Goal: Information Seeking & Learning: Learn about a topic

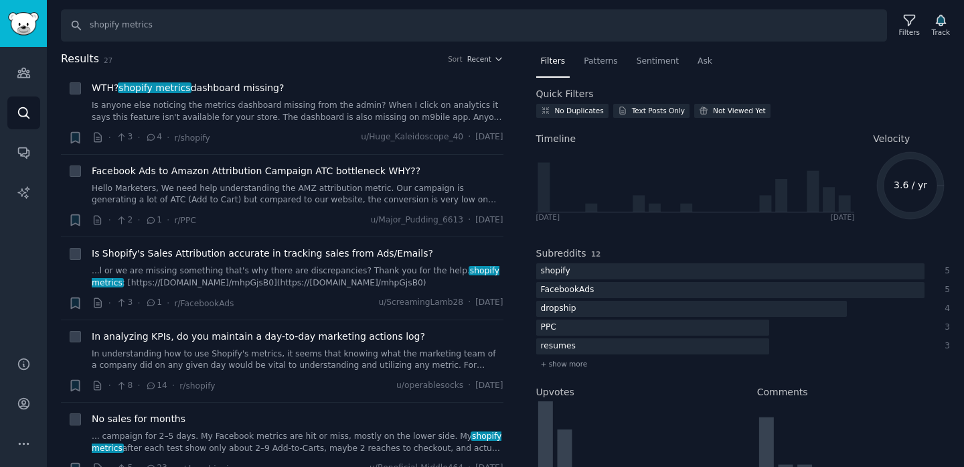
scroll to position [11, 0]
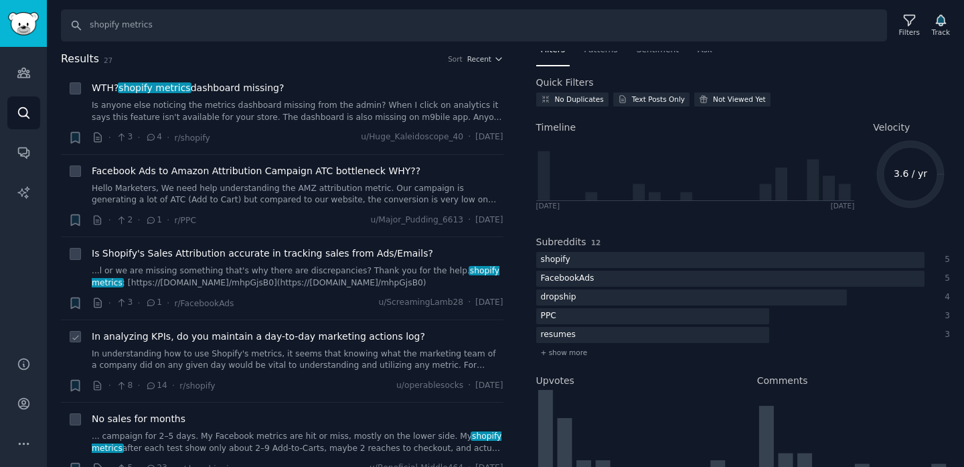
click at [300, 335] on span "In analyzing KPIs, do you maintain a day-to-day marketing actions log?" at bounding box center [258, 336] width 333 height 14
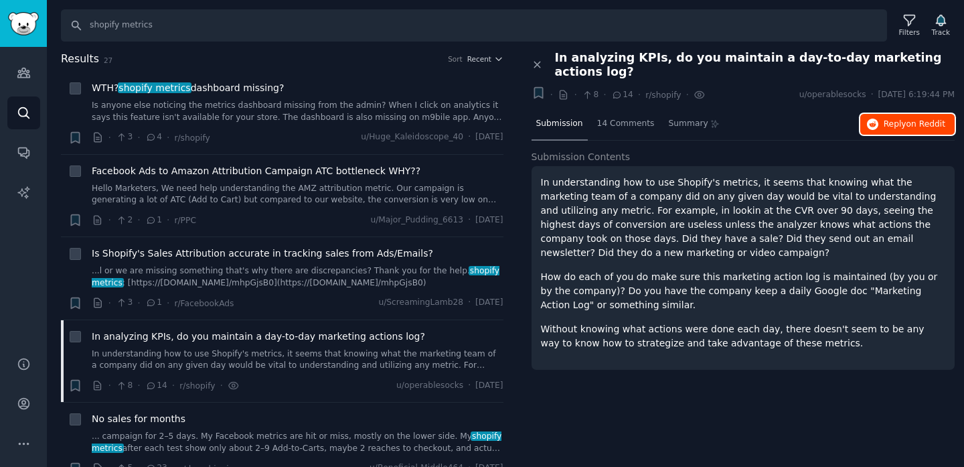
click at [898, 119] on span "Reply on Reddit" at bounding box center [915, 125] width 62 height 12
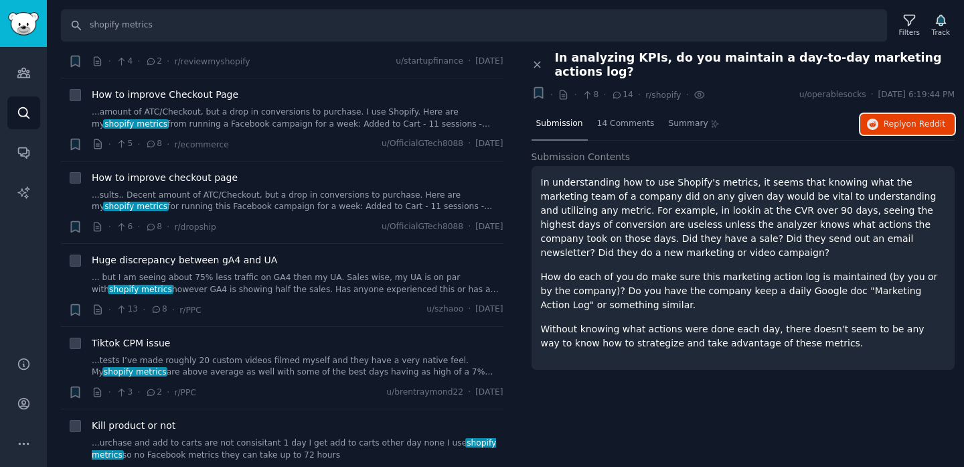
scroll to position [1154, 0]
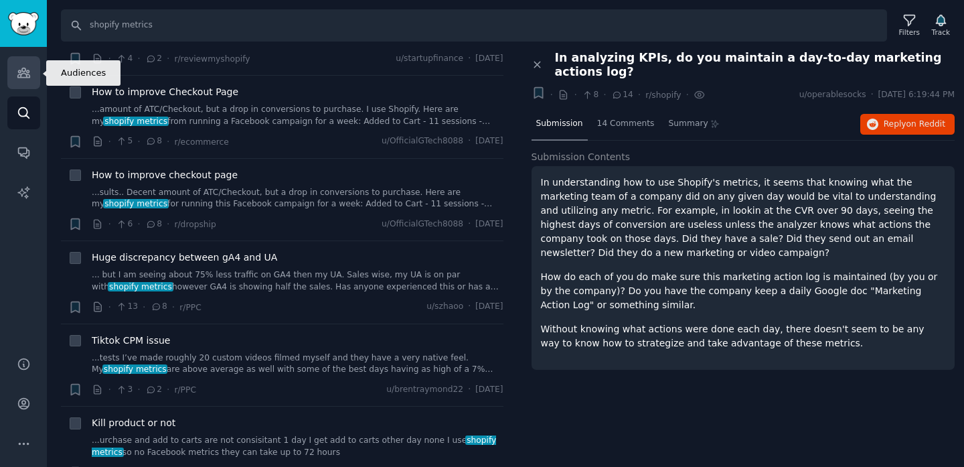
click at [35, 74] on link "Audiences" at bounding box center [23, 72] width 33 height 33
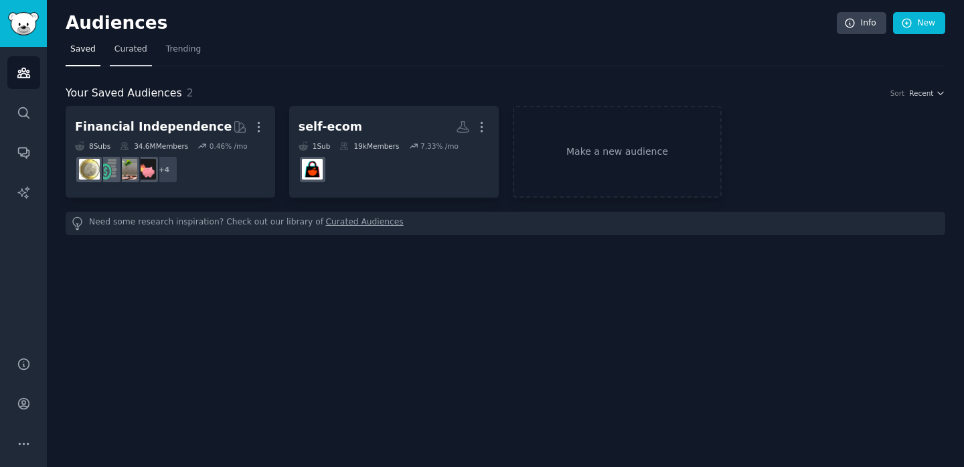
click at [121, 49] on span "Curated" at bounding box center [130, 50] width 33 height 12
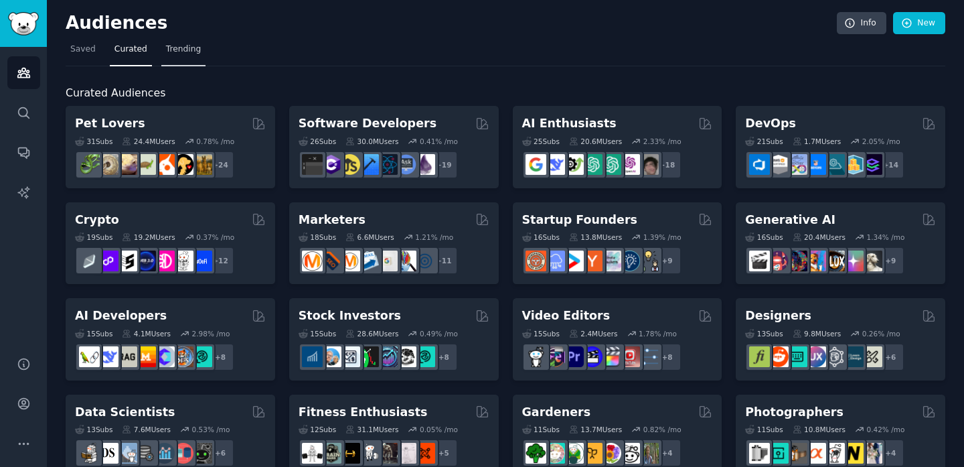
click at [190, 46] on span "Trending" at bounding box center [183, 50] width 35 height 12
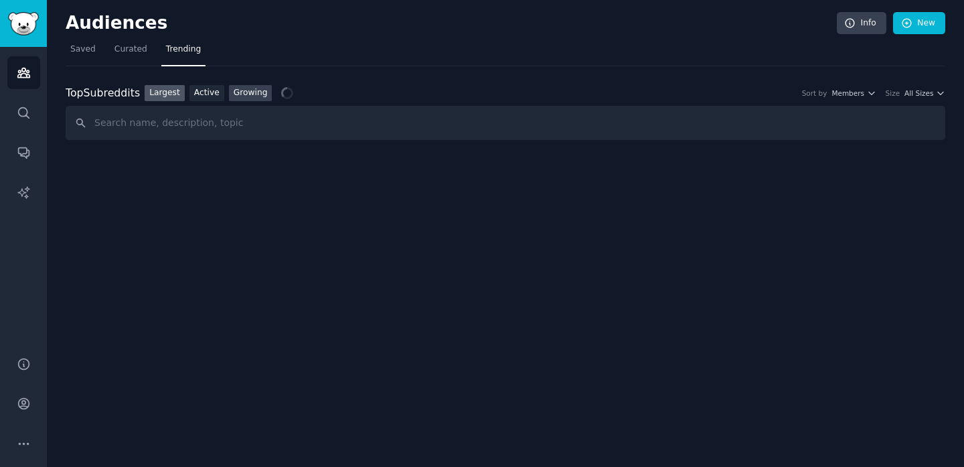
click at [234, 96] on link "Growing" at bounding box center [251, 93] width 44 height 17
click at [873, 92] on icon "button" at bounding box center [870, 93] width 5 height 3
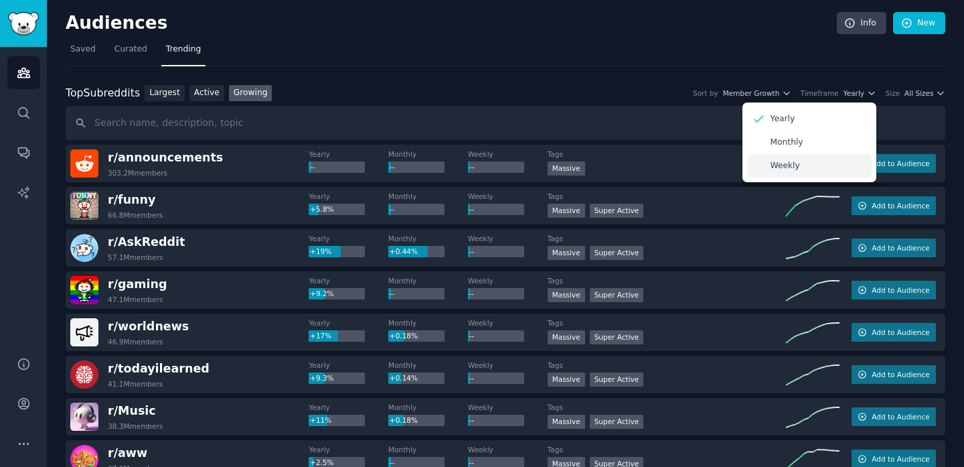
click at [820, 165] on div "Weekly" at bounding box center [809, 165] width 125 height 23
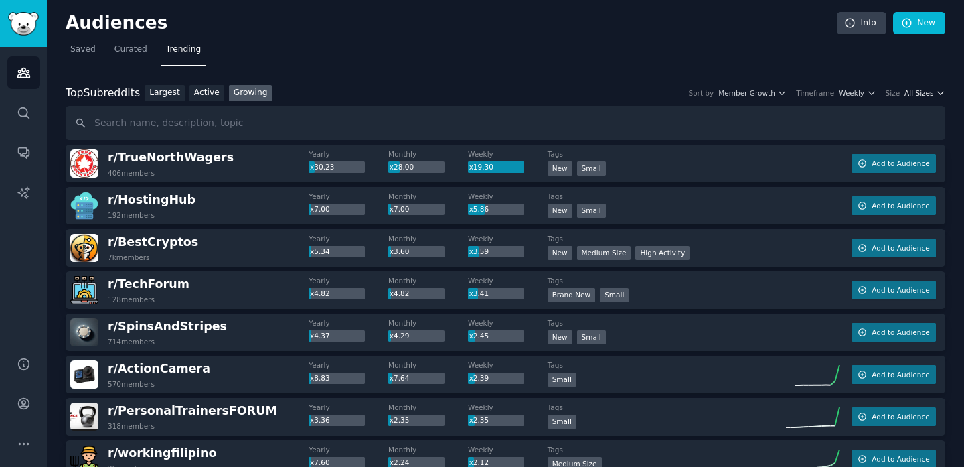
click at [936, 94] on icon "button" at bounding box center [940, 92] width 9 height 9
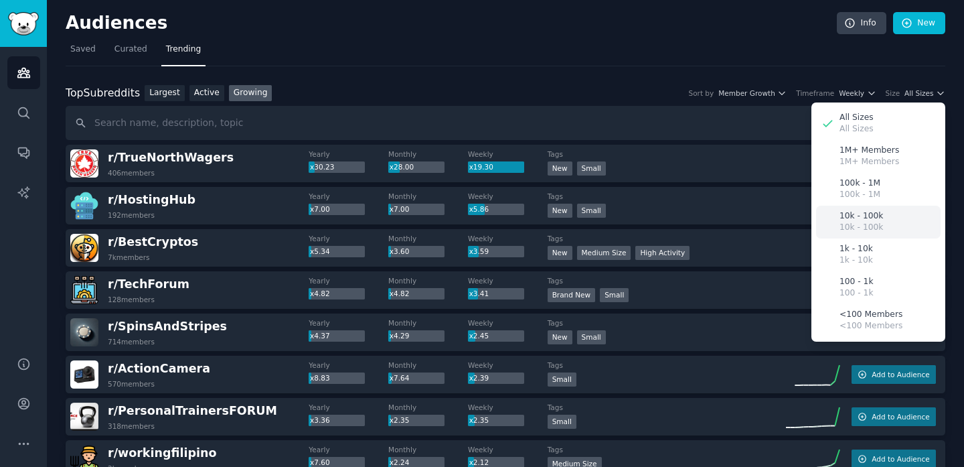
click at [905, 218] on div "10k - 100k 10k - 100k" at bounding box center [878, 222] width 125 height 33
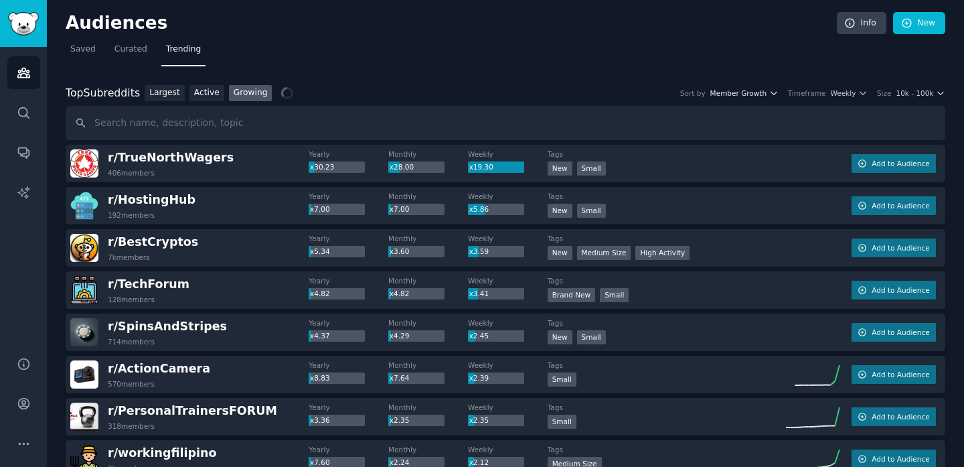
click at [771, 92] on icon "button" at bounding box center [773, 92] width 9 height 9
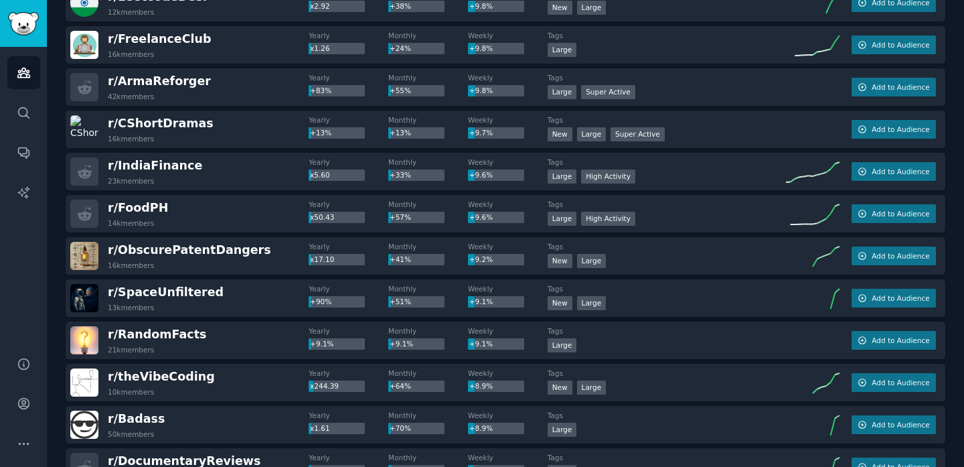
scroll to position [1873, 0]
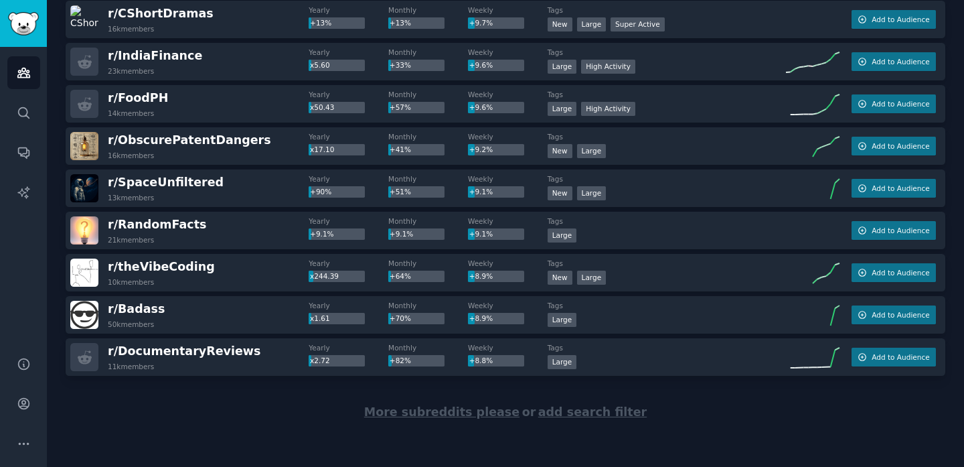
click at [491, 410] on span "More subreddits please" at bounding box center [441, 411] width 155 height 13
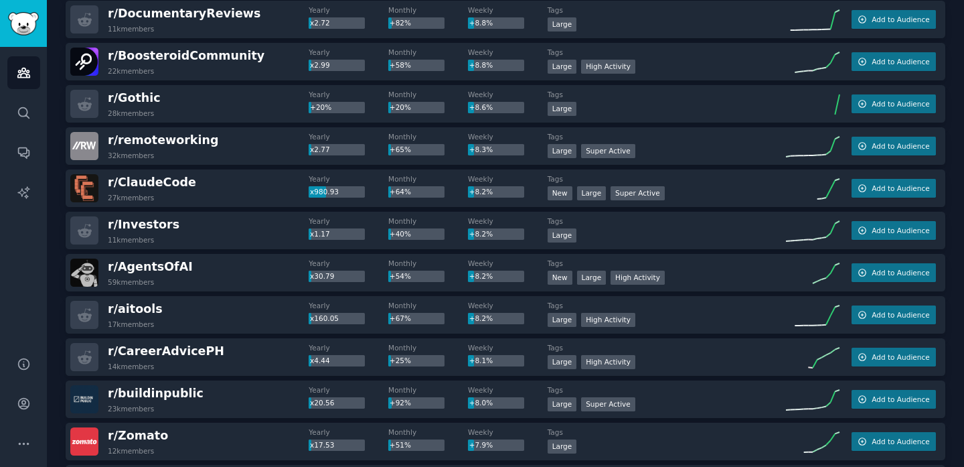
scroll to position [2221, 0]
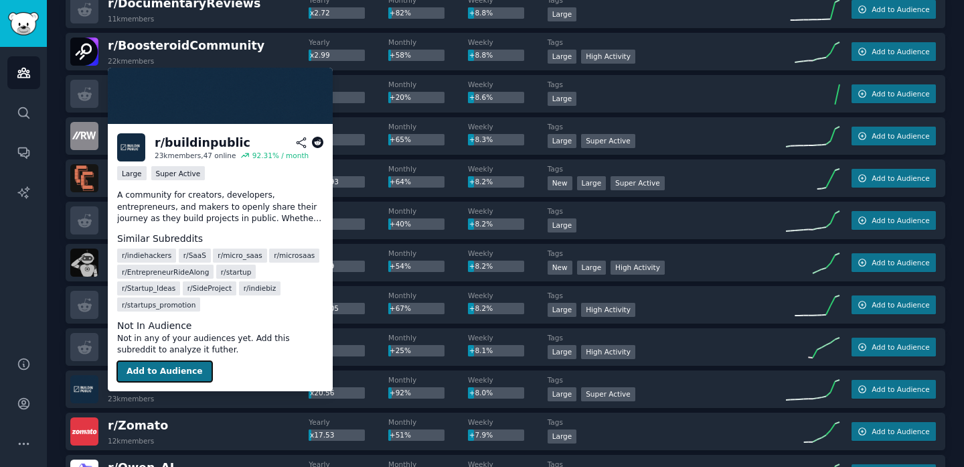
click at [177, 361] on button "Add to Audience" at bounding box center [164, 371] width 95 height 21
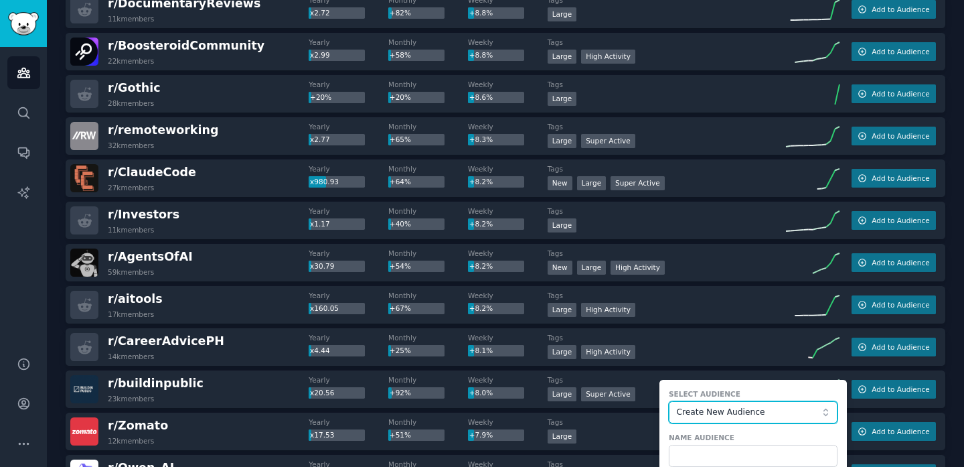
click at [704, 406] on span "Create New Audience" at bounding box center [749, 412] width 147 height 12
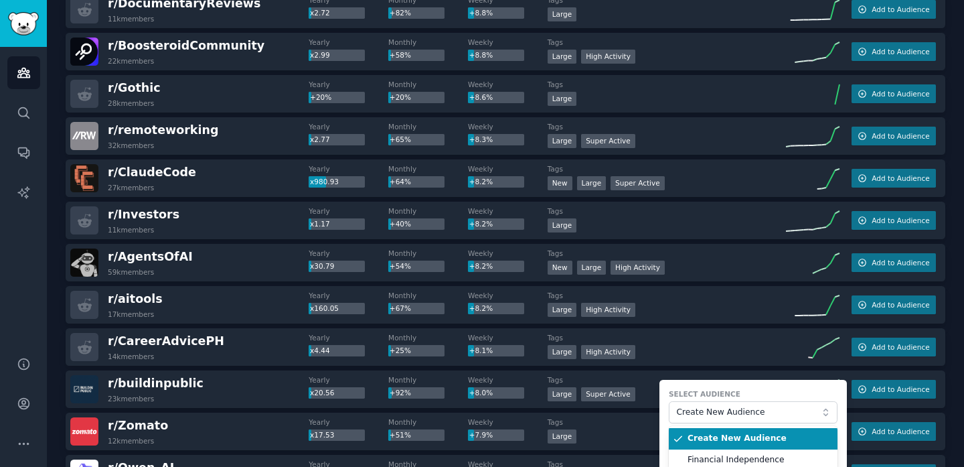
click at [705, 433] on span "Create New Audience" at bounding box center [758, 439] width 141 height 12
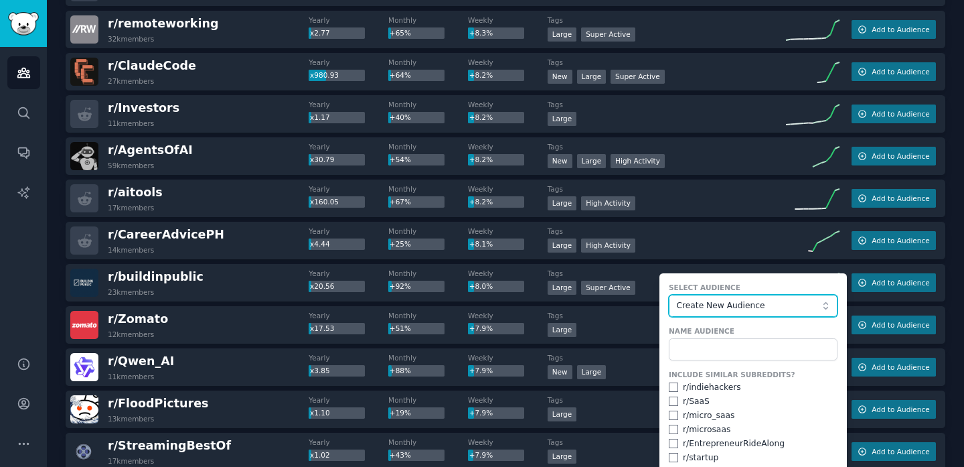
scroll to position [2328, 0]
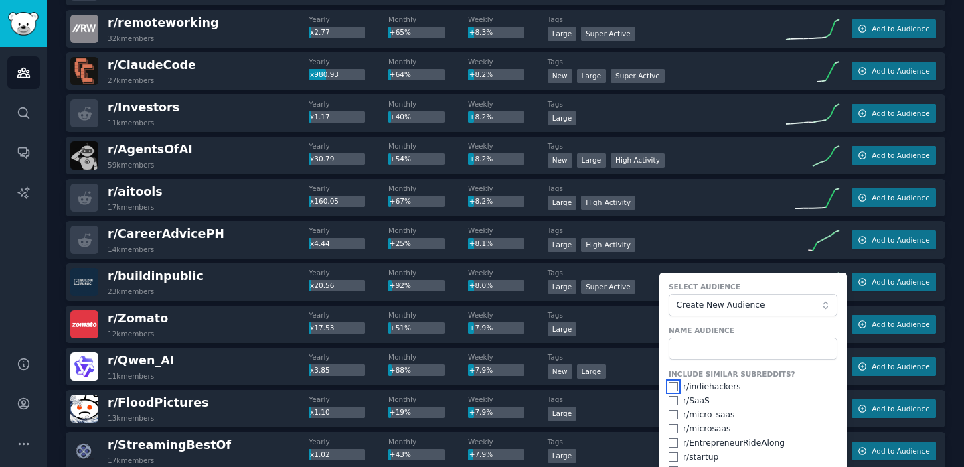
click at [669, 388] on input "checkbox" at bounding box center [673, 386] width 9 height 9
checkbox input "true"
click at [669, 403] on input "checkbox" at bounding box center [673, 400] width 9 height 9
checkbox input "true"
click at [670, 413] on input "checkbox" at bounding box center [673, 414] width 9 height 9
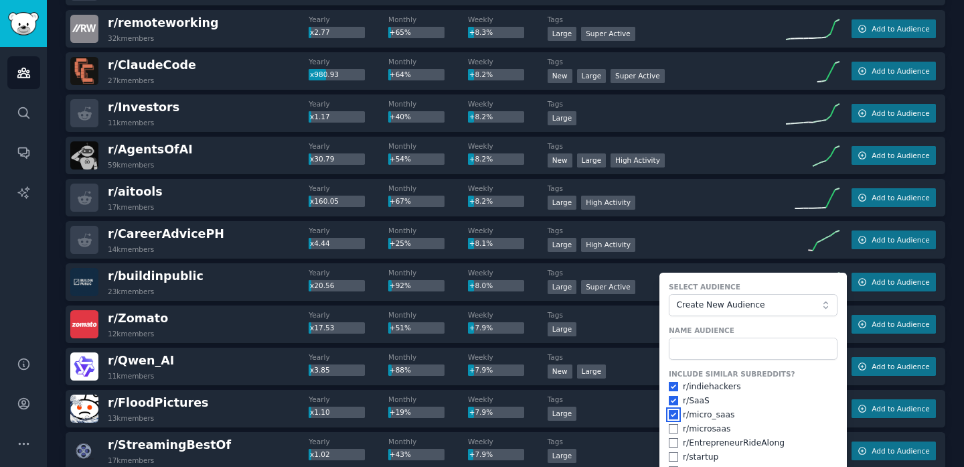
checkbox input "true"
click at [669, 429] on input "checkbox" at bounding box center [673, 428] width 9 height 9
checkbox input "true"
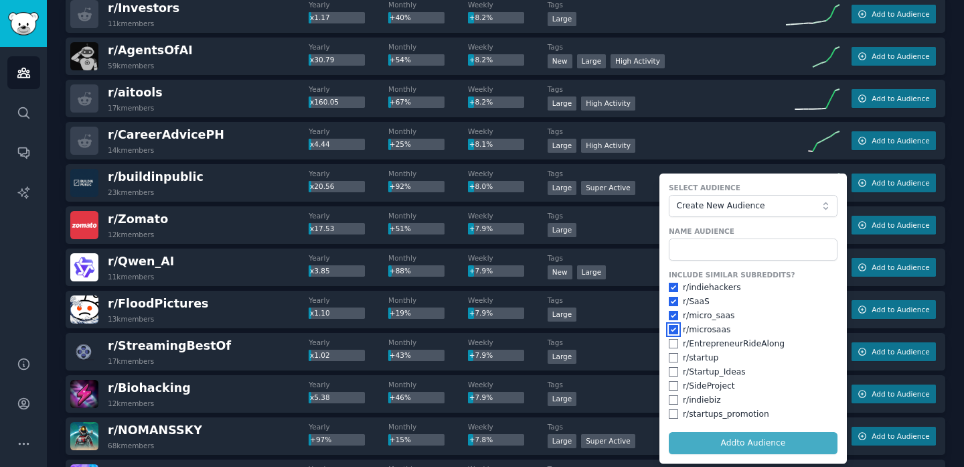
scroll to position [2428, 0]
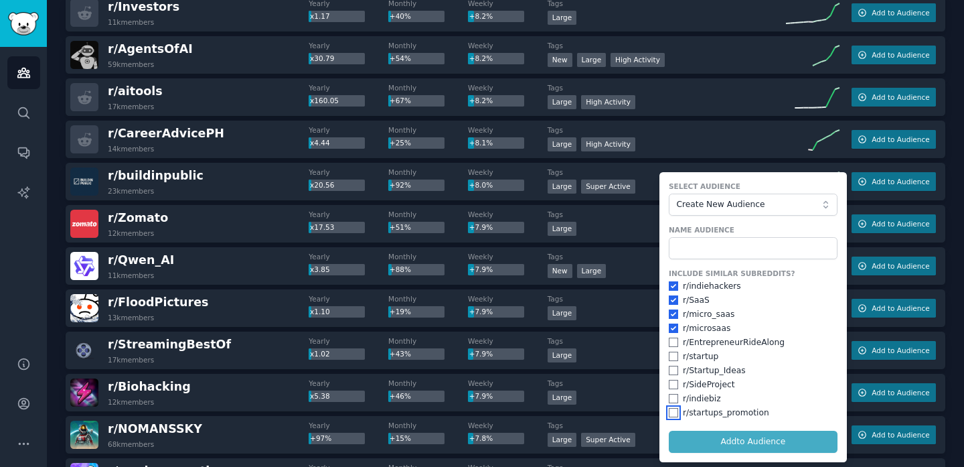
click at [671, 413] on input "checkbox" at bounding box center [673, 412] width 9 height 9
checkbox input "true"
click at [671, 393] on div "r/ indiebiz" at bounding box center [753, 399] width 169 height 12
click at [671, 396] on input "checkbox" at bounding box center [673, 398] width 9 height 9
checkbox input "true"
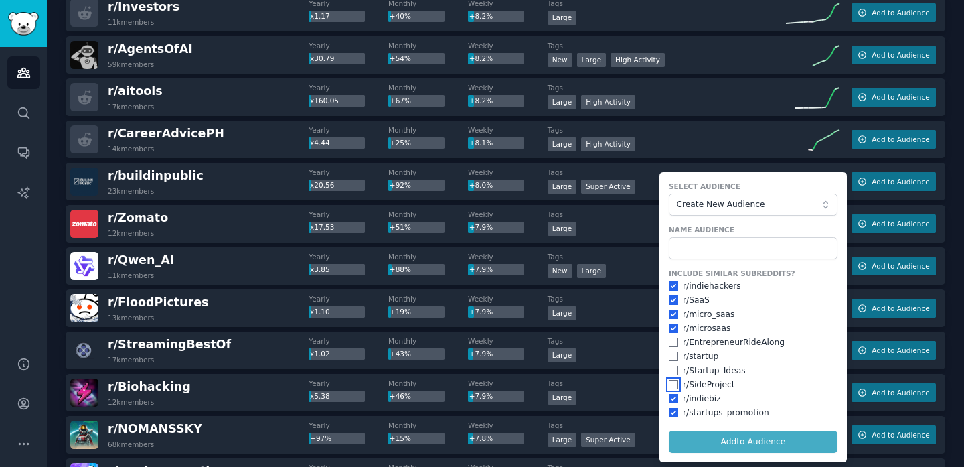
click at [671, 384] on input "checkbox" at bounding box center [673, 384] width 9 height 9
checkbox input "true"
click at [671, 371] on input "checkbox" at bounding box center [673, 370] width 9 height 9
checkbox input "true"
click at [671, 359] on input "checkbox" at bounding box center [673, 356] width 9 height 9
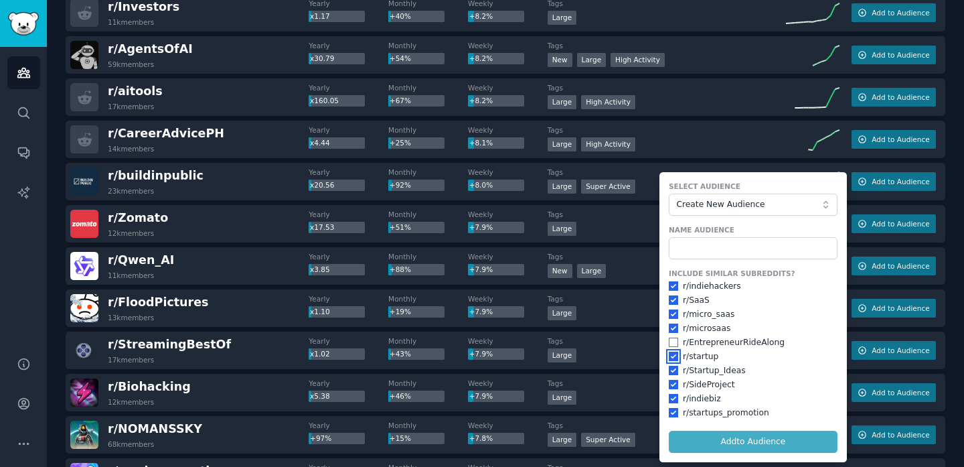
checkbox input "true"
click at [671, 342] on input "checkbox" at bounding box center [673, 341] width 9 height 9
checkbox input "true"
click at [695, 447] on form "Select Audience Create New Audience Name Audience Include Similar Subreddits? r…" at bounding box center [753, 317] width 187 height 290
click at [702, 254] on input "text" at bounding box center [753, 248] width 169 height 23
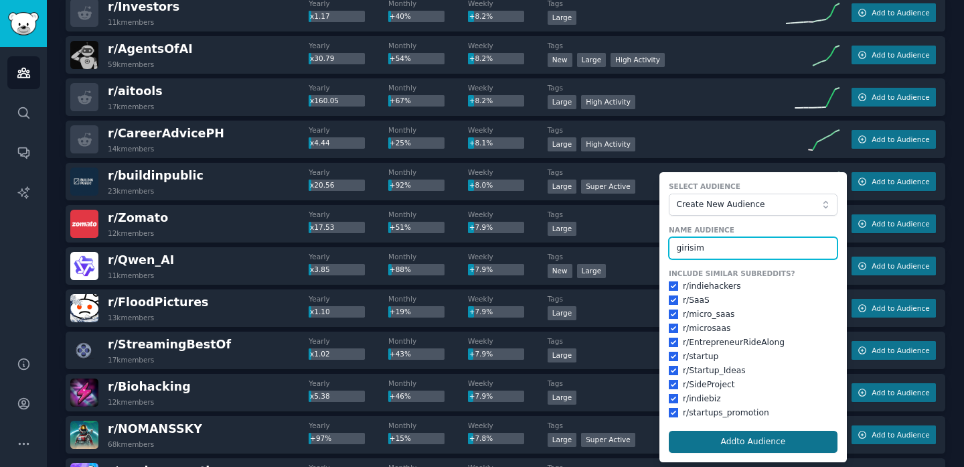
type input "girisim"
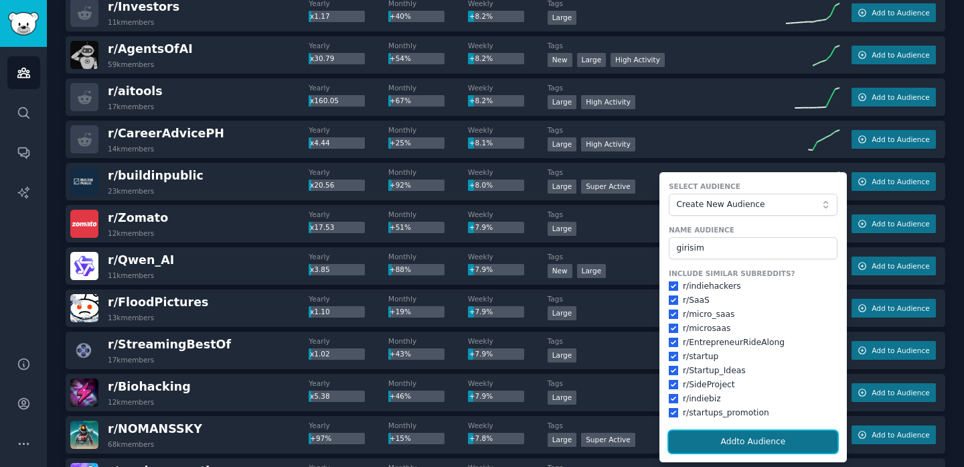
click at [688, 444] on button "Add to Audience" at bounding box center [753, 442] width 169 height 23
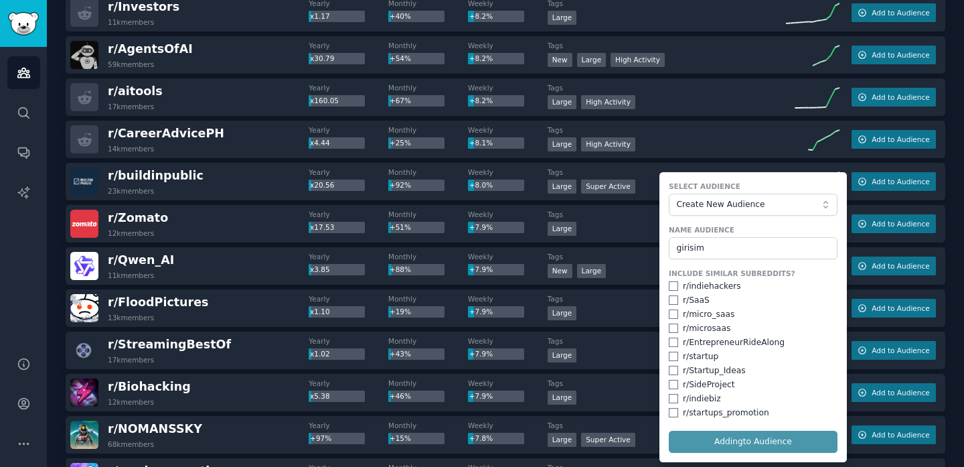
checkbox input "false"
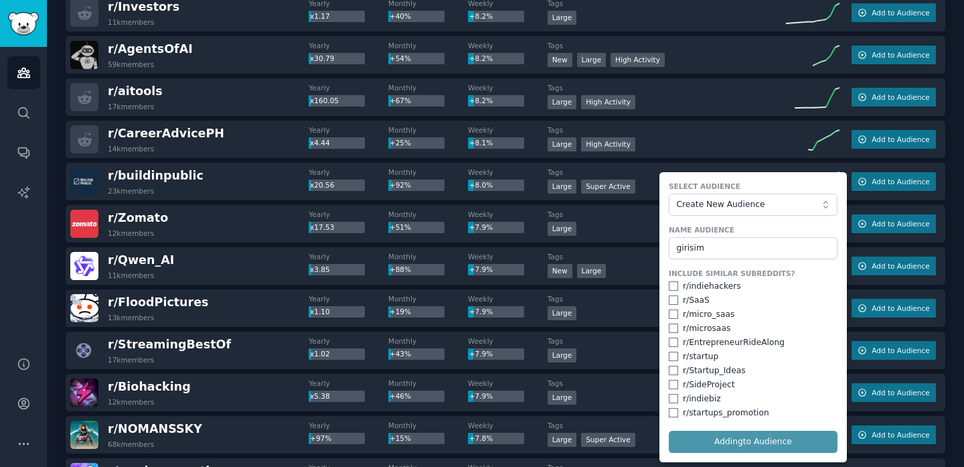
checkbox input "false"
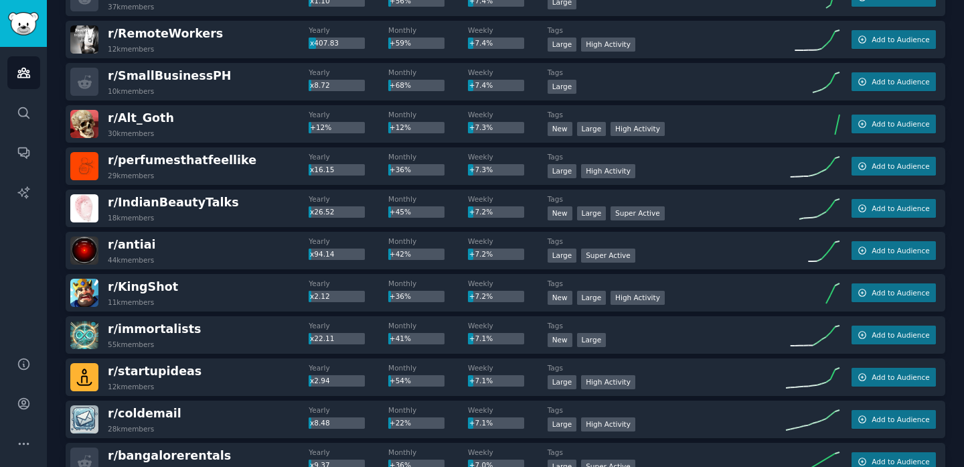
scroll to position [3121, 0]
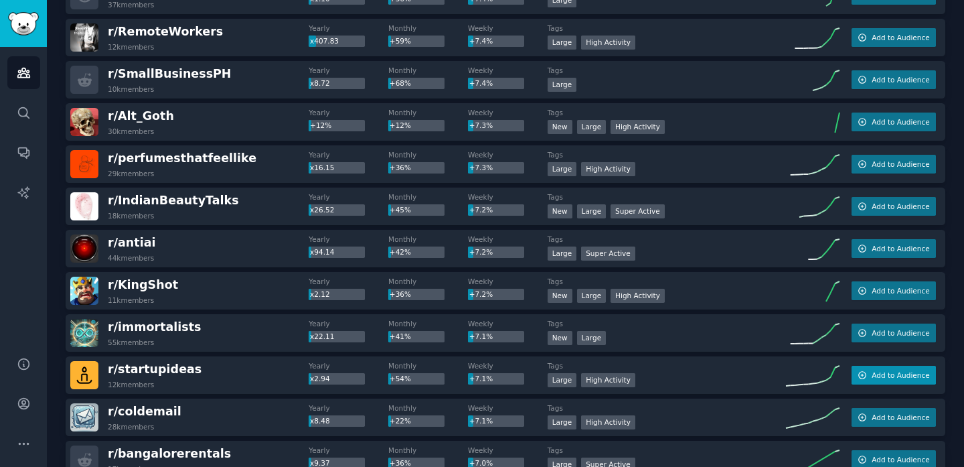
click at [863, 379] on icon "button" at bounding box center [862, 374] width 9 height 9
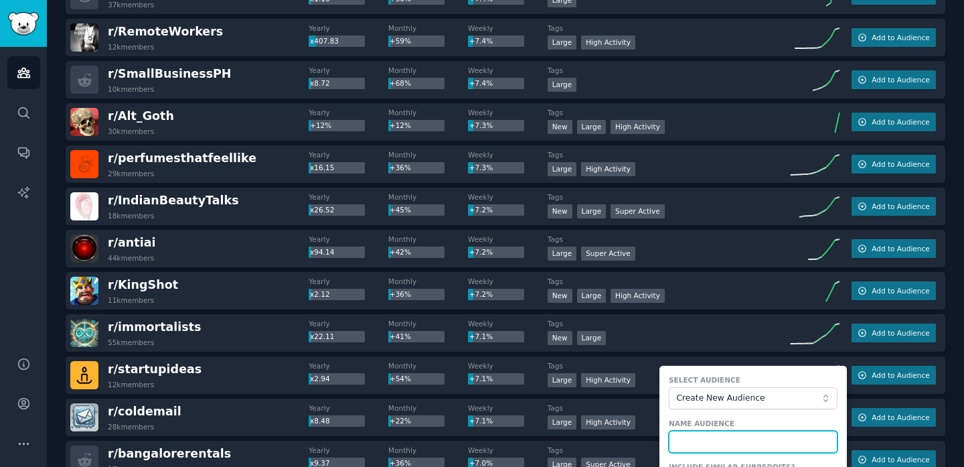
click at [761, 437] on input "text" at bounding box center [753, 442] width 169 height 23
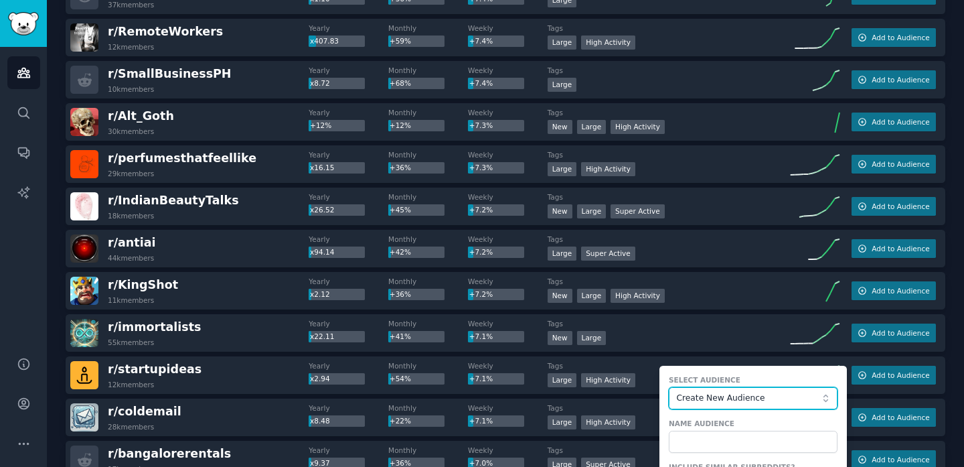
click at [765, 387] on button "Create New Audience" at bounding box center [753, 398] width 169 height 23
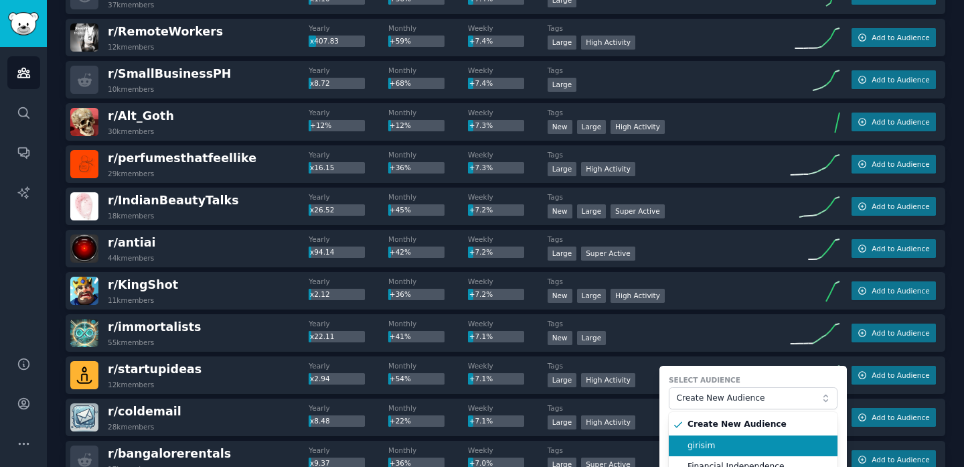
click at [758, 441] on span "girisim" at bounding box center [758, 446] width 141 height 12
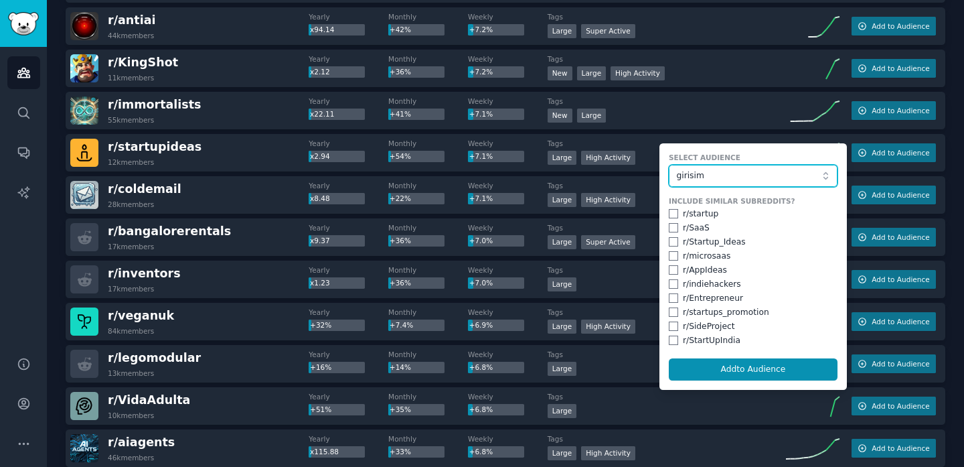
scroll to position [3363, 0]
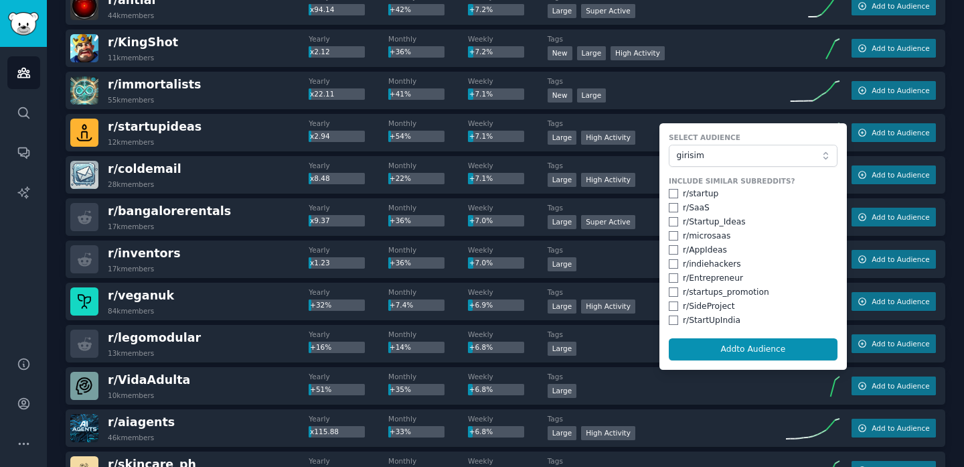
click at [676, 196] on div "r/ startup" at bounding box center [753, 194] width 169 height 12
click at [675, 194] on div "r/ startup" at bounding box center [753, 194] width 169 height 12
click at [669, 188] on div "r/ startup" at bounding box center [753, 194] width 169 height 12
click at [669, 195] on input "checkbox" at bounding box center [673, 193] width 9 height 9
checkbox input "true"
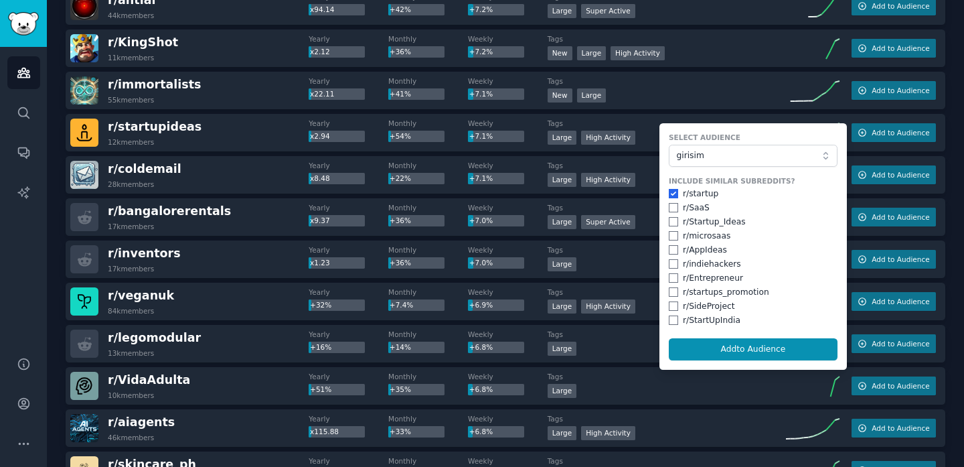
click at [669, 212] on div "r/ SaaS" at bounding box center [753, 208] width 169 height 12
click at [669, 209] on input "checkbox" at bounding box center [673, 207] width 9 height 9
checkbox input "true"
click at [669, 219] on input "checkbox" at bounding box center [673, 221] width 9 height 9
checkbox input "true"
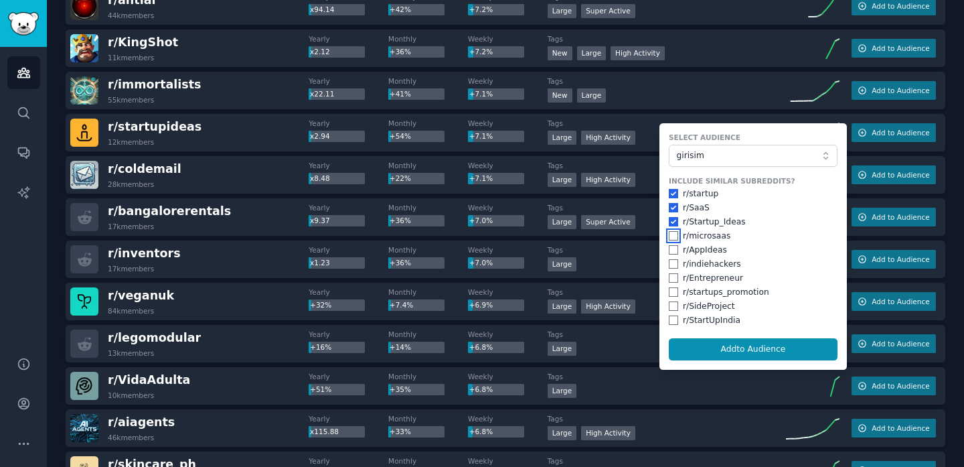
click at [669, 233] on input "checkbox" at bounding box center [673, 235] width 9 height 9
checkbox input "true"
click at [669, 246] on input "checkbox" at bounding box center [673, 249] width 9 height 9
checkbox input "true"
click at [669, 259] on input "checkbox" at bounding box center [673, 263] width 9 height 9
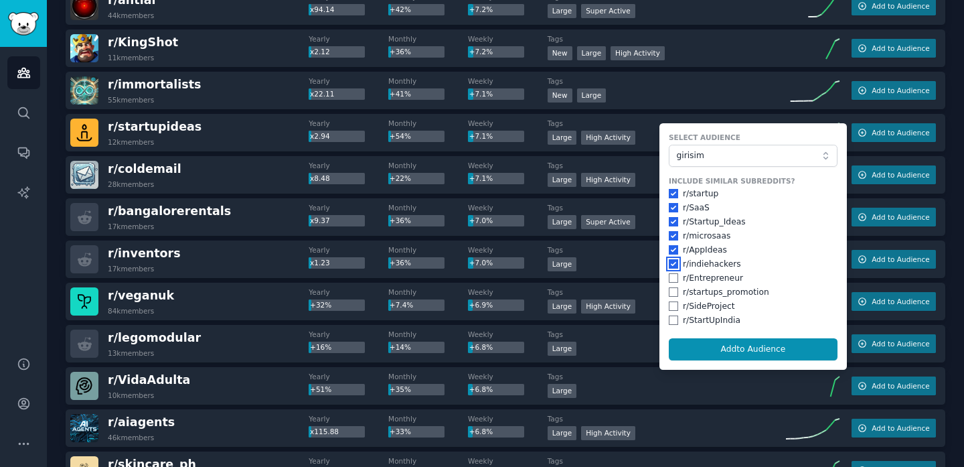
checkbox input "true"
click at [669, 275] on input "checkbox" at bounding box center [673, 277] width 9 height 9
checkbox input "true"
click at [669, 293] on input "checkbox" at bounding box center [673, 291] width 9 height 9
checkbox input "true"
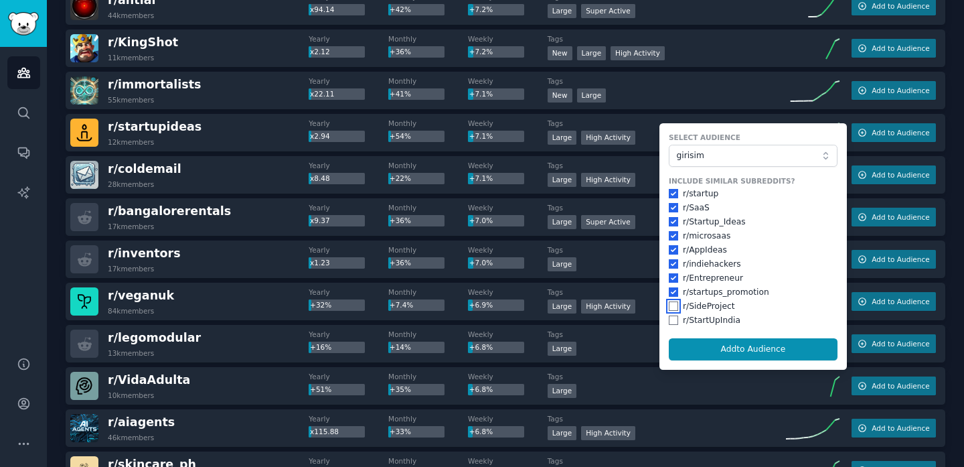
click at [669, 309] on input "checkbox" at bounding box center [673, 305] width 9 height 9
checkbox input "true"
click at [669, 319] on input "checkbox" at bounding box center [673, 319] width 9 height 9
checkbox input "true"
click at [684, 343] on button "Add to Audience" at bounding box center [753, 349] width 169 height 23
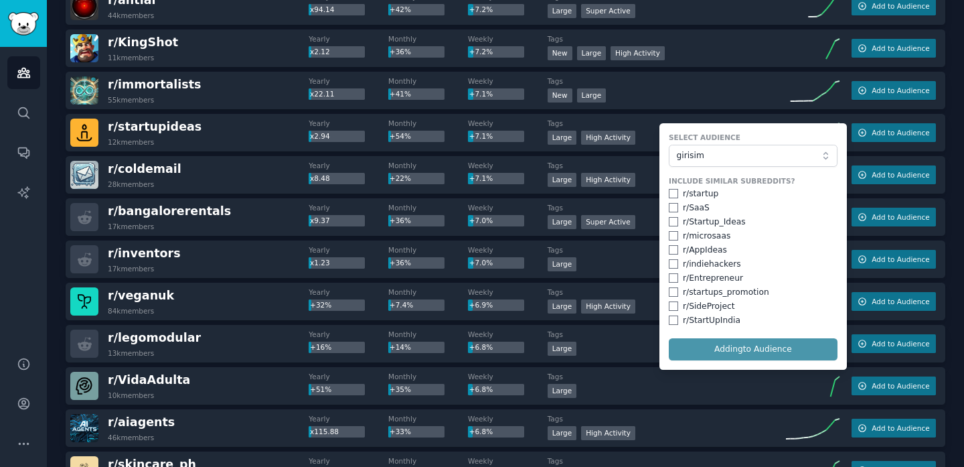
checkbox input "false"
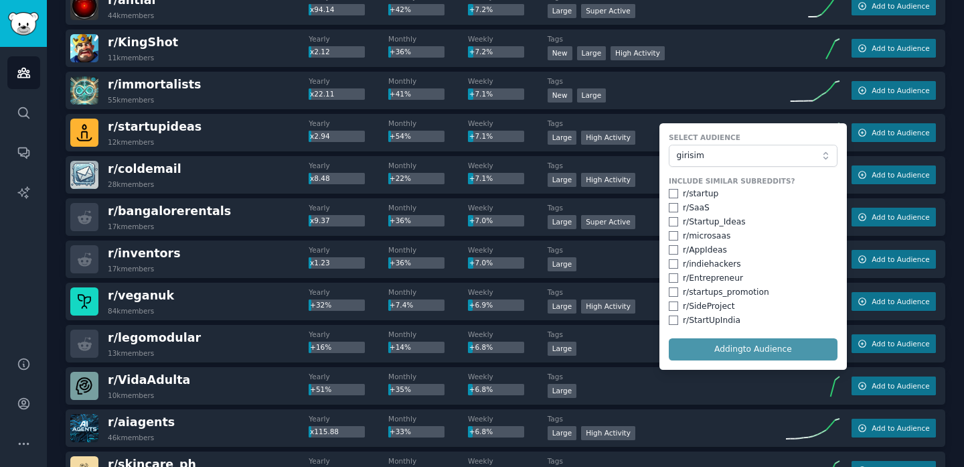
checkbox input "false"
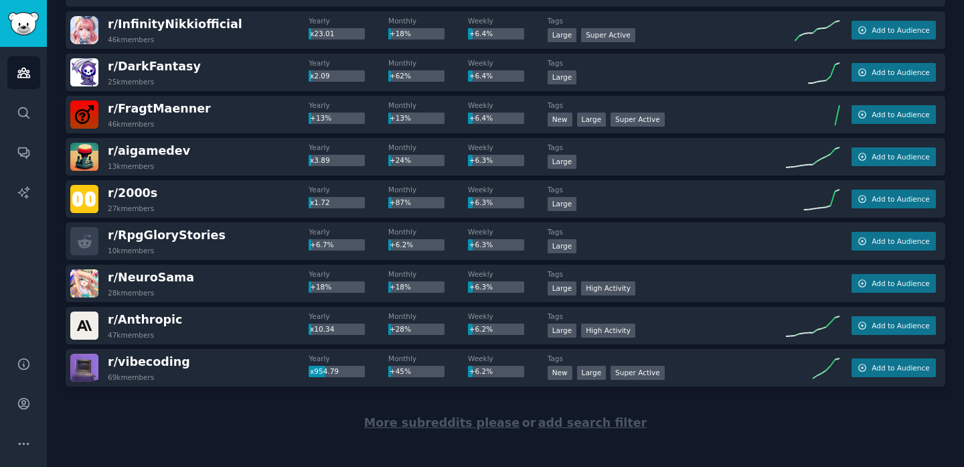
scroll to position [3983, 0]
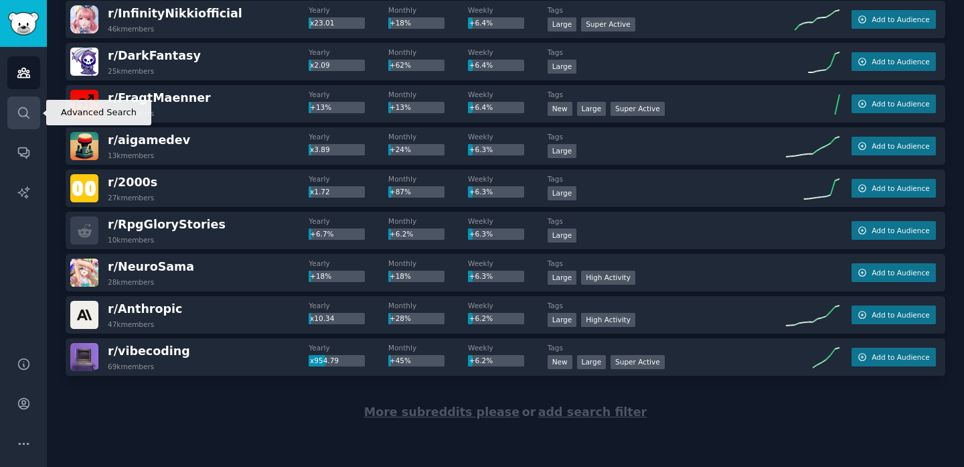
click at [23, 117] on icon "Sidebar" at bounding box center [24, 113] width 14 height 14
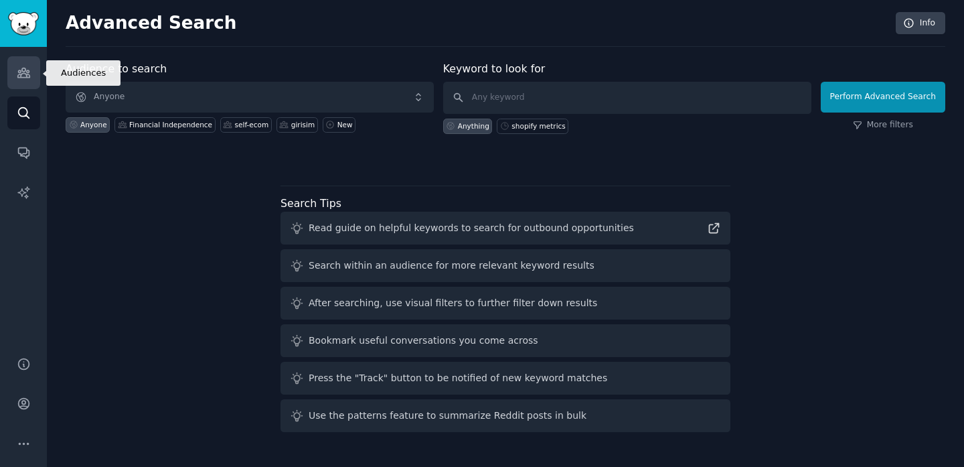
click at [27, 83] on link "Audiences" at bounding box center [23, 72] width 33 height 33
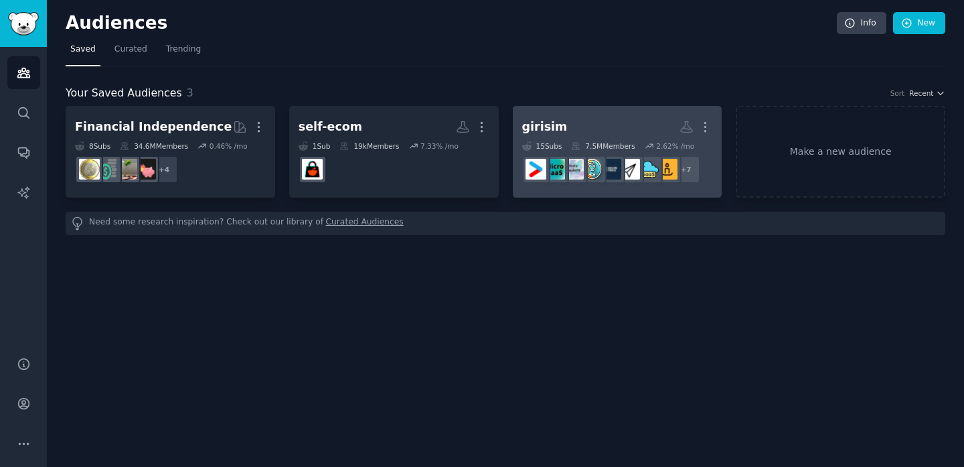
click at [614, 122] on h2 "girisim More" at bounding box center [617, 126] width 191 height 23
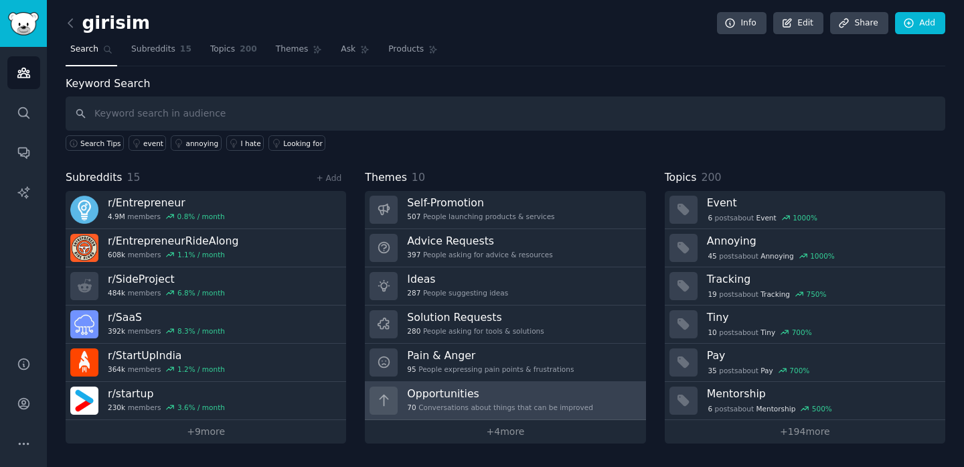
click at [477, 401] on div "Opportunities 70 Conversations about things that can be improved" at bounding box center [500, 400] width 186 height 28
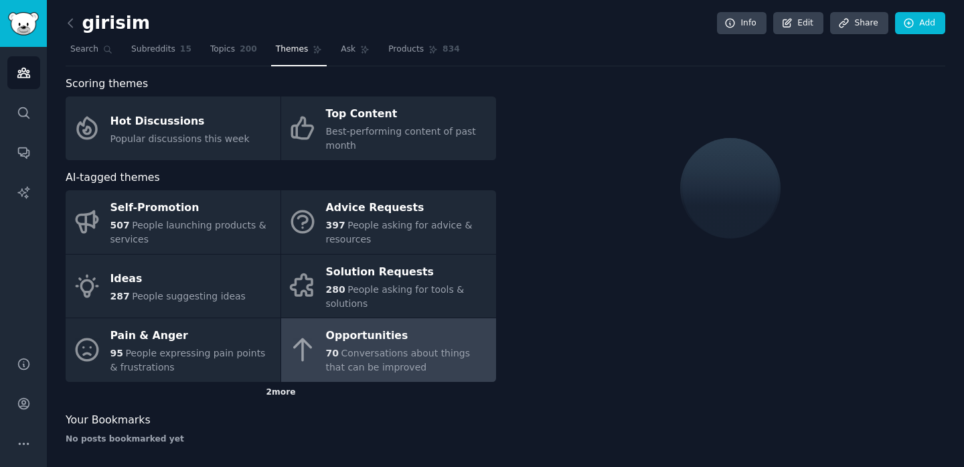
click at [274, 391] on div "2 more" at bounding box center [281, 392] width 431 height 21
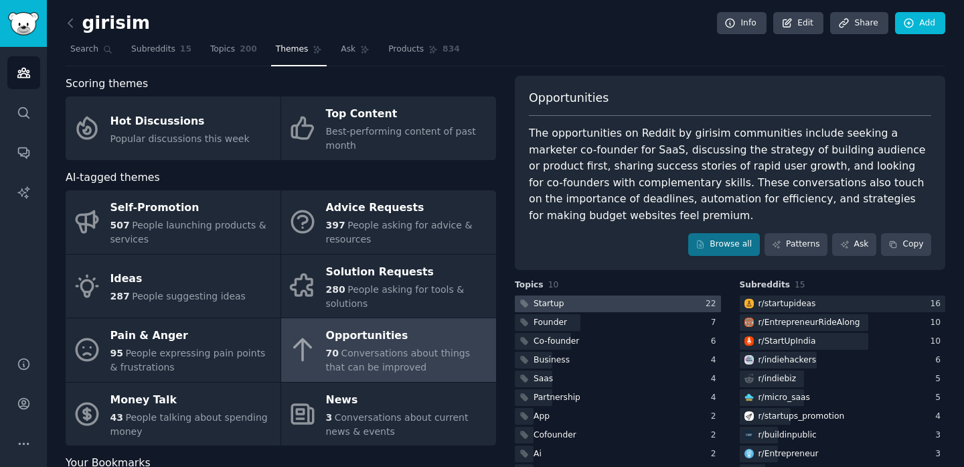
click at [633, 299] on div at bounding box center [618, 303] width 206 height 17
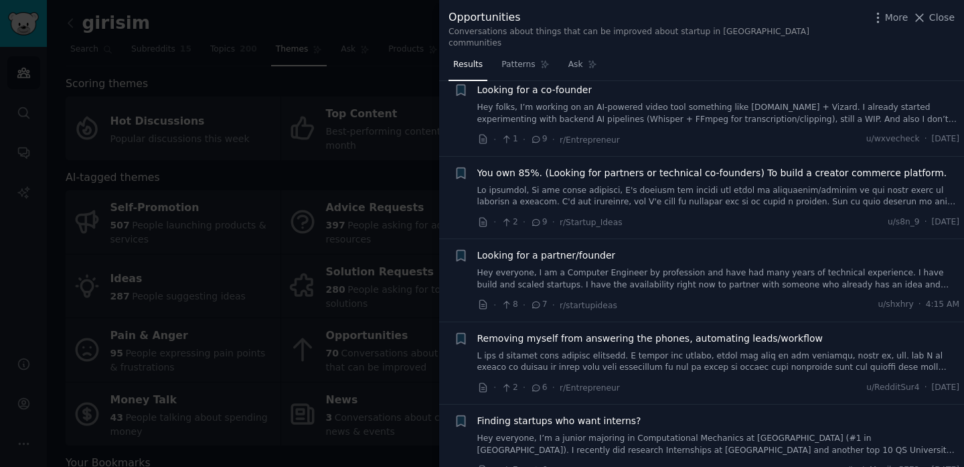
scroll to position [279, 0]
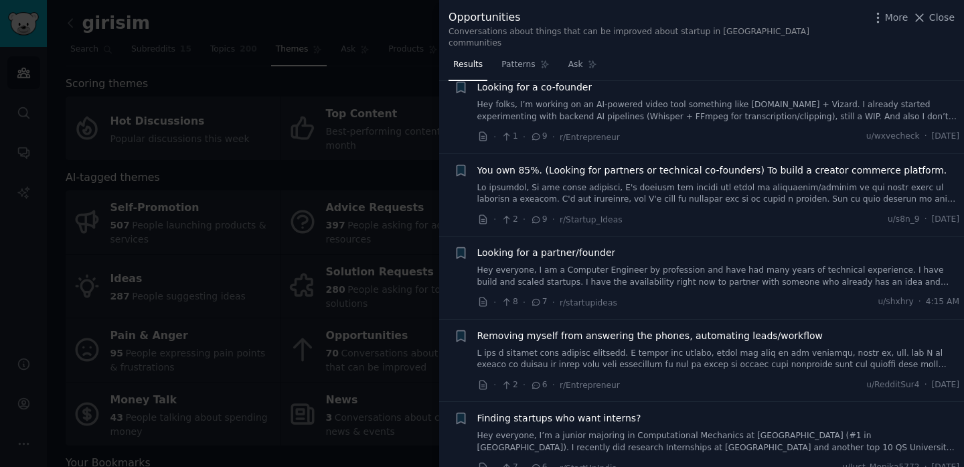
click at [667, 347] on link at bounding box center [718, 358] width 483 height 23
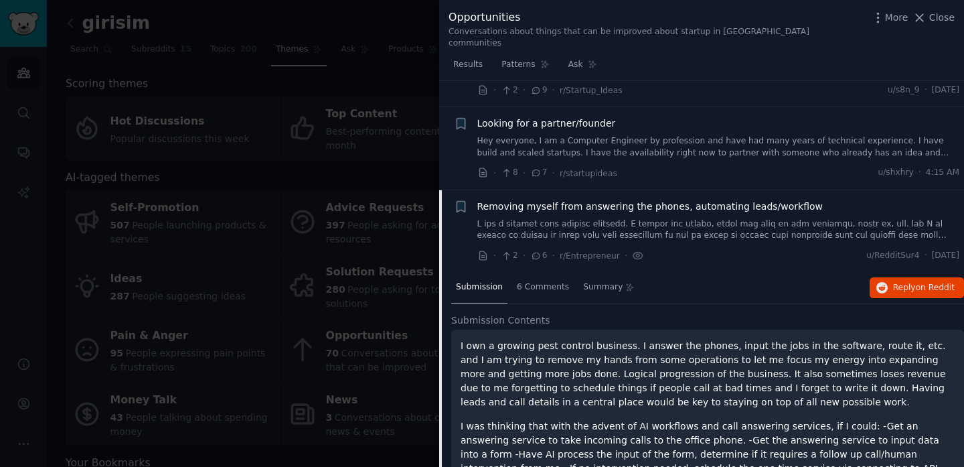
scroll to position [517, 0]
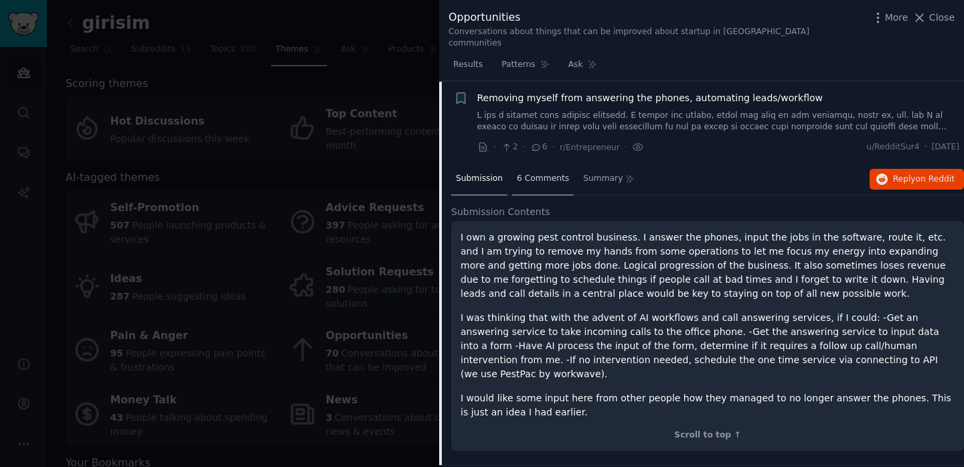
click at [533, 173] on span "6 Comments" at bounding box center [543, 179] width 52 height 12
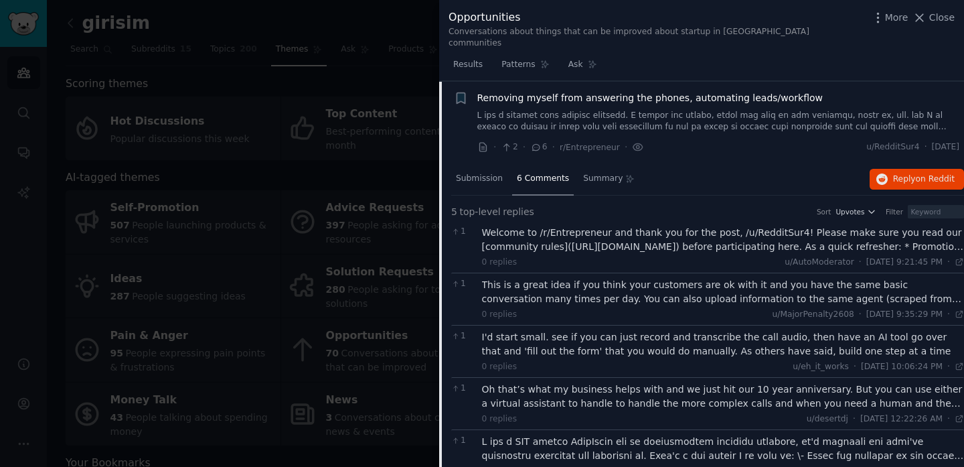
click at [286, 193] on div at bounding box center [482, 233] width 964 height 467
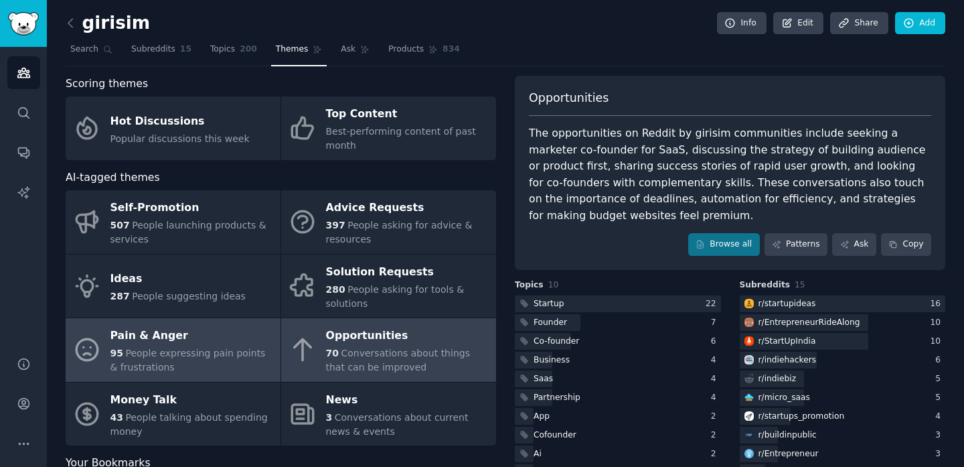
click at [194, 335] on div "Pain & Anger" at bounding box center [191, 335] width 163 height 21
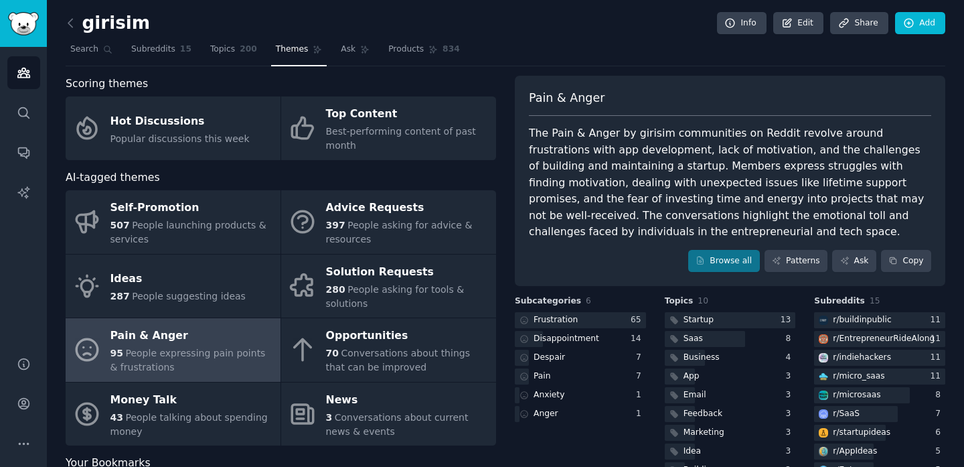
click at [145, 357] on span "People expressing pain points & frustrations" at bounding box center [187, 359] width 155 height 25
click at [549, 375] on div "Pain" at bounding box center [534, 376] width 38 height 17
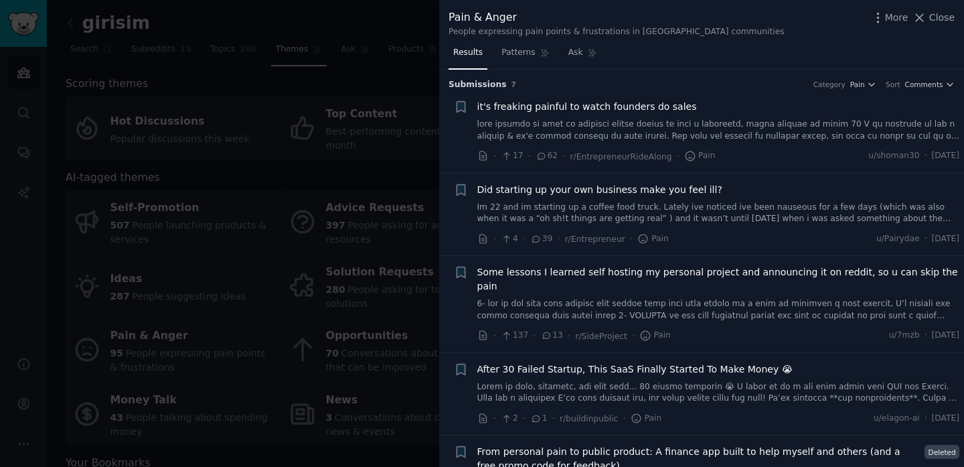
click at [826, 139] on link at bounding box center [718, 130] width 483 height 23
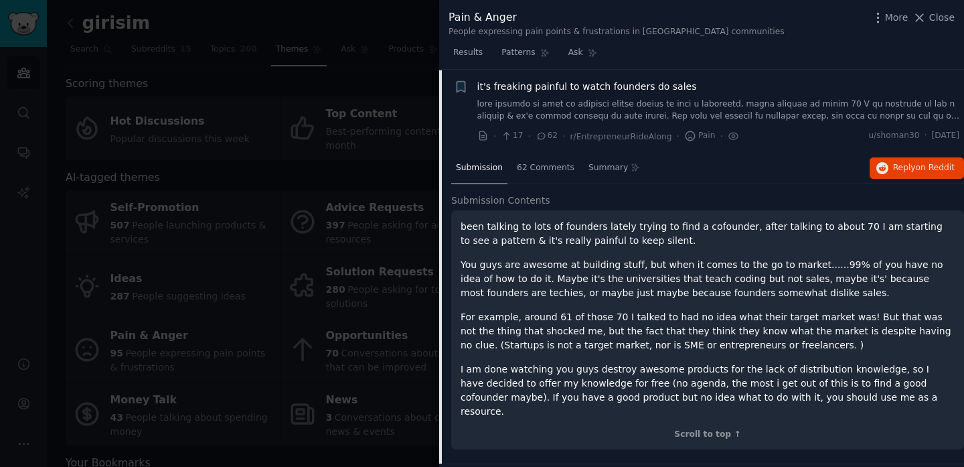
scroll to position [21, 0]
click at [522, 166] on span "62 Comments" at bounding box center [546, 167] width 58 height 12
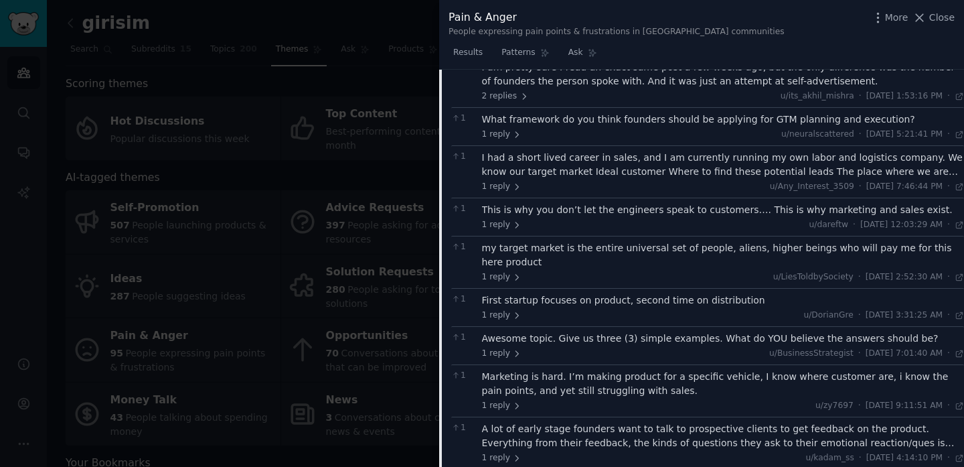
scroll to position [381, 0]
click at [321, 307] on div at bounding box center [482, 233] width 964 height 467
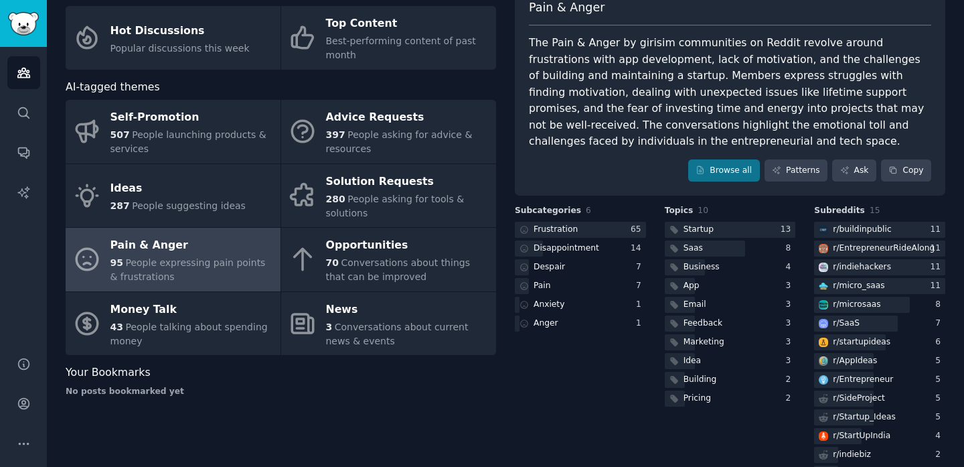
scroll to position [145, 0]
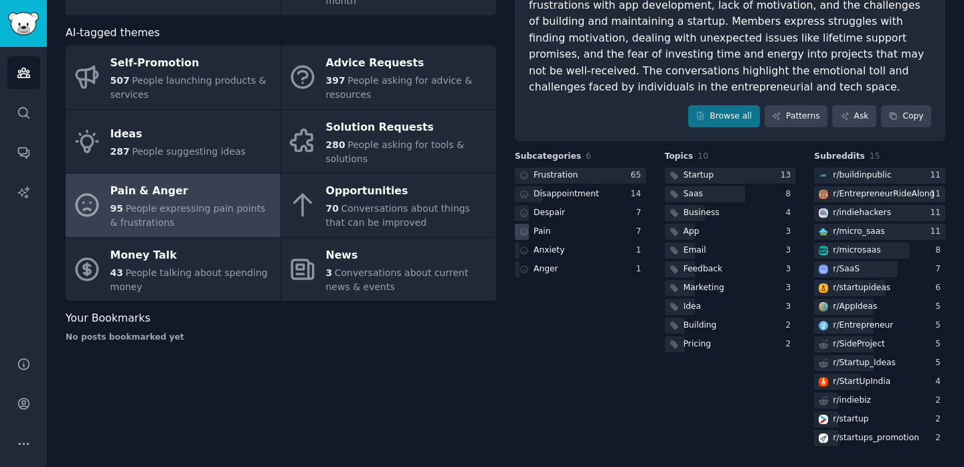
click at [584, 230] on div "Pain" at bounding box center [580, 232] width 131 height 17
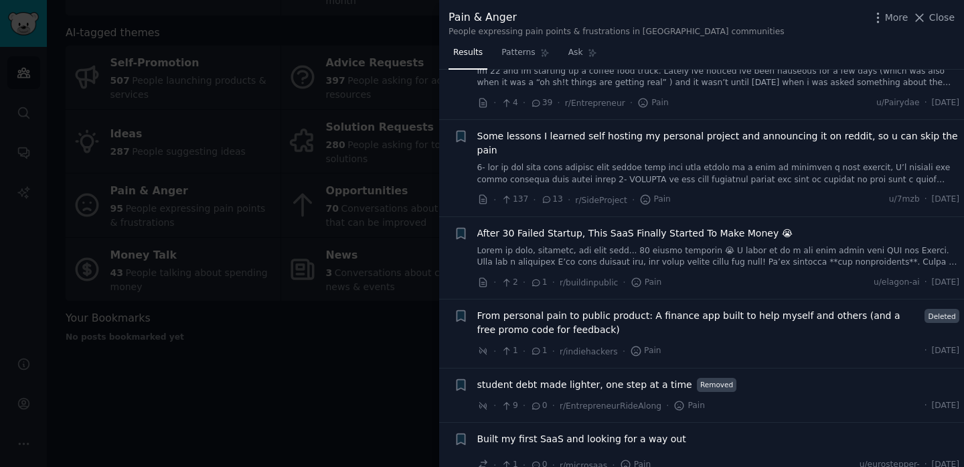
scroll to position [137, 0]
click at [923, 19] on icon at bounding box center [920, 18] width 14 height 14
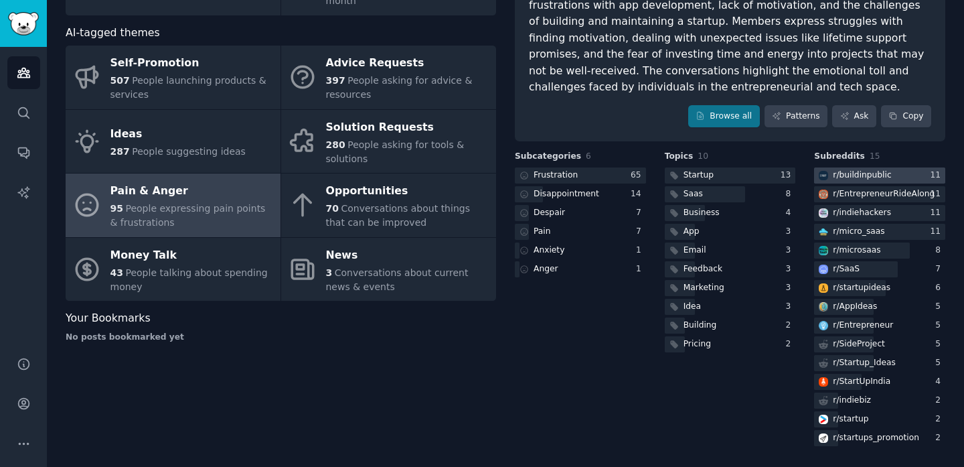
click at [842, 181] on div "r/ buildinpublic" at bounding box center [854, 175] width 80 height 17
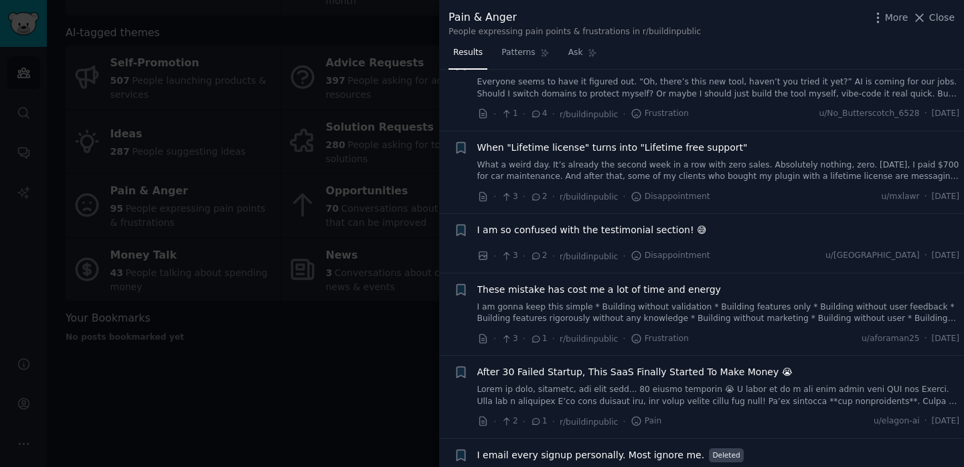
scroll to position [453, 0]
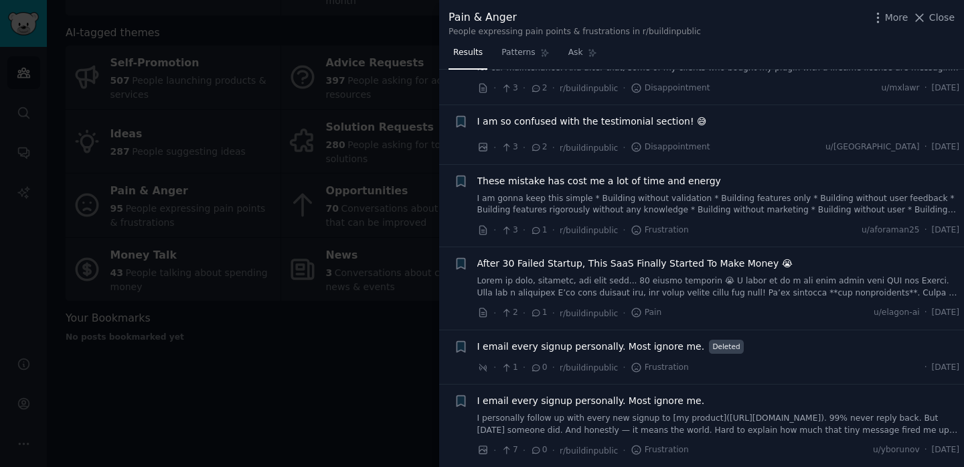
click at [273, 301] on div at bounding box center [482, 233] width 964 height 467
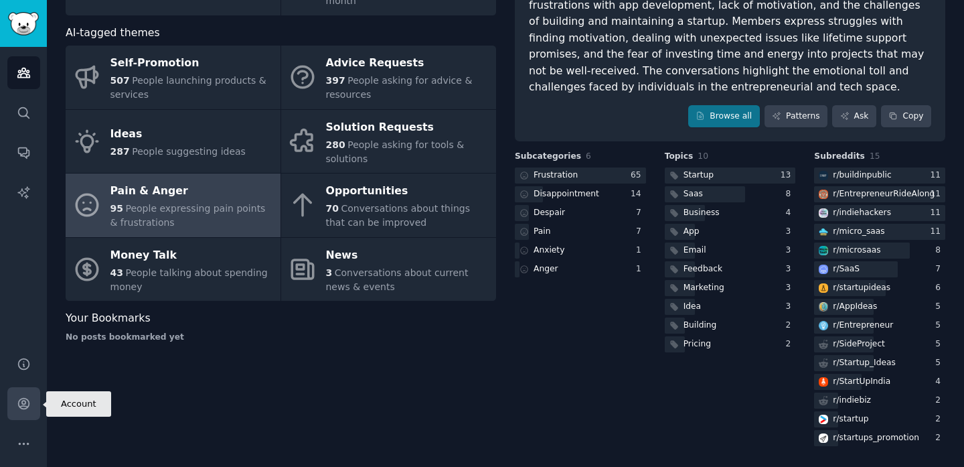
click at [22, 404] on icon "Sidebar" at bounding box center [23, 403] width 11 height 11
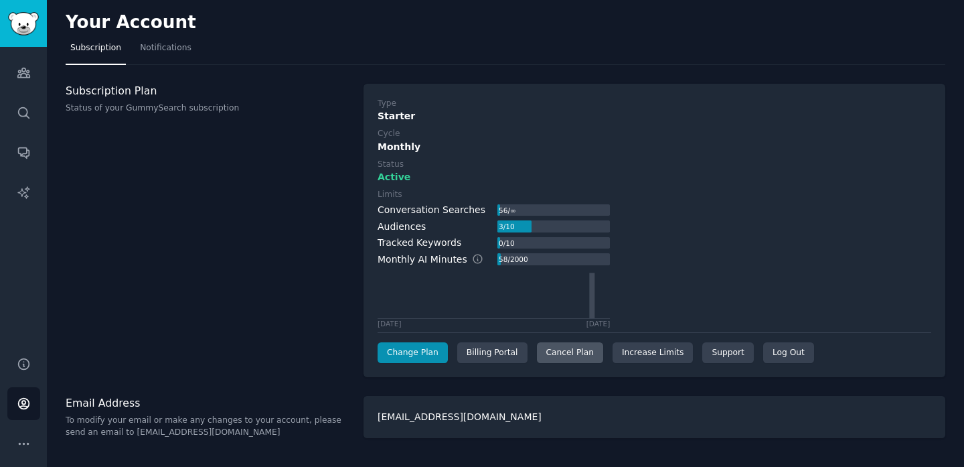
click at [554, 361] on div "Cancel Plan" at bounding box center [570, 352] width 66 height 21
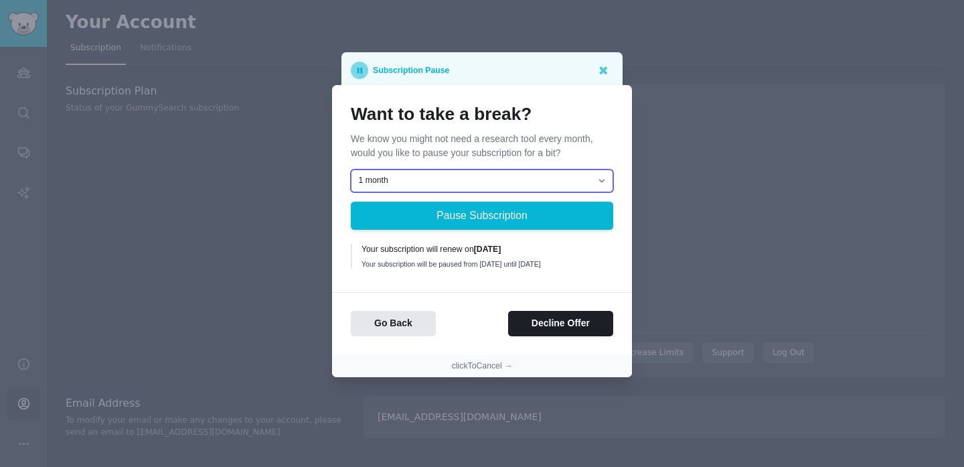
click at [493, 179] on select "1 month 2 months 3 months Choose a custom date to resume" at bounding box center [482, 180] width 262 height 23
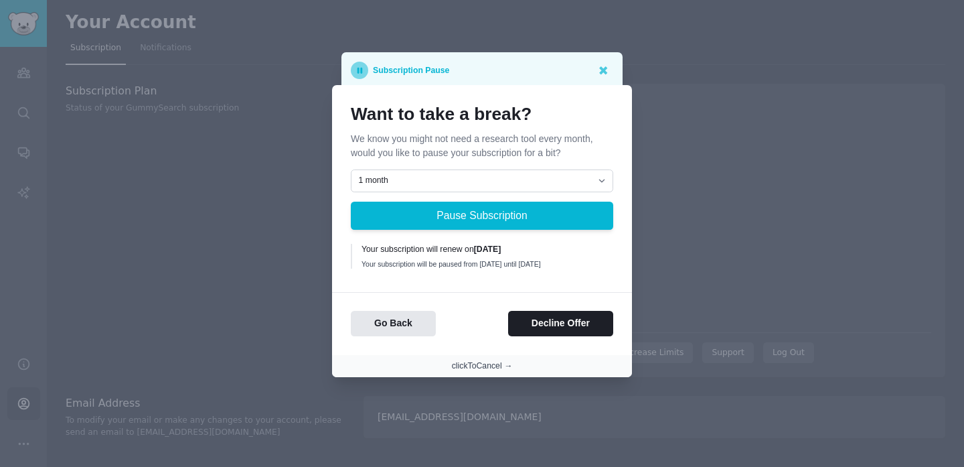
click at [491, 372] on button "clickToCancel →" at bounding box center [482, 366] width 61 height 12
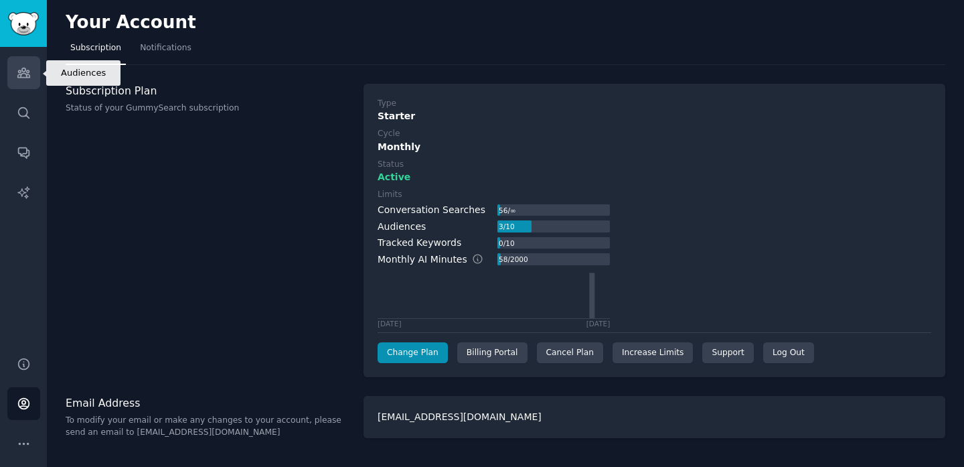
click at [34, 70] on link "Audiences" at bounding box center [23, 72] width 33 height 33
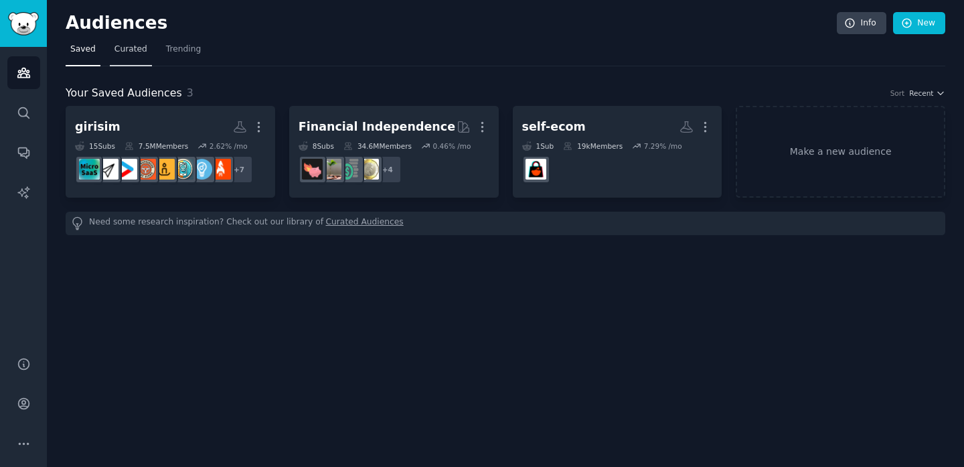
click at [116, 49] on span "Curated" at bounding box center [130, 50] width 33 height 12
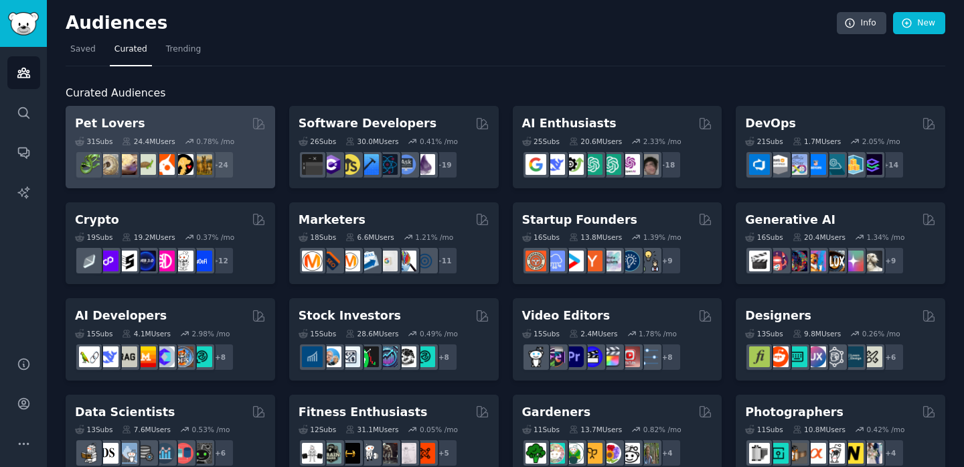
click at [173, 122] on div "Pet Lovers" at bounding box center [170, 123] width 191 height 17
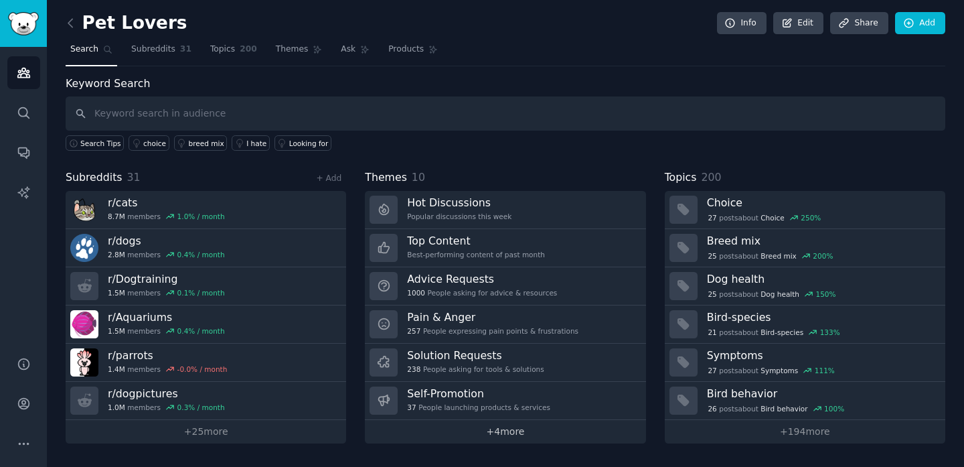
click at [475, 431] on link "+ 4 more" at bounding box center [505, 431] width 281 height 23
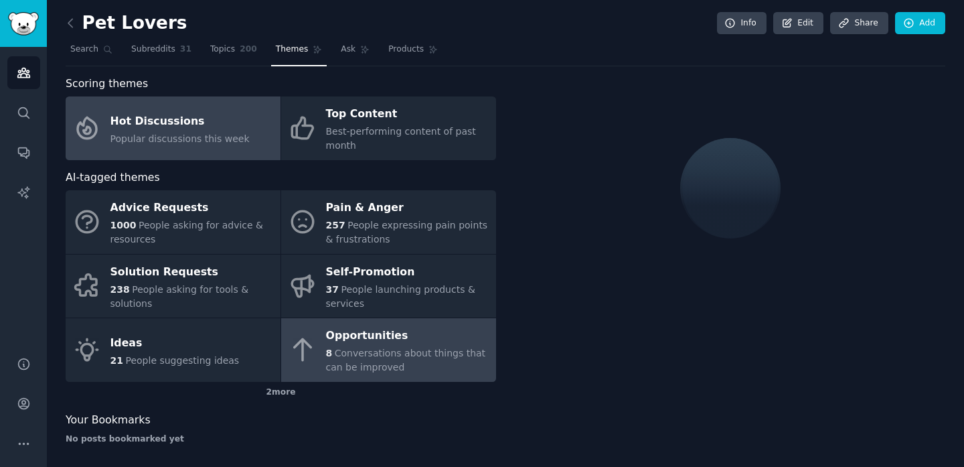
click at [416, 356] on span "Conversations about things that can be improved" at bounding box center [406, 359] width 160 height 25
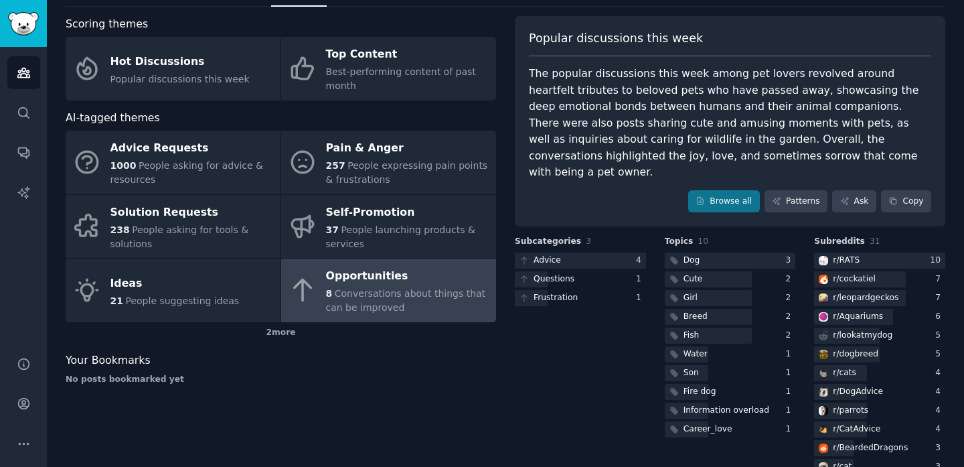
scroll to position [168, 0]
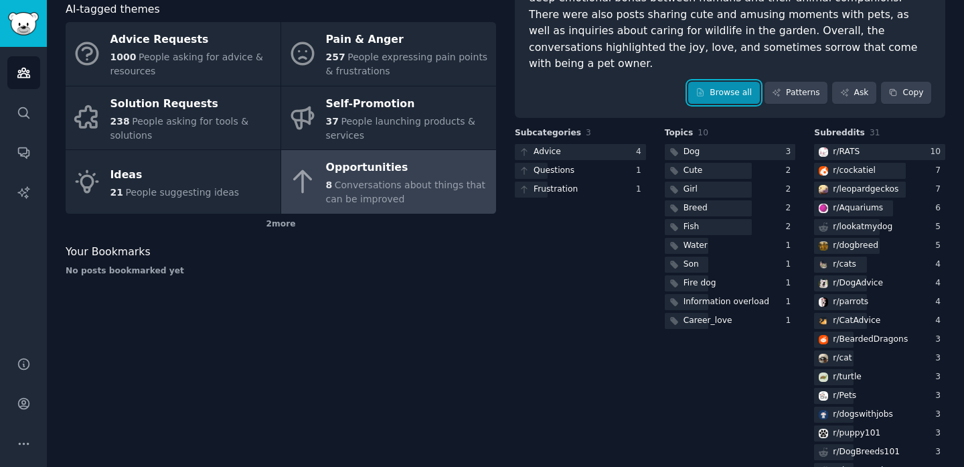
click at [697, 82] on link "Browse all" at bounding box center [724, 93] width 72 height 23
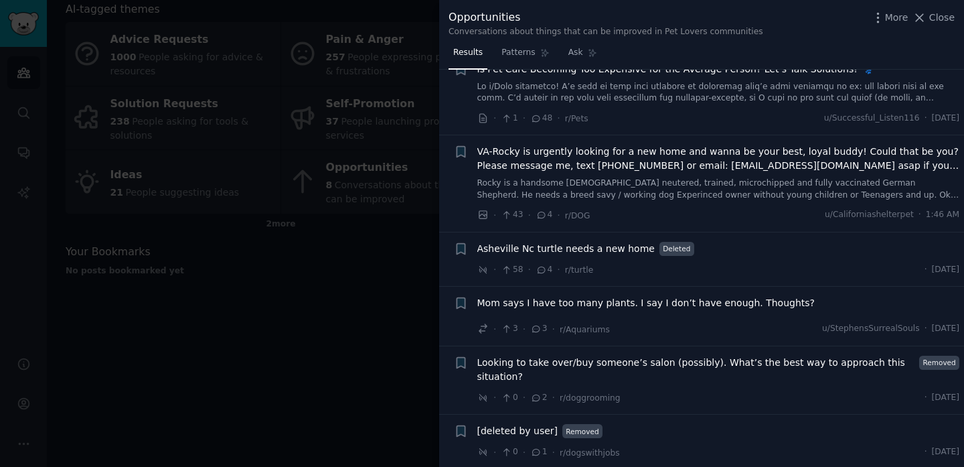
scroll to position [143, 0]
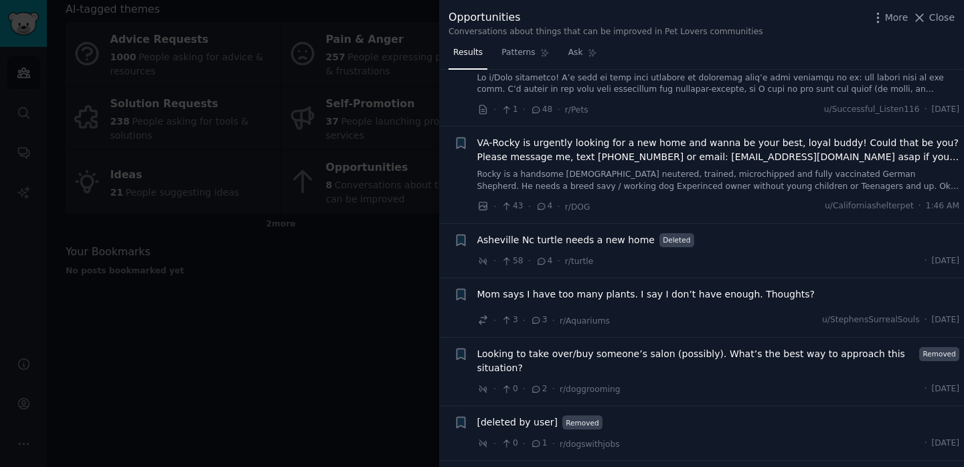
click at [332, 286] on div at bounding box center [482, 233] width 964 height 467
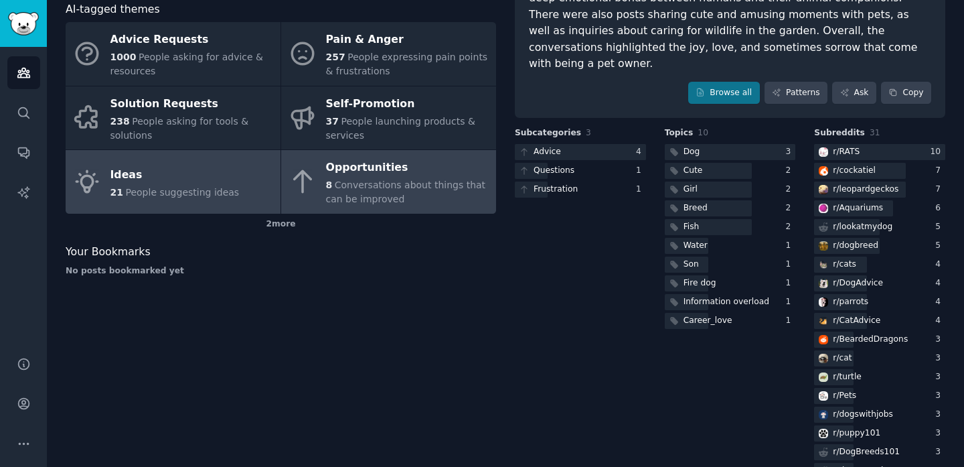
click at [208, 181] on div "Ideas" at bounding box center [174, 174] width 129 height 21
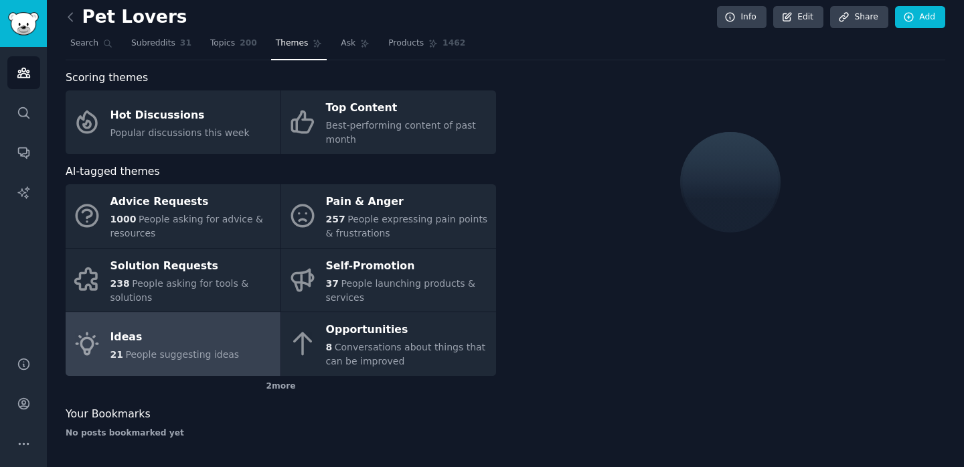
scroll to position [51, 0]
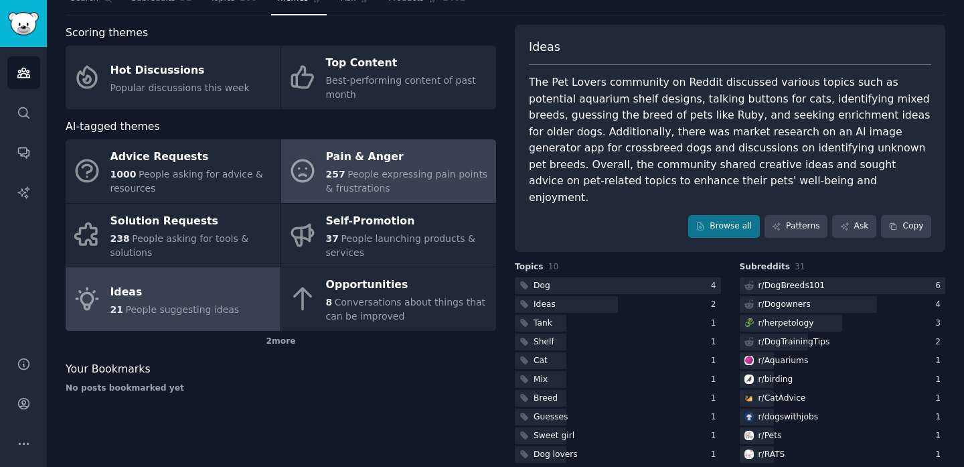
click at [365, 177] on span "People expressing pain points & frustrations" at bounding box center [407, 181] width 162 height 25
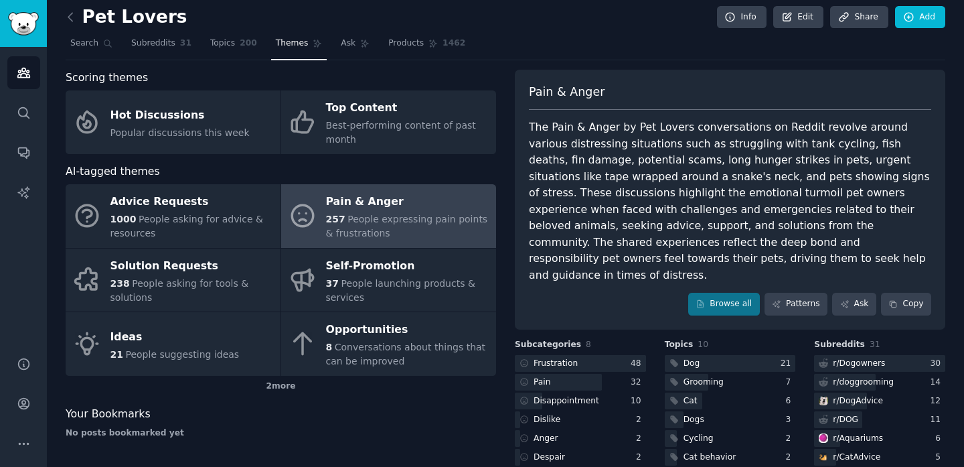
scroll to position [51, 0]
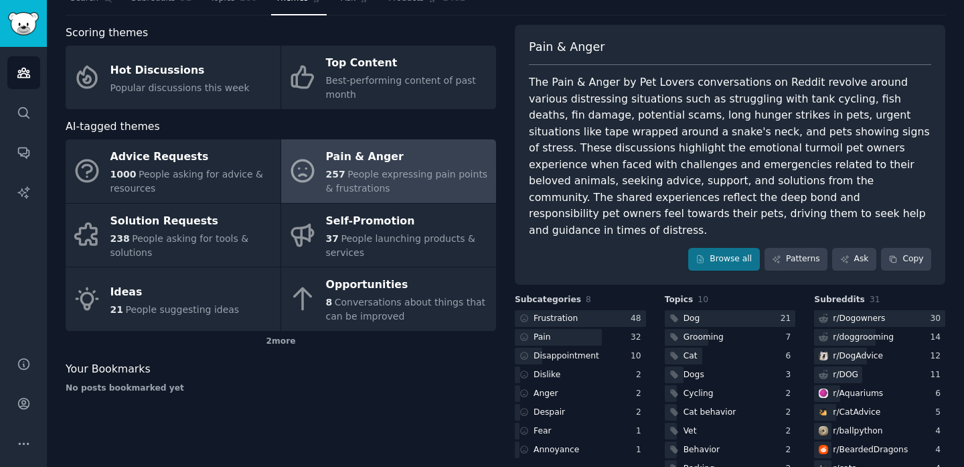
click at [520, 332] on icon at bounding box center [524, 336] width 9 height 9
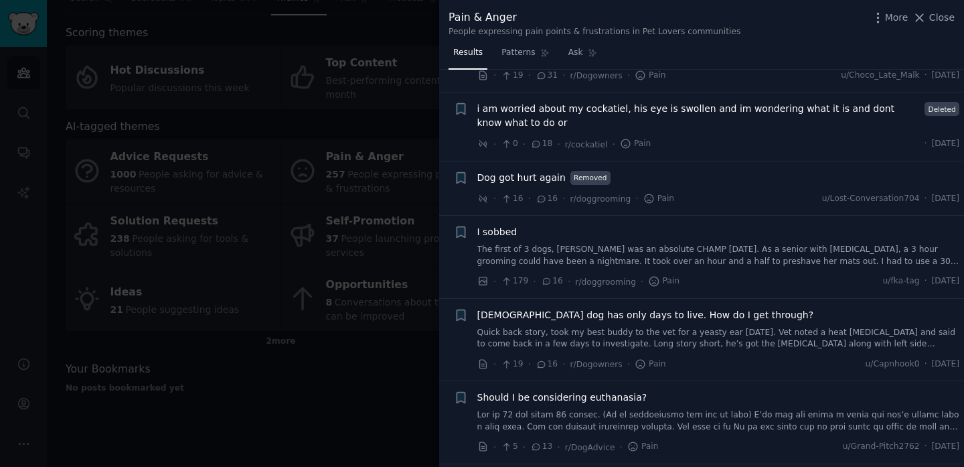
scroll to position [963, 0]
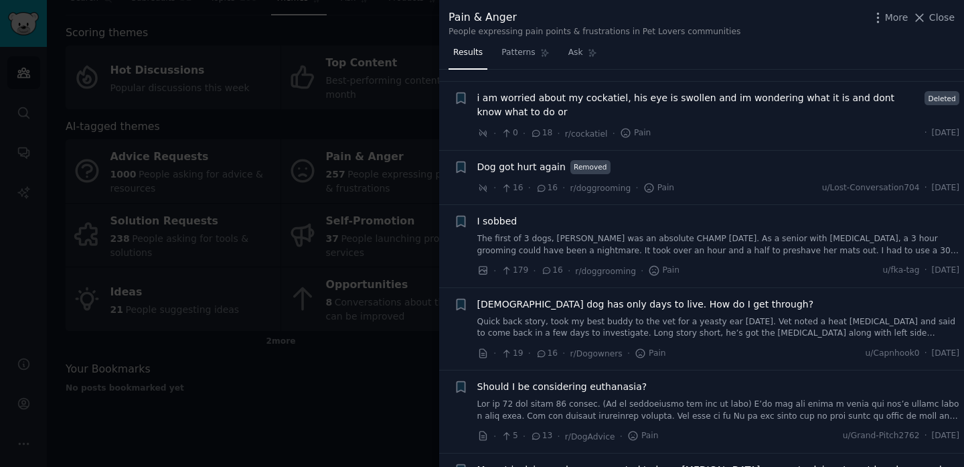
click at [376, 379] on div at bounding box center [482, 233] width 964 height 467
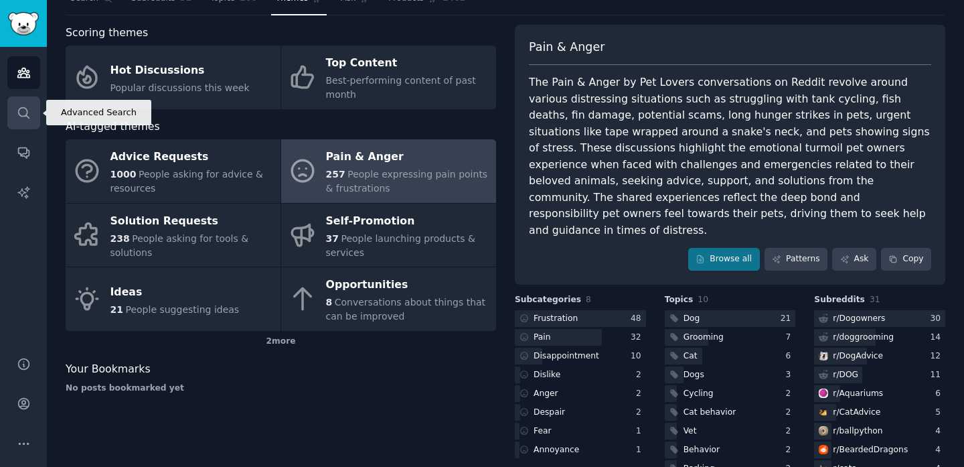
click at [20, 112] on icon "Sidebar" at bounding box center [24, 113] width 14 height 14
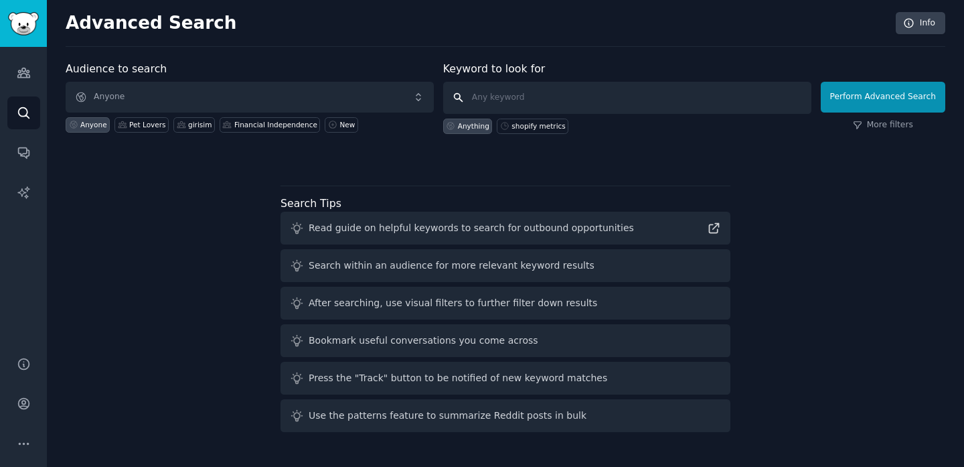
click at [499, 90] on input "text" at bounding box center [627, 98] width 368 height 32
type input "i"
type input "I hate"
click at [860, 94] on button "Perform Advanced Search" at bounding box center [883, 97] width 125 height 31
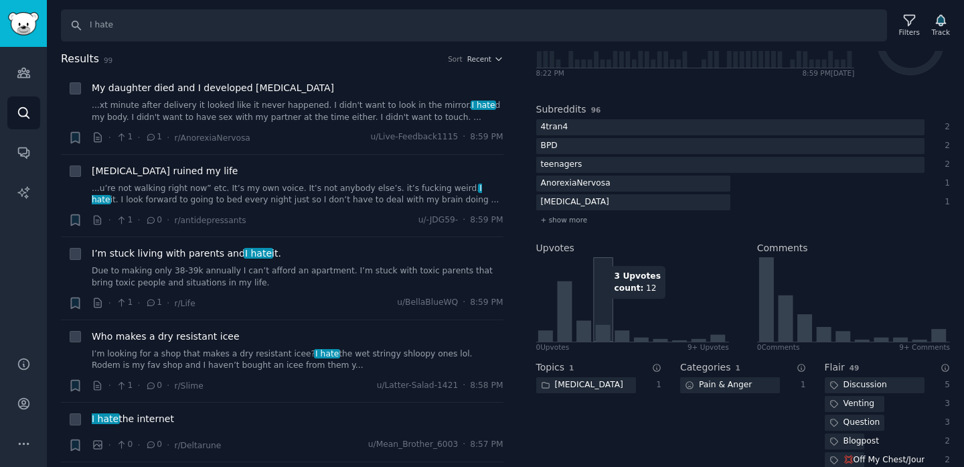
scroll to position [88, 0]
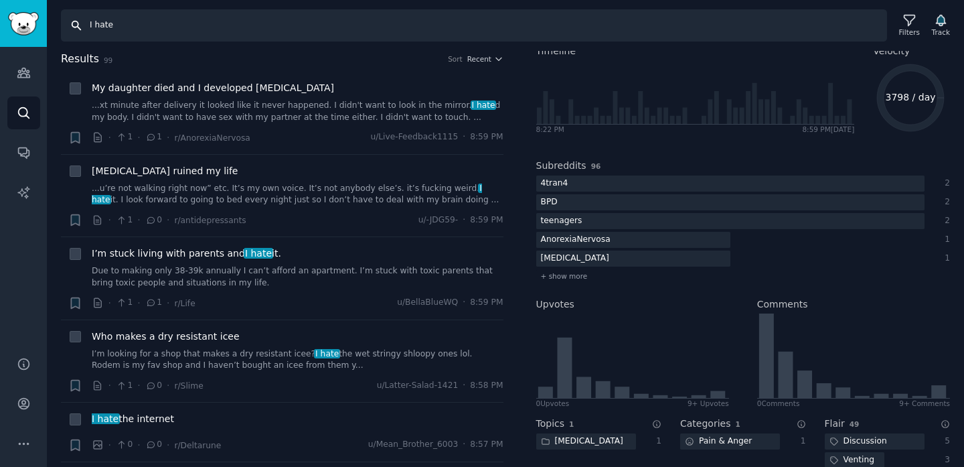
click at [336, 27] on input "I hate" at bounding box center [474, 25] width 826 height 32
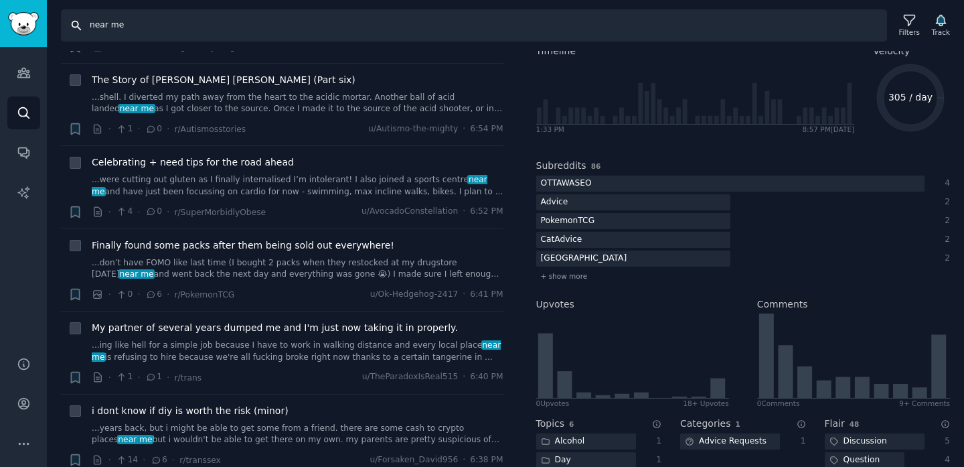
scroll to position [2160, 0]
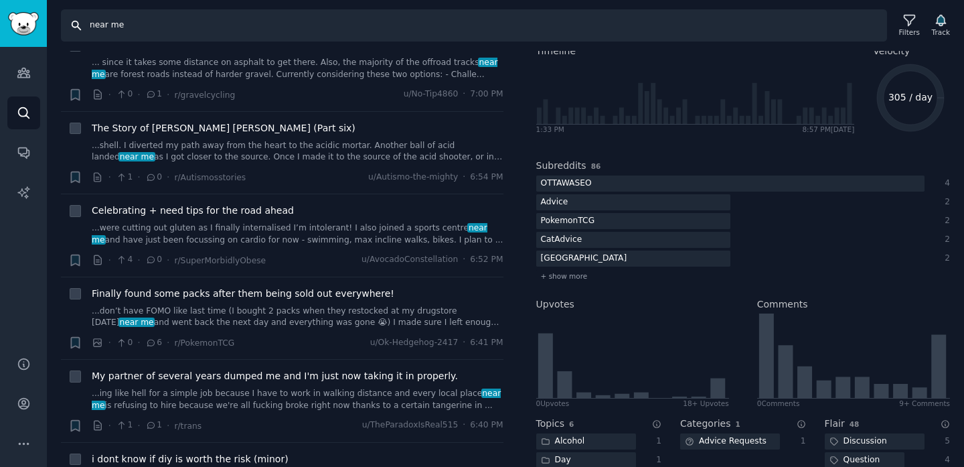
click at [201, 30] on input "near me" at bounding box center [474, 25] width 826 height 32
type input "help"
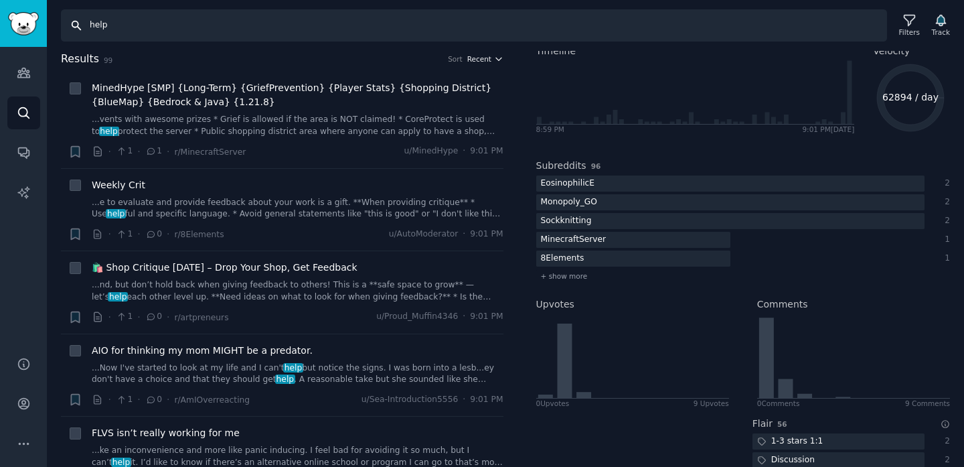
click at [489, 56] on button "Recent" at bounding box center [485, 58] width 36 height 9
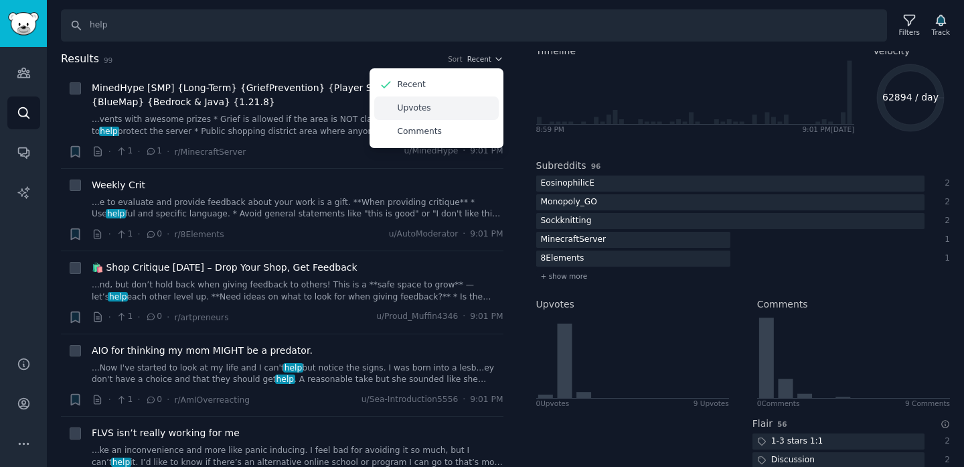
click at [439, 98] on div "Upvotes" at bounding box center [436, 107] width 125 height 23
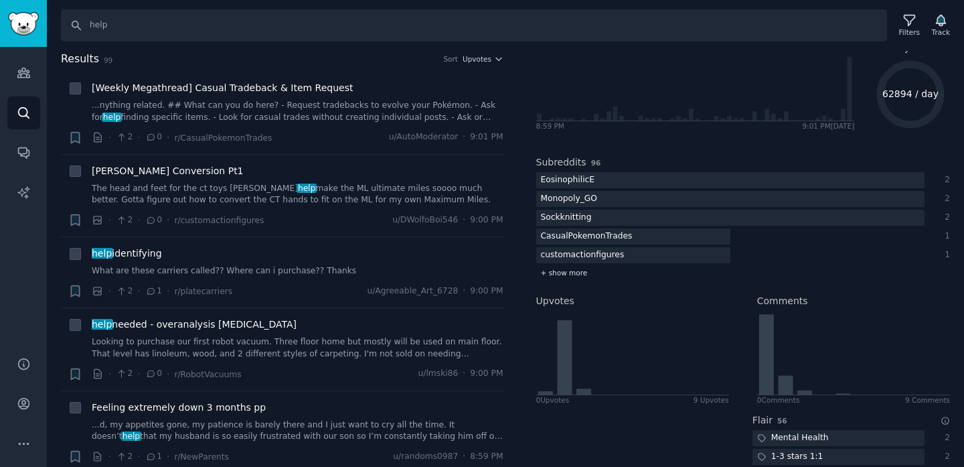
scroll to position [78, 0]
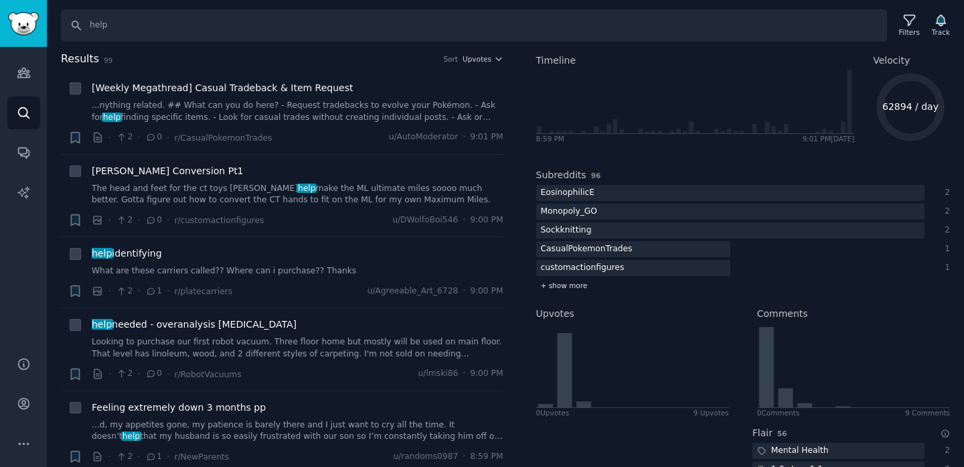
click at [573, 287] on span "+ show more" at bounding box center [564, 285] width 47 height 9
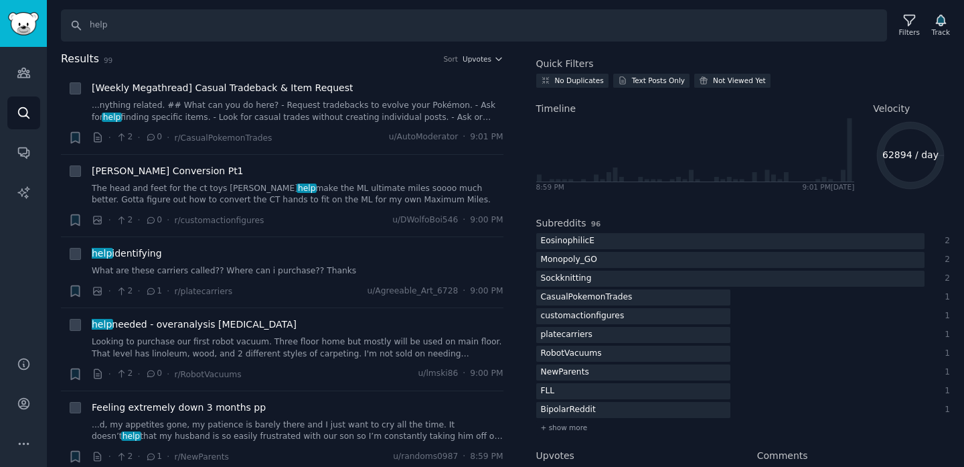
scroll to position [0, 0]
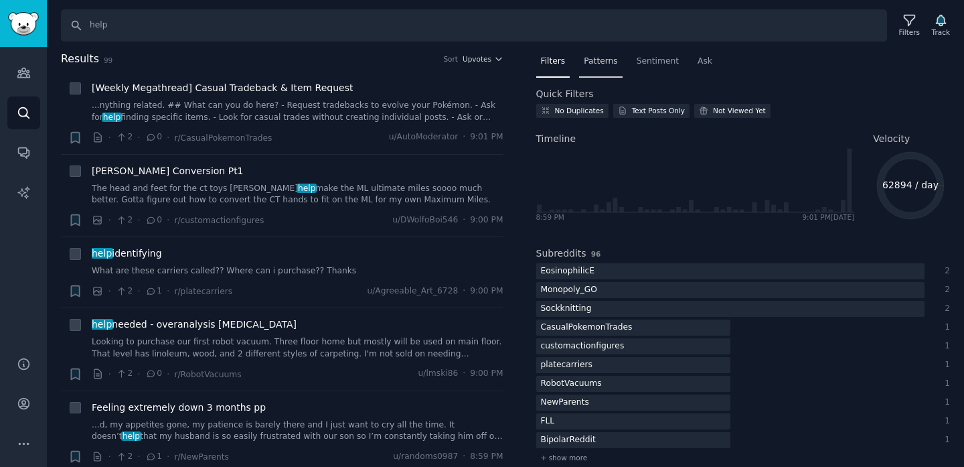
click at [585, 57] on span "Patterns" at bounding box center [600, 62] width 33 height 12
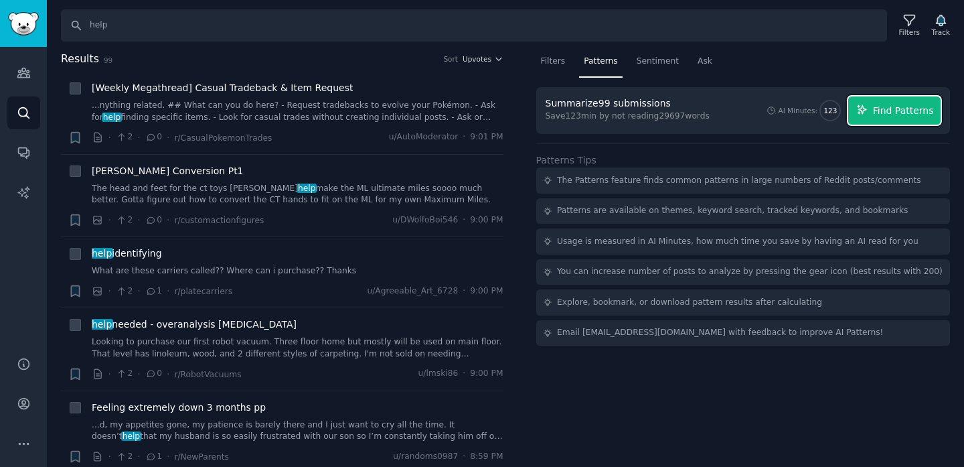
click at [874, 105] on span "Find Patterns" at bounding box center [903, 111] width 61 height 14
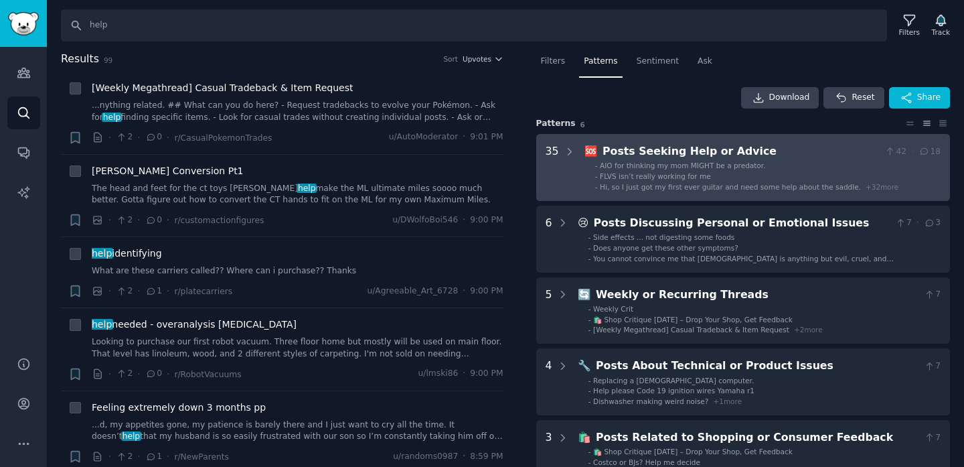
click at [793, 197] on Advice "35 🆘 Posts Seeking Help or Advice 42 · 18 - AIO for thinking my mom MIGHT be a …" at bounding box center [743, 167] width 414 height 67
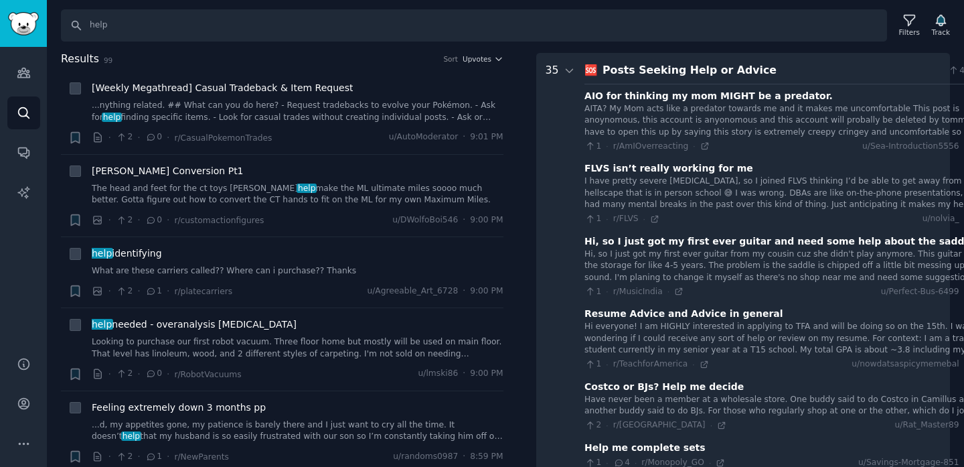
scroll to position [83, 0]
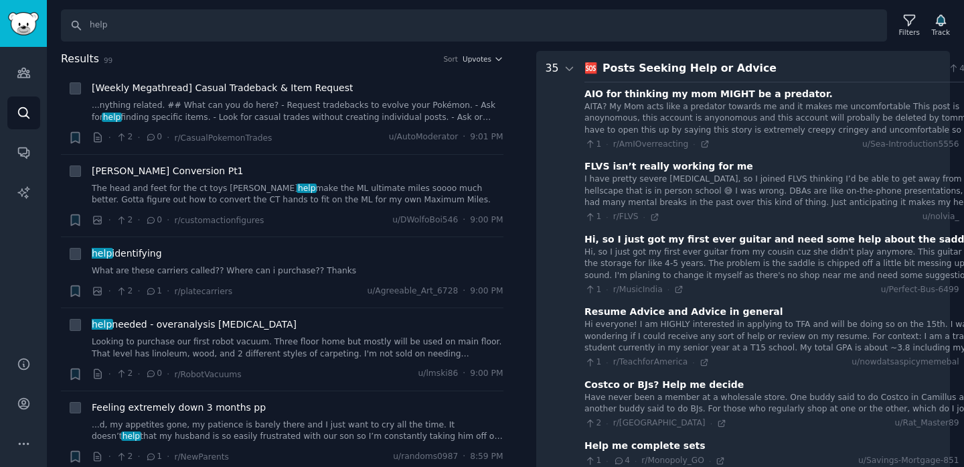
click at [703, 418] on div "2 · r/[GEOGRAPHIC_DATA] · u/Rat_Master89 · 9:00 PM" at bounding box center [795, 423] width 420 height 12
click at [647, 382] on div "Costco or BJs? Help me decide" at bounding box center [664, 385] width 159 height 14
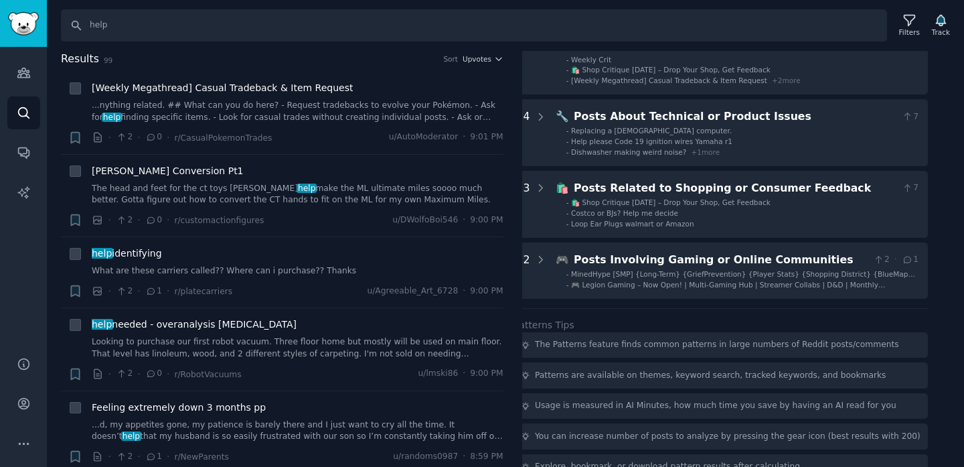
scroll to position [2677, 22]
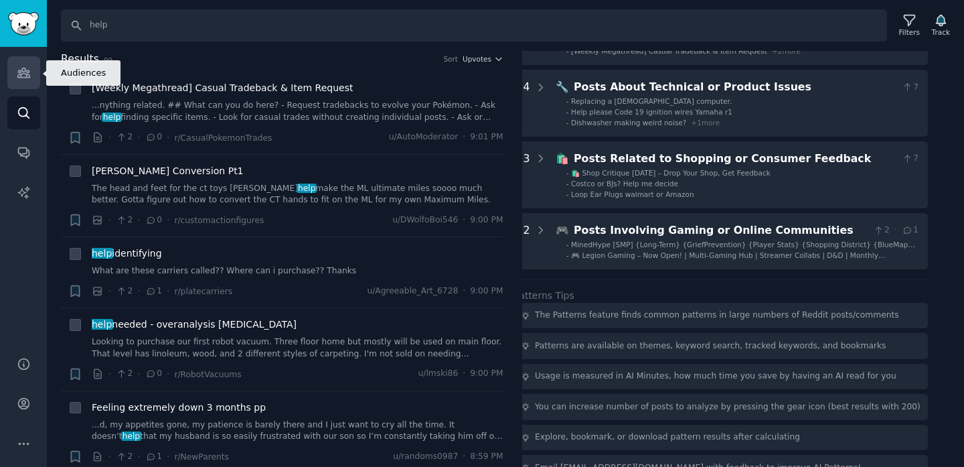
click at [21, 76] on icon "Sidebar" at bounding box center [23, 72] width 12 height 9
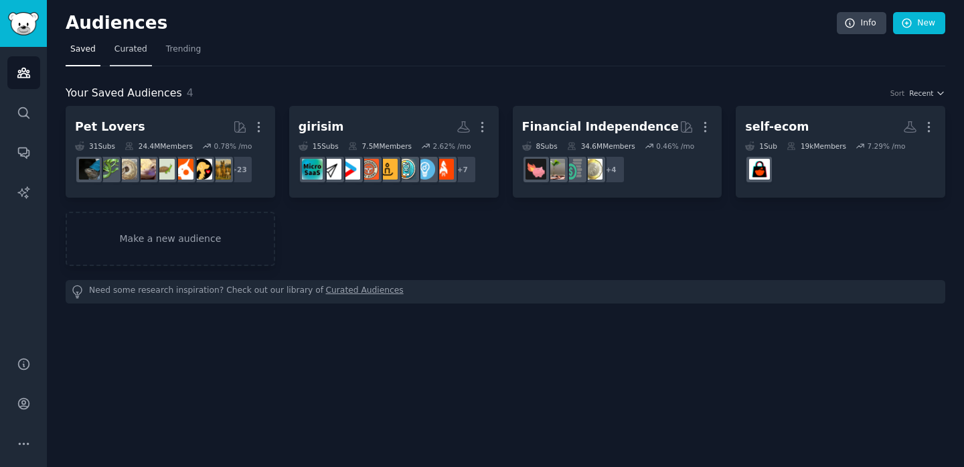
click at [127, 52] on span "Curated" at bounding box center [130, 50] width 33 height 12
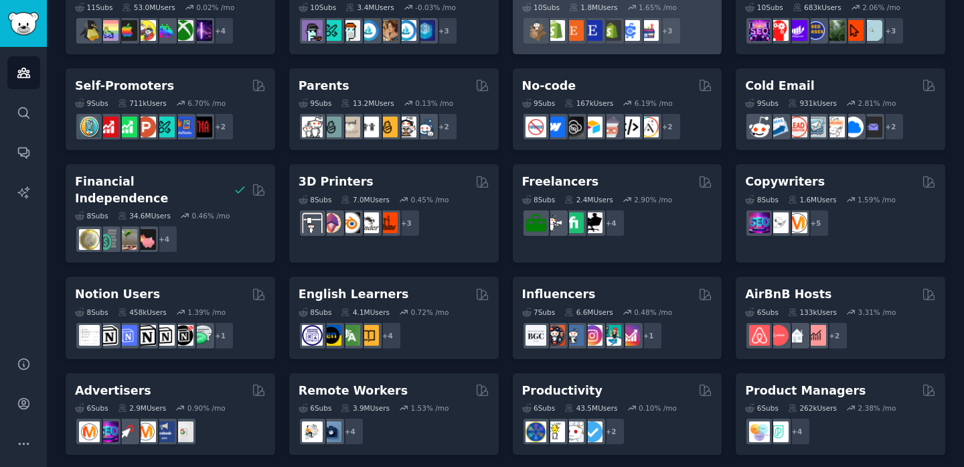
scroll to position [526, 0]
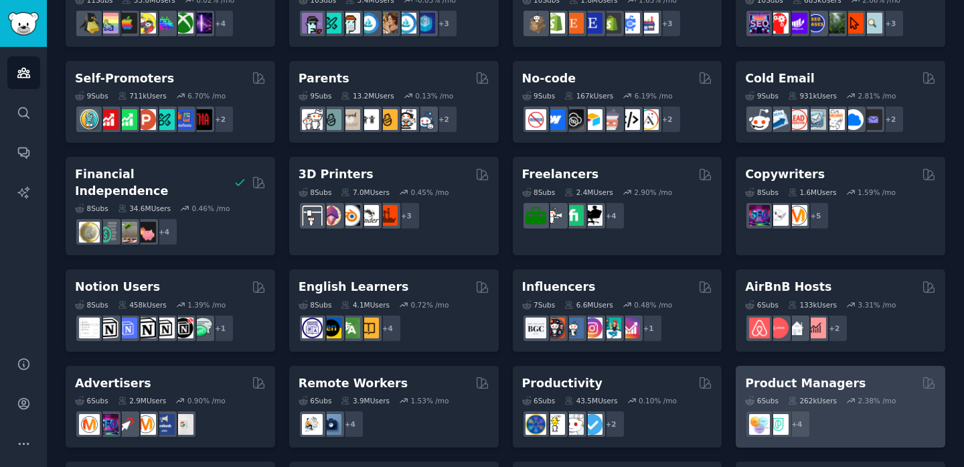
click at [875, 375] on div "Product Managers" at bounding box center [840, 383] width 191 height 17
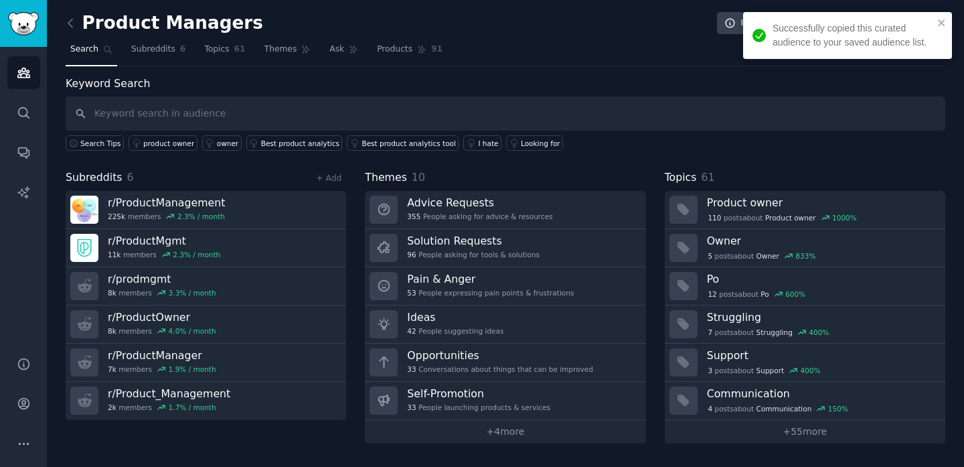
click at [506, 445] on div "Product Managers Info Edit Share Add Search Subreddits 6 Topics 61 Themes Ask P…" at bounding box center [505, 233] width 917 height 467
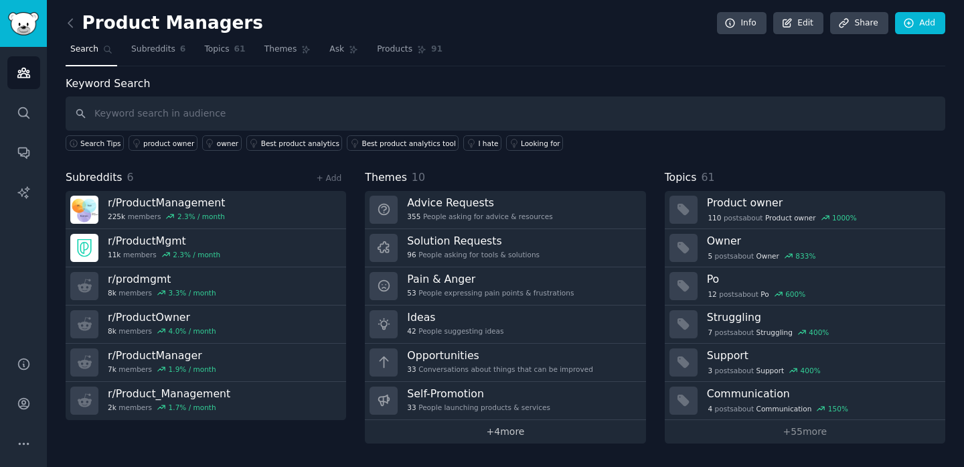
click at [506, 436] on link "+ 4 more" at bounding box center [505, 431] width 281 height 23
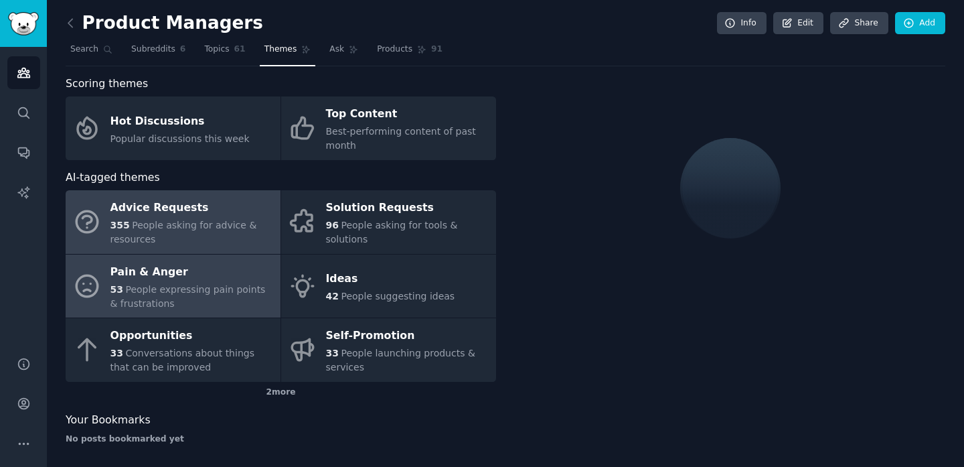
click at [240, 277] on div "Pain & Anger" at bounding box center [191, 271] width 163 height 21
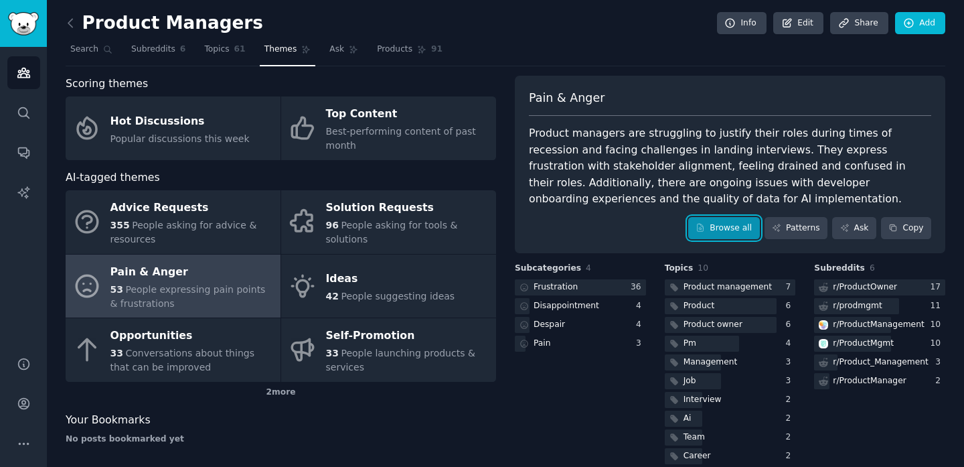
click at [690, 227] on link "Browse all" at bounding box center [724, 228] width 72 height 23
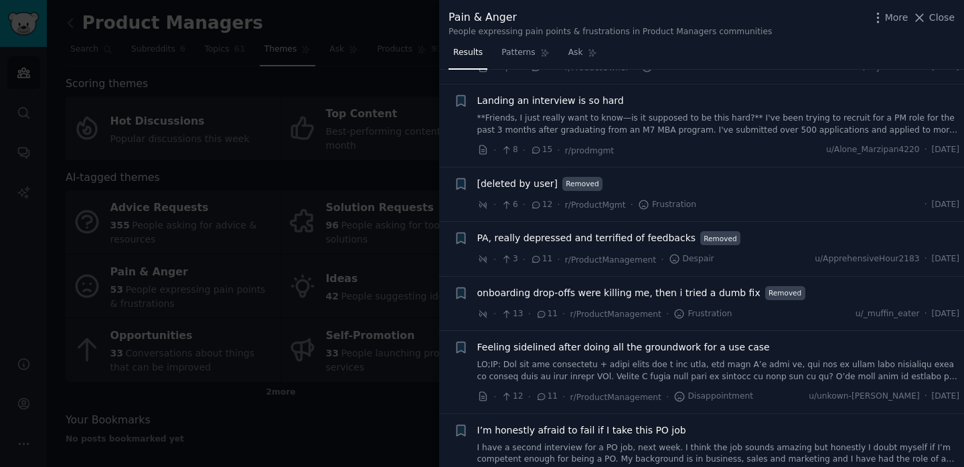
scroll to position [463, 0]
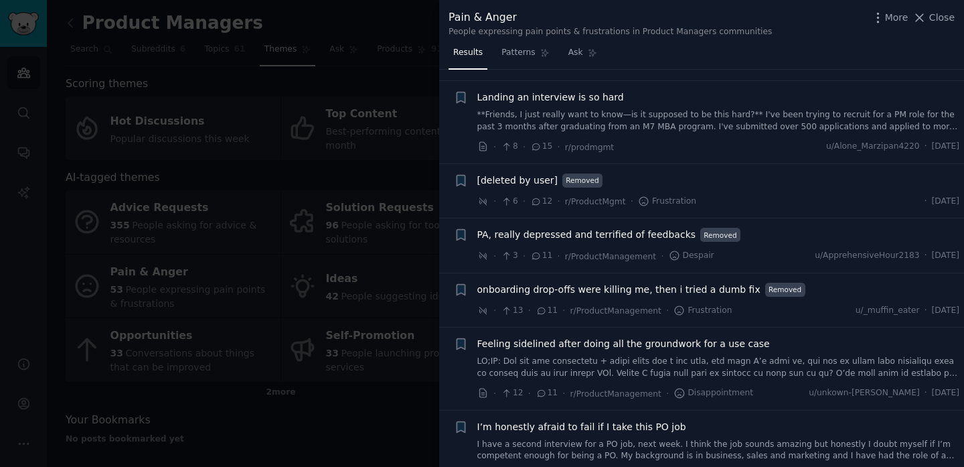
click at [313, 120] on div at bounding box center [482, 233] width 964 height 467
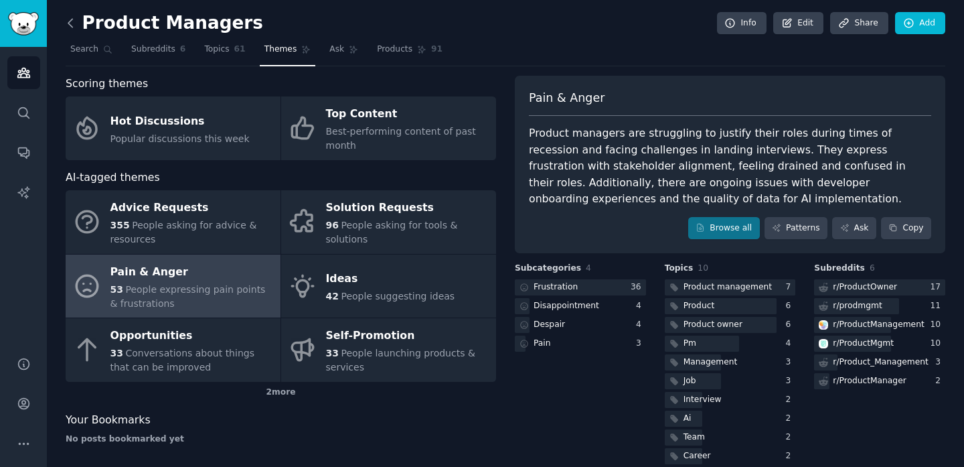
click at [68, 25] on icon at bounding box center [71, 23] width 14 height 14
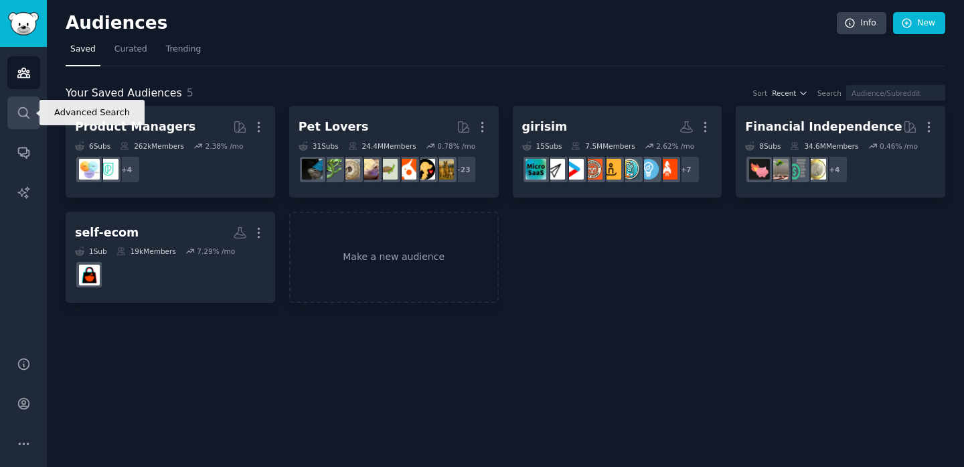
click at [18, 109] on icon "Sidebar" at bounding box center [23, 112] width 11 height 11
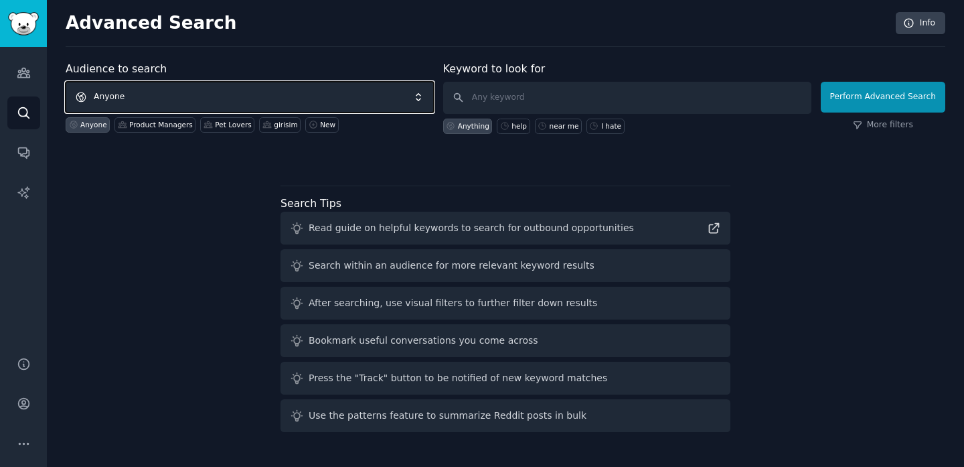
click at [216, 102] on span "Anyone" at bounding box center [250, 97] width 368 height 31
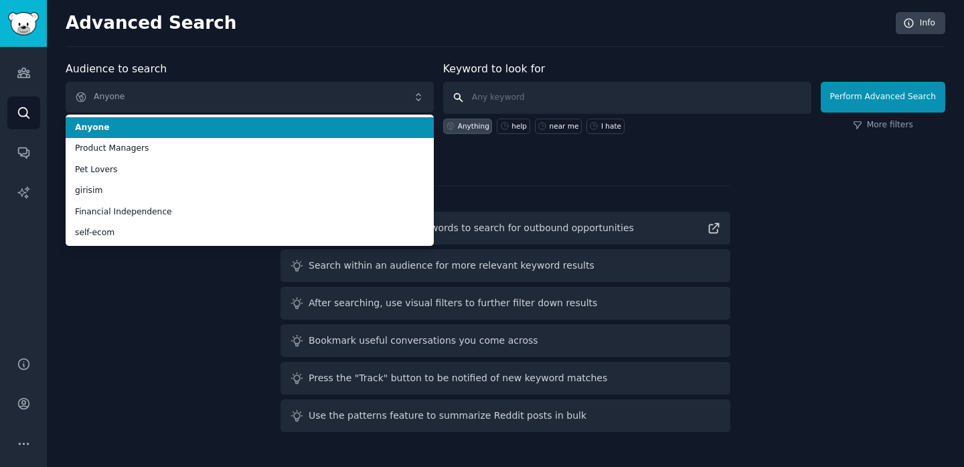
click at [494, 93] on input "text" at bounding box center [627, 98] width 368 height 32
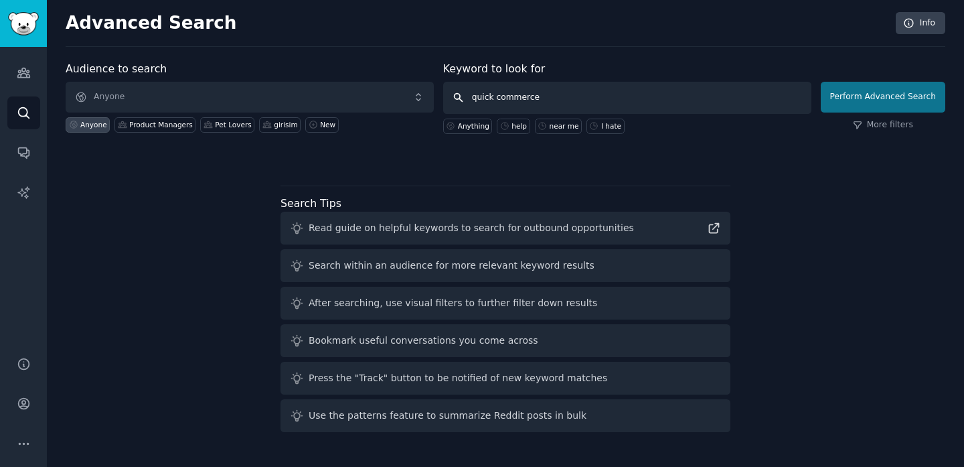
type input "quick commerce"
click at [875, 105] on button "Perform Advanced Search" at bounding box center [883, 97] width 125 height 31
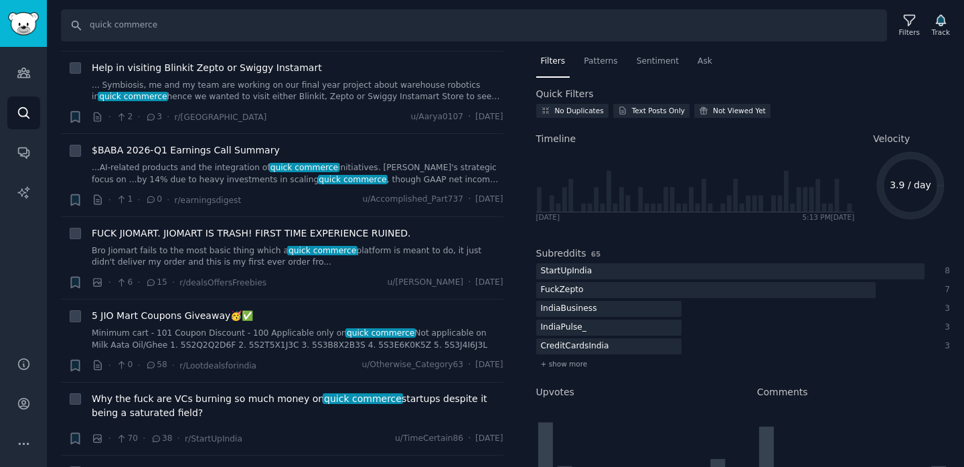
scroll to position [606, 0]
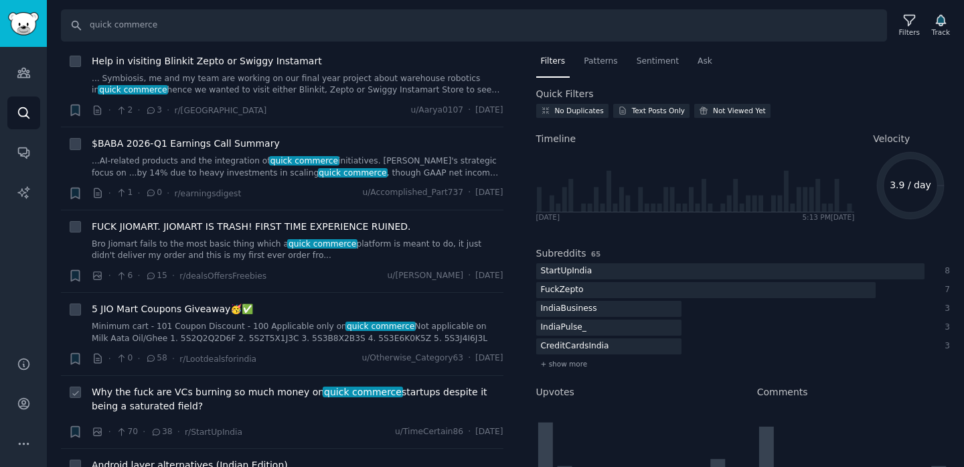
click at [325, 411] on span "Why the fuck are VCs burning so much money on quick commerce startups despite i…" at bounding box center [298, 399] width 412 height 28
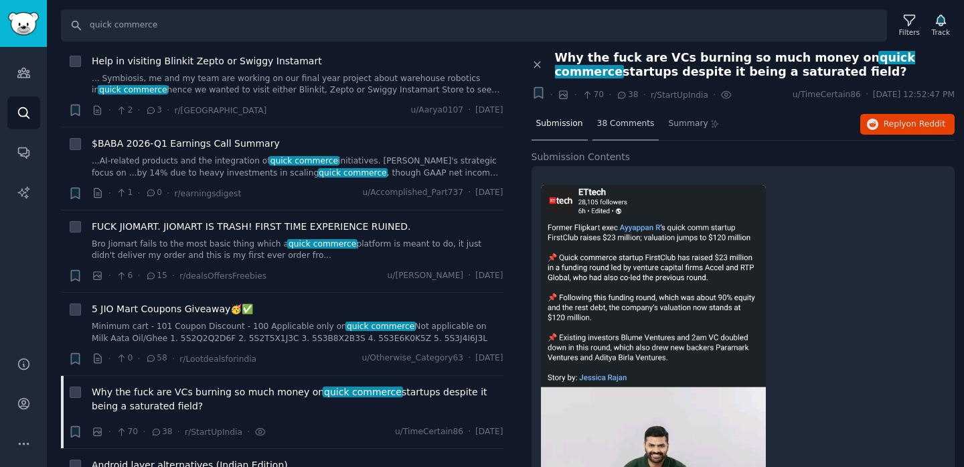
click at [607, 121] on span "38 Comments" at bounding box center [626, 124] width 58 height 12
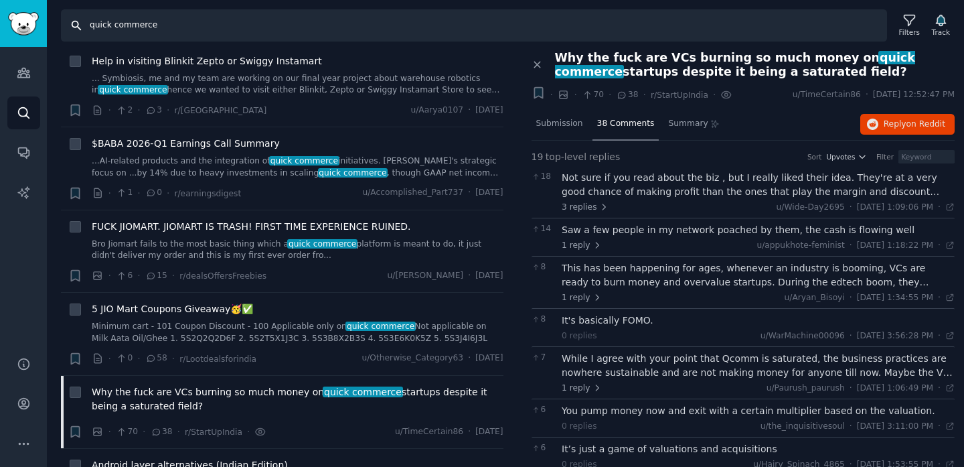
click at [133, 17] on input "quick commerce" at bounding box center [474, 25] width 826 height 32
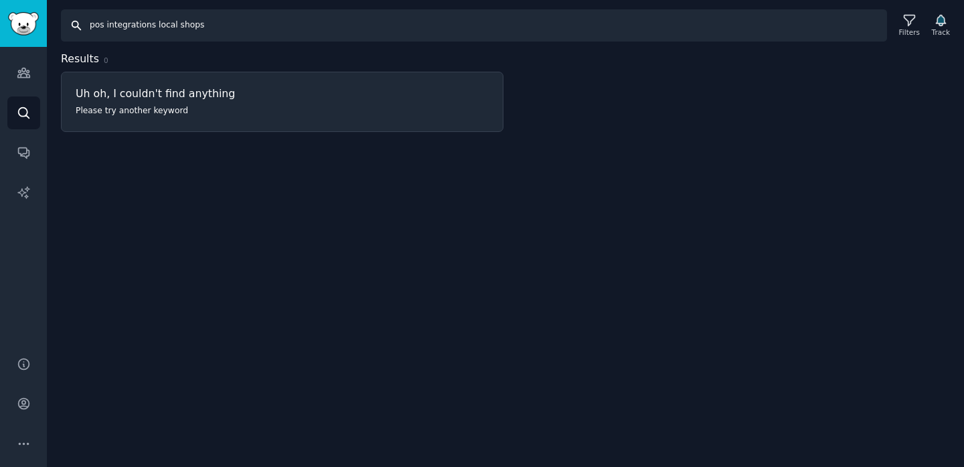
click at [153, 30] on input "pos integrations local shops" at bounding box center [474, 25] width 826 height 32
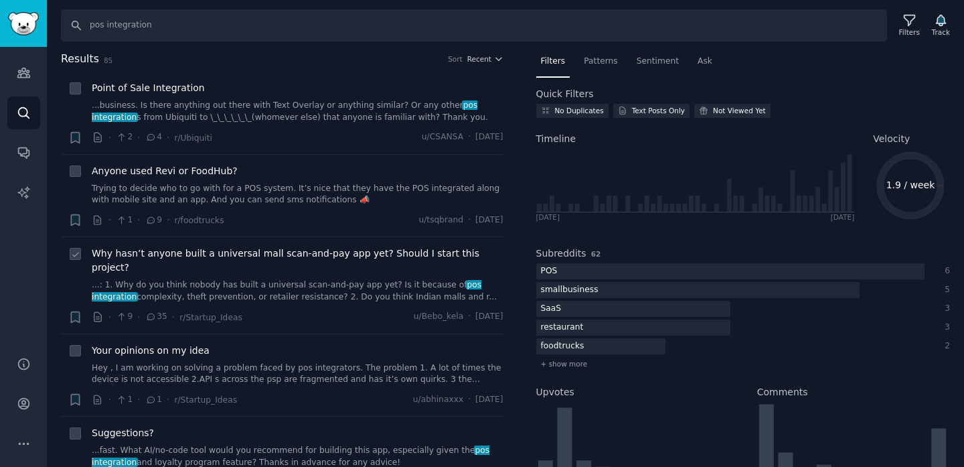
click at [289, 288] on link "...: 1. Why do you think nobody has built a universal scan-and-pay app yet? Is …" at bounding box center [298, 290] width 412 height 23
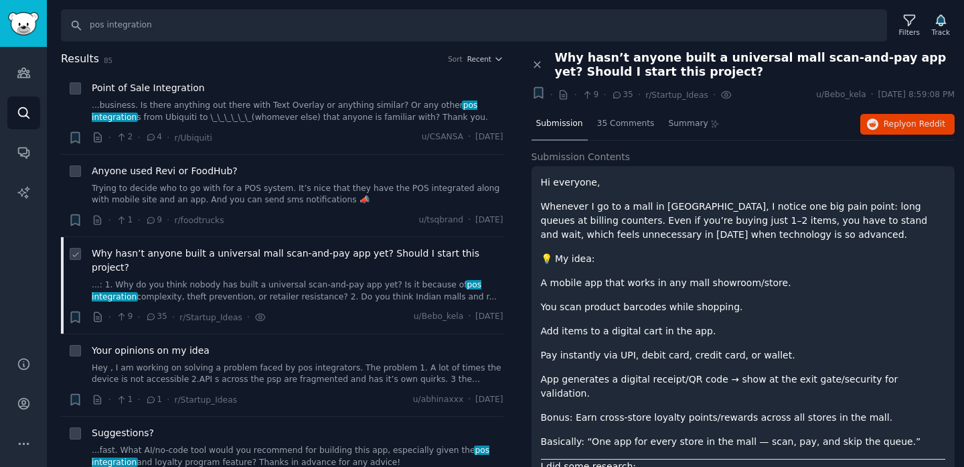
click at [307, 279] on link "...: 1. Why do you think nobody has built a universal scan-and-pay app yet? Is …" at bounding box center [298, 290] width 412 height 23
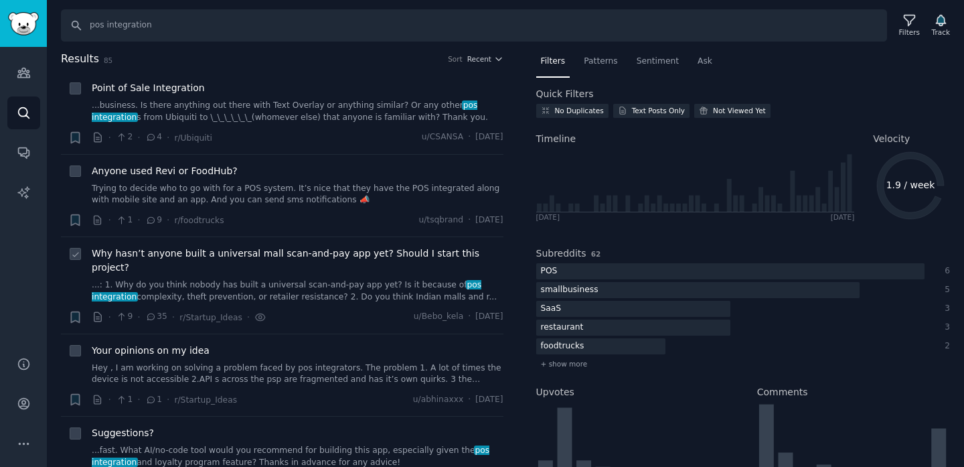
click at [319, 295] on div "Why hasn’t anyone built a universal mall scan-and-pay app yet? Should I start t…" at bounding box center [298, 285] width 412 height 78
click at [172, 279] on link "...: 1. Why do you think nobody has built a universal scan-and-pay app yet? Is …" at bounding box center [298, 290] width 412 height 23
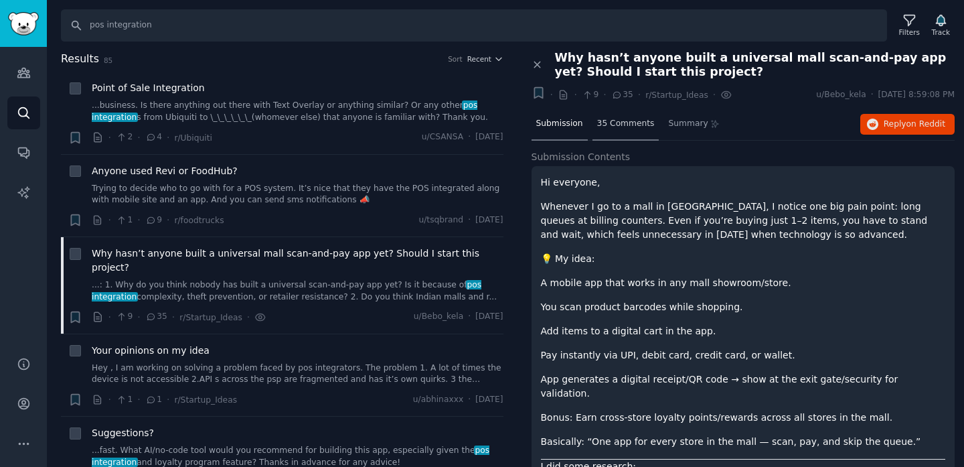
click at [627, 125] on span "35 Comments" at bounding box center [626, 124] width 58 height 12
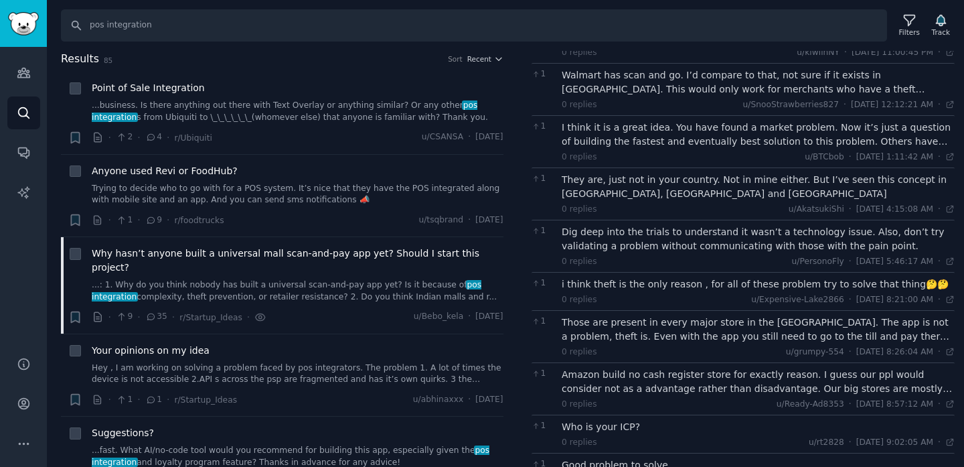
scroll to position [246, 0]
click at [293, 362] on link "Hey , I am working on solving a problem faced by pos integrators. The problem 1…" at bounding box center [298, 373] width 412 height 23
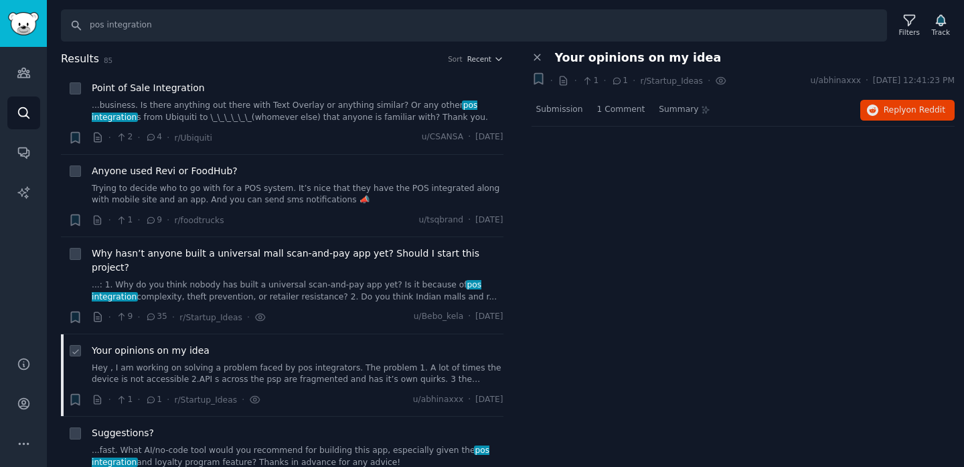
click at [314, 343] on div "Your opinions on my idea" at bounding box center [298, 350] width 412 height 14
click at [154, 343] on span "Your opinions on my idea" at bounding box center [151, 350] width 118 height 14
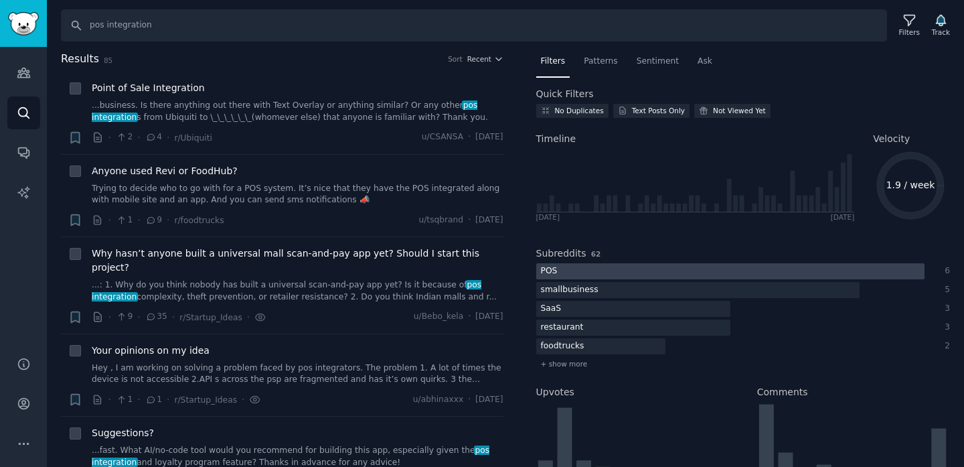
click at [602, 273] on div at bounding box center [730, 271] width 388 height 17
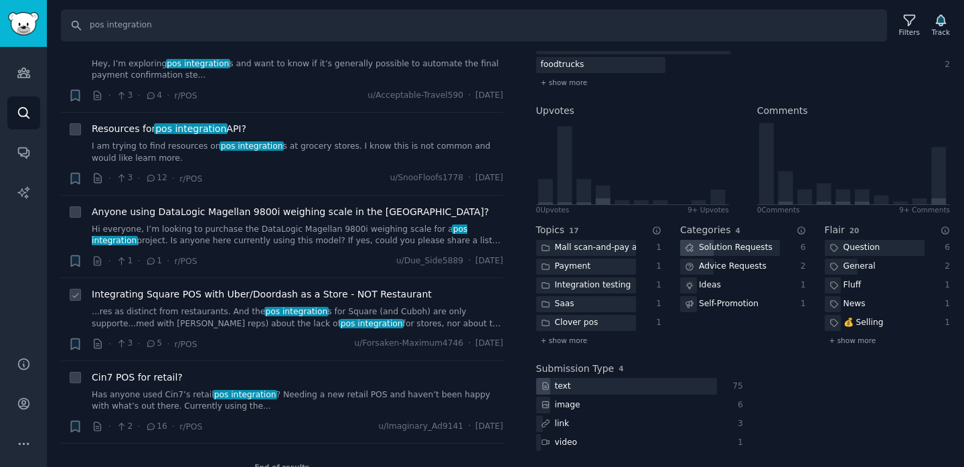
scroll to position [139, 0]
click at [289, 171] on div "· 3 · 12 · r/POS u/SnooFloofs1778 · [DATE]" at bounding box center [298, 178] width 412 height 14
click at [113, 131] on span "Resources for pos integration API?" at bounding box center [169, 128] width 155 height 14
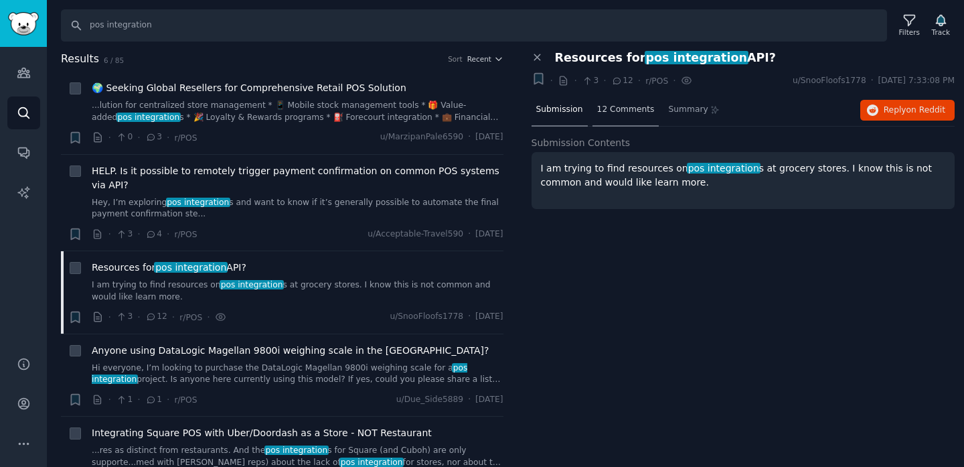
click at [611, 110] on span "12 Comments" at bounding box center [626, 110] width 58 height 12
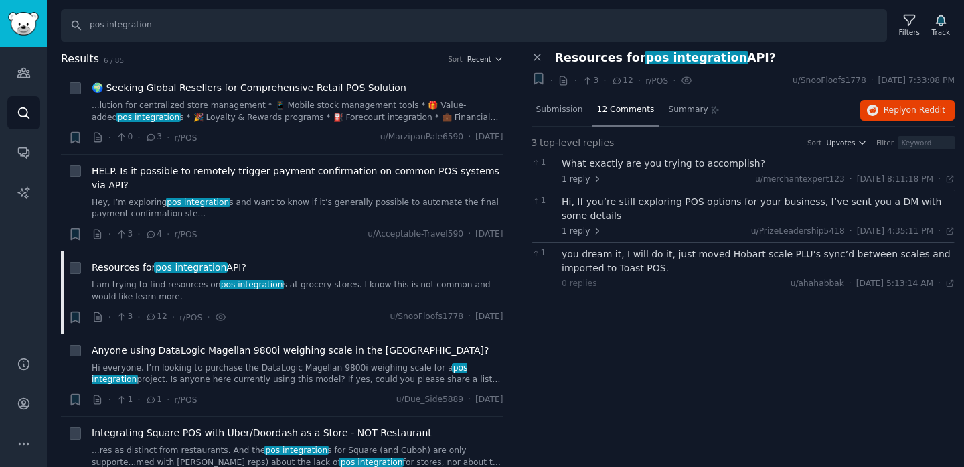
click at [635, 180] on div "1 reply u/merchantexpert123 · [DATE] 8:11:18 PM Fri 5/9/2025 ·" at bounding box center [758, 179] width 393 height 12
click at [643, 161] on div "What exactly are you trying to accomplish?" at bounding box center [758, 164] width 393 height 14
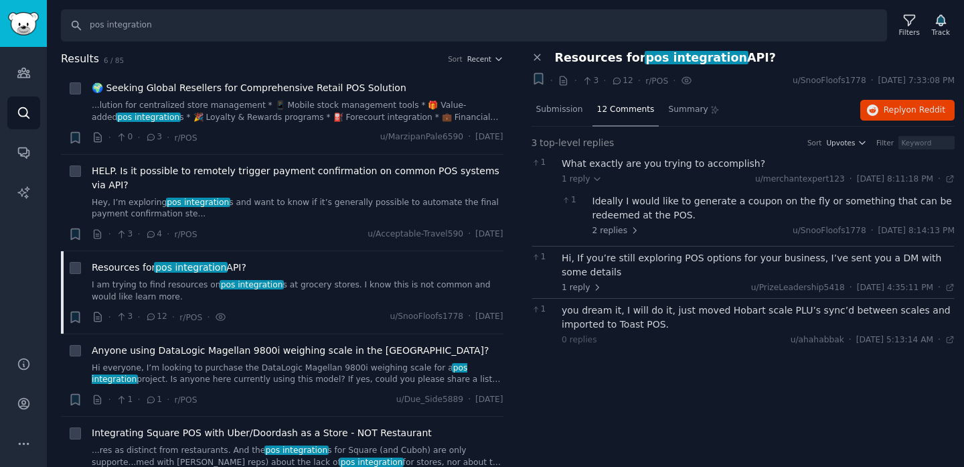
click at [623, 279] on div "Hi, If you’re still exploring POS options for your business, I’ve sent you a DM…" at bounding box center [758, 265] width 393 height 28
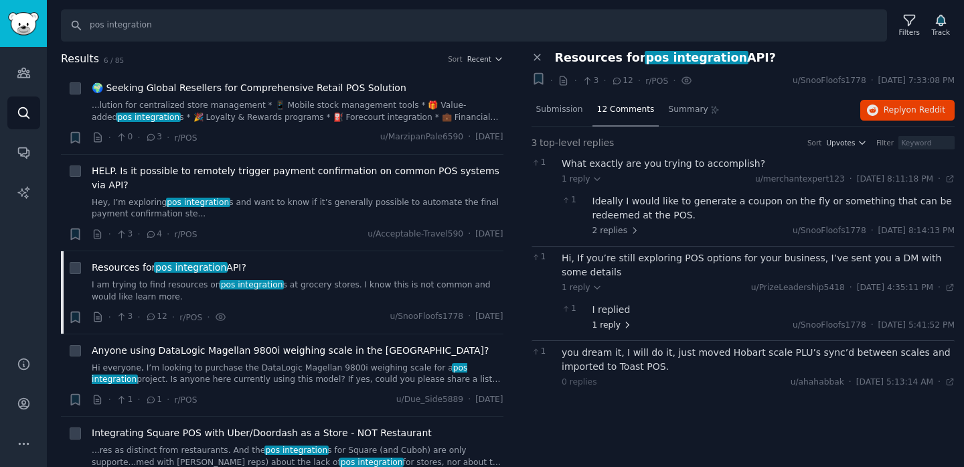
click at [623, 329] on icon at bounding box center [627, 324] width 9 height 9
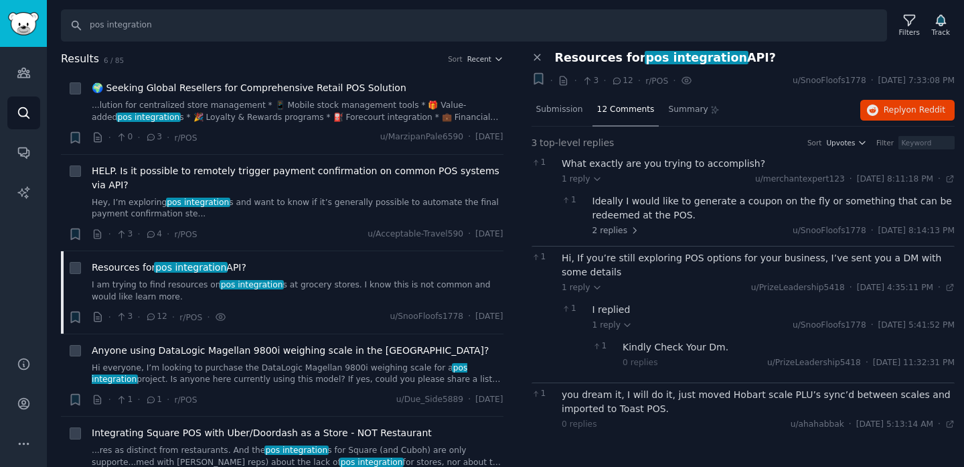
click at [625, 404] on div "you dream it, I will do it, just moved Hobart scale PLU’s sync’d between scales…" at bounding box center [758, 402] width 393 height 28
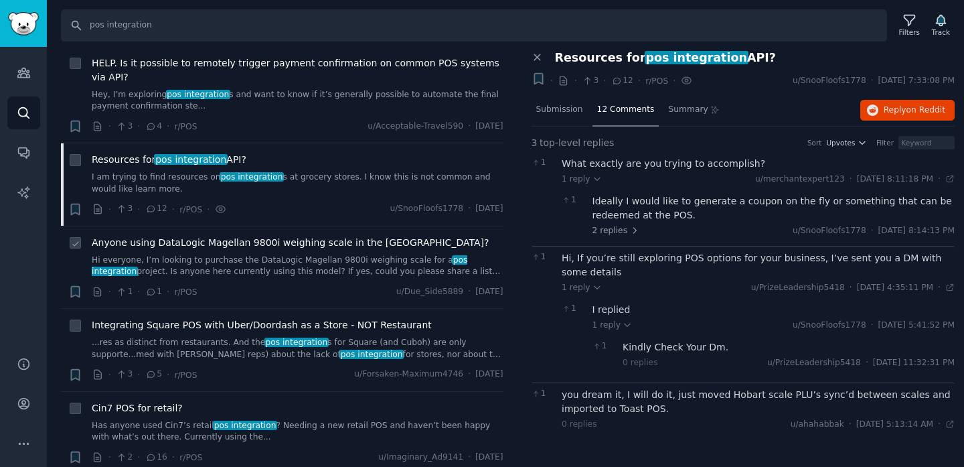
scroll to position [109, 0]
click at [227, 343] on link "...res as distinct from restaurants. And the pos integration s for Square (and …" at bounding box center [298, 346] width 412 height 23
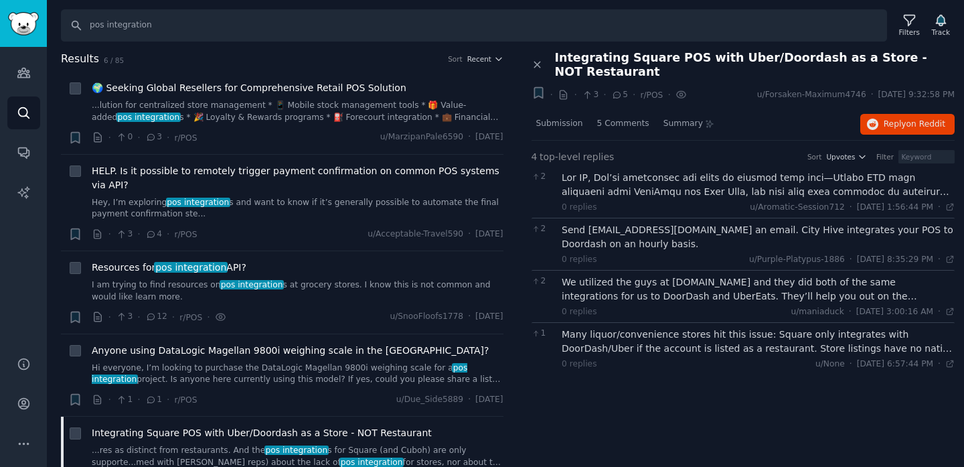
click at [683, 187] on div at bounding box center [758, 185] width 393 height 28
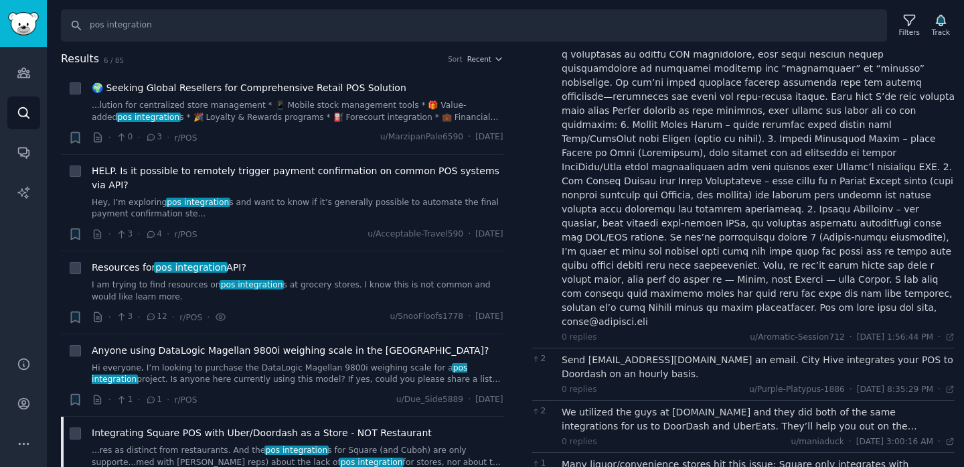
scroll to position [197, 0]
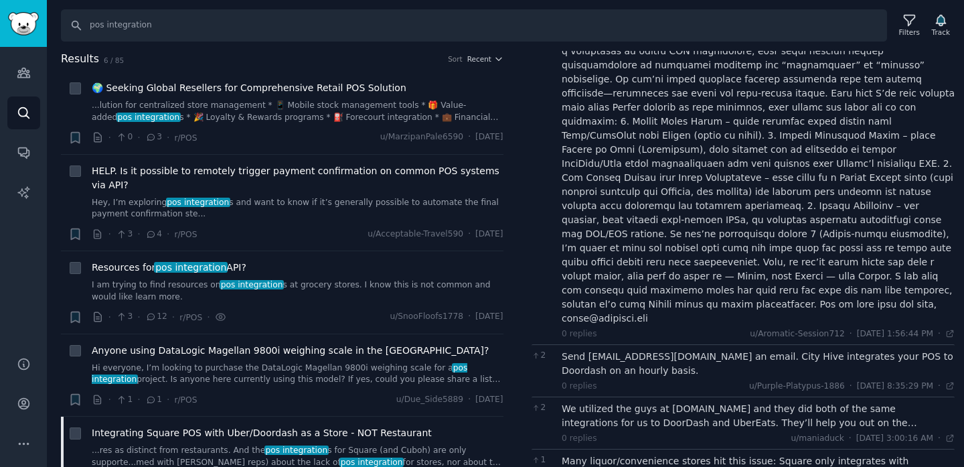
click at [799, 350] on div "Send [EMAIL_ADDRESS][DOMAIN_NAME] an email. City Hive integrates your POS to Do…" at bounding box center [758, 364] width 393 height 28
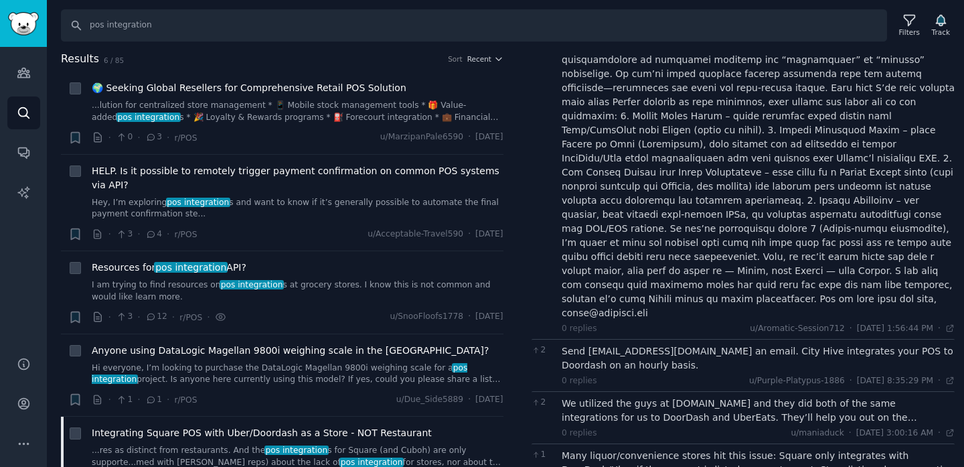
click at [656, 396] on div "We utilized the guys at [DOMAIN_NAME] and they did both of the same integration…" at bounding box center [758, 410] width 393 height 28
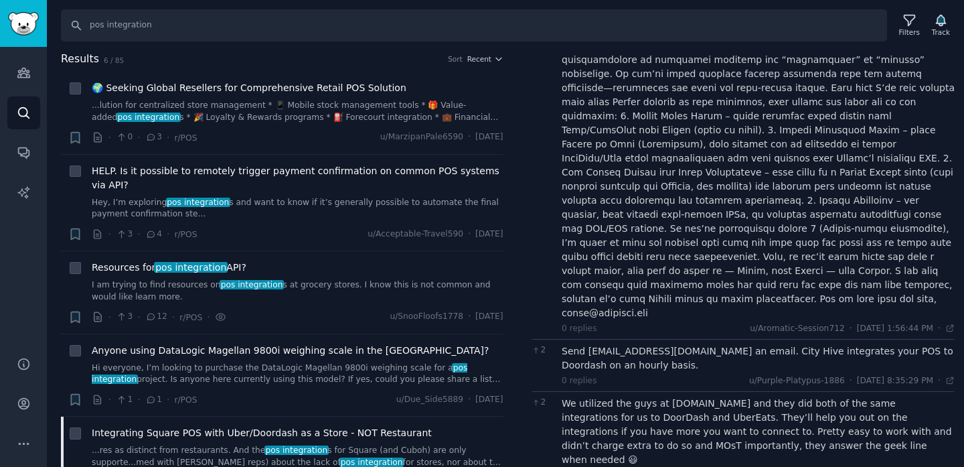
scroll to position [230, 0]
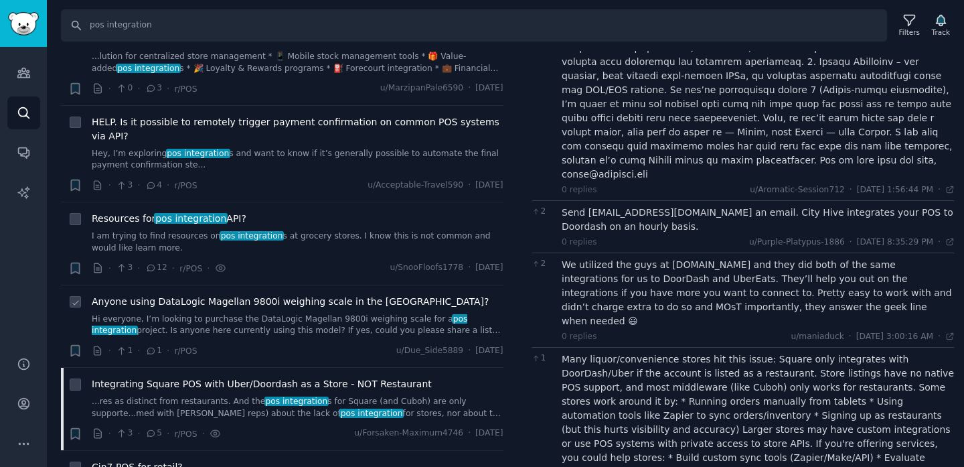
scroll to position [48, 0]
click at [248, 23] on input "pos integration" at bounding box center [474, 25] width 826 height 32
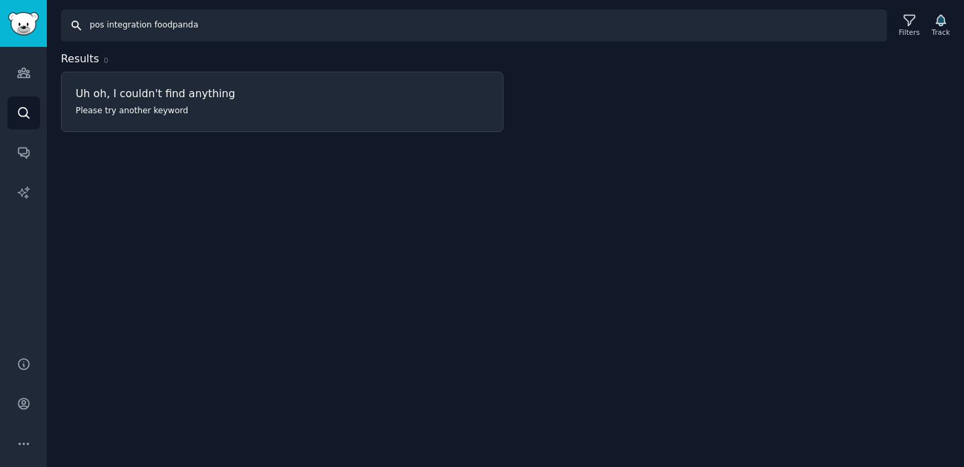
click at [141, 23] on input "pos integration foodpanda" at bounding box center [474, 25] width 826 height 32
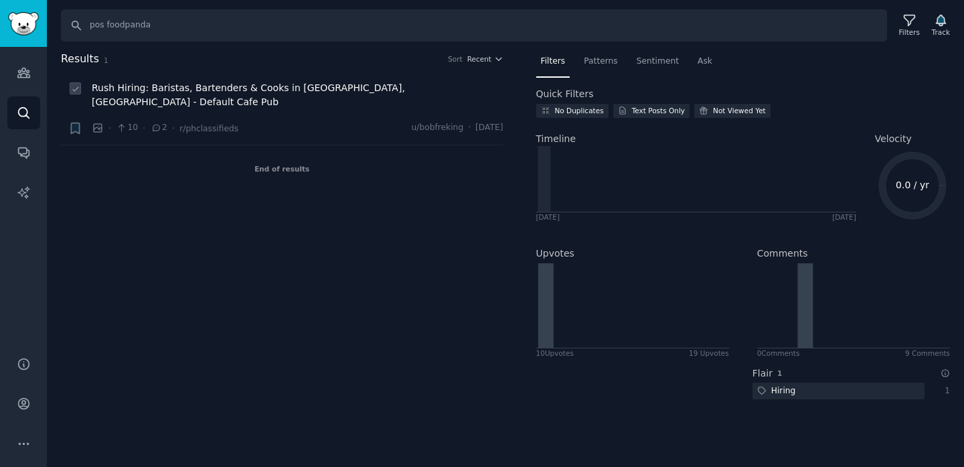
click at [285, 90] on span "Rush Hiring: Baristas, Bartenders & Cooks in [GEOGRAPHIC_DATA], [GEOGRAPHIC_DAT…" at bounding box center [298, 95] width 412 height 28
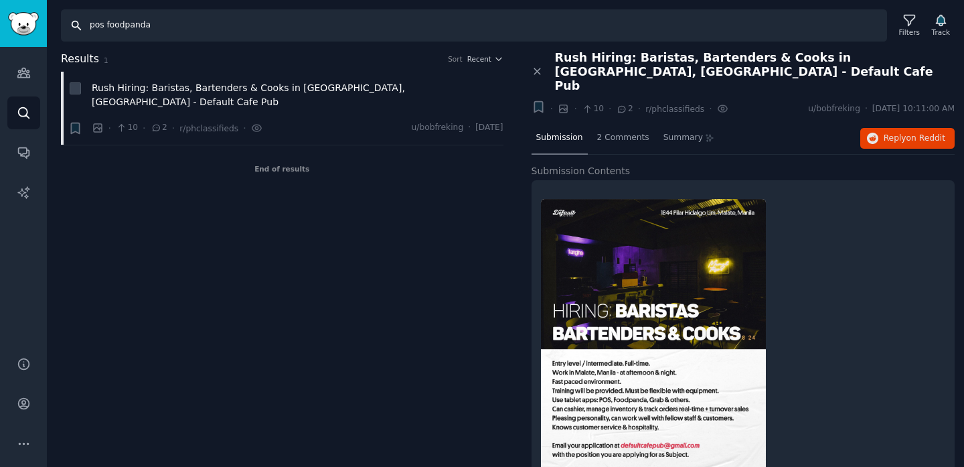
click at [125, 26] on input "pos foodpanda" at bounding box center [474, 25] width 826 height 32
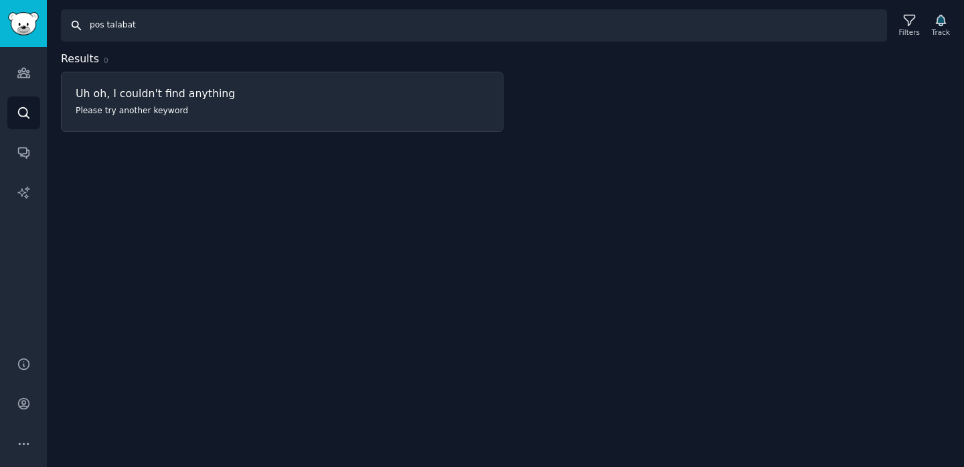
click at [125, 26] on input "pos talabat" at bounding box center [474, 25] width 826 height 32
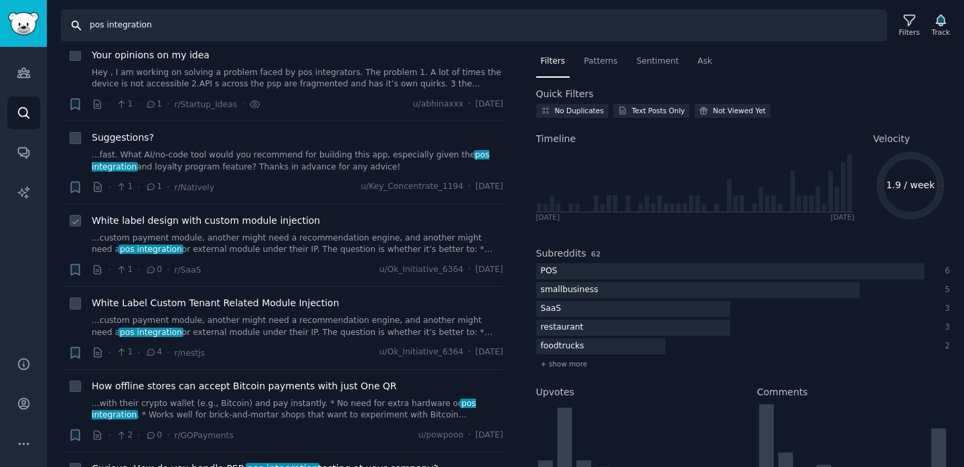
scroll to position [298, 0]
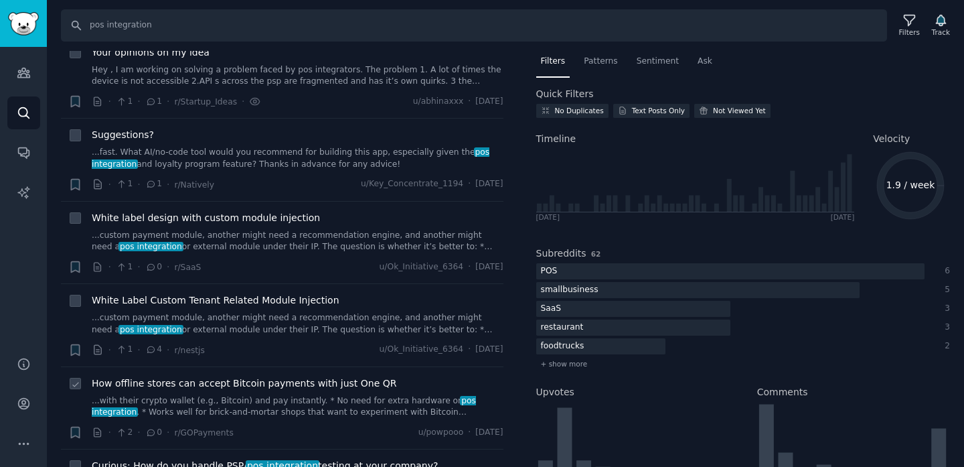
click at [411, 376] on div "How offline stores can accept Bitcoin payments with just One QR" at bounding box center [298, 383] width 412 height 14
click at [352, 395] on link "...with their crypto wallet (e.g., Bitcoin) and pay instantly. * No need for ex…" at bounding box center [298, 406] width 412 height 23
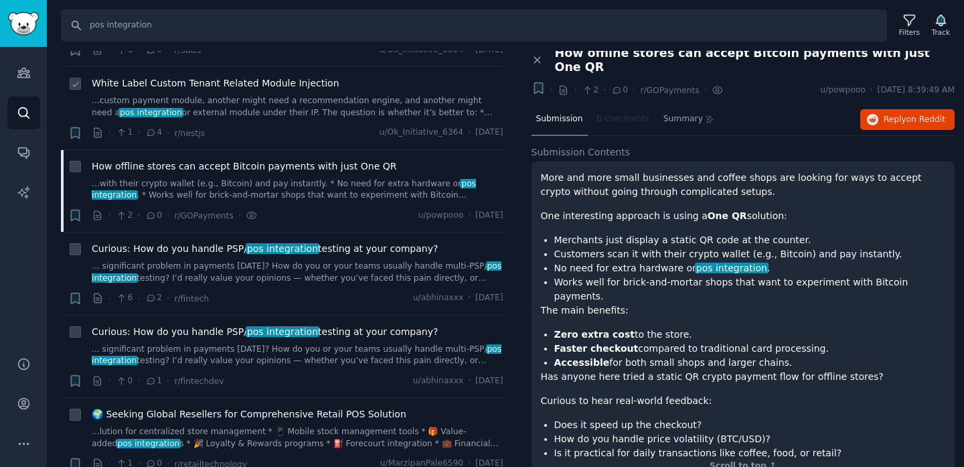
scroll to position [518, 0]
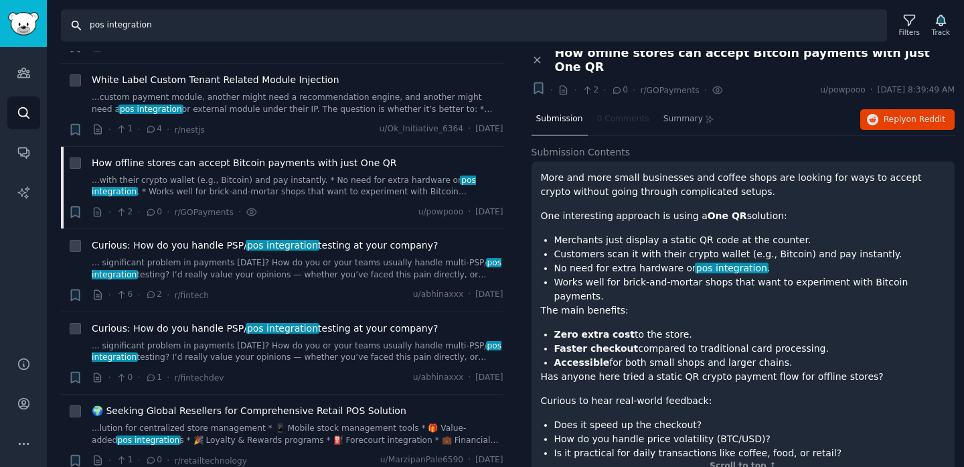
click at [113, 26] on input "pos integration" at bounding box center [474, 25] width 826 height 32
click at [112, 23] on input "grocerry pos integration" at bounding box center [474, 25] width 826 height 32
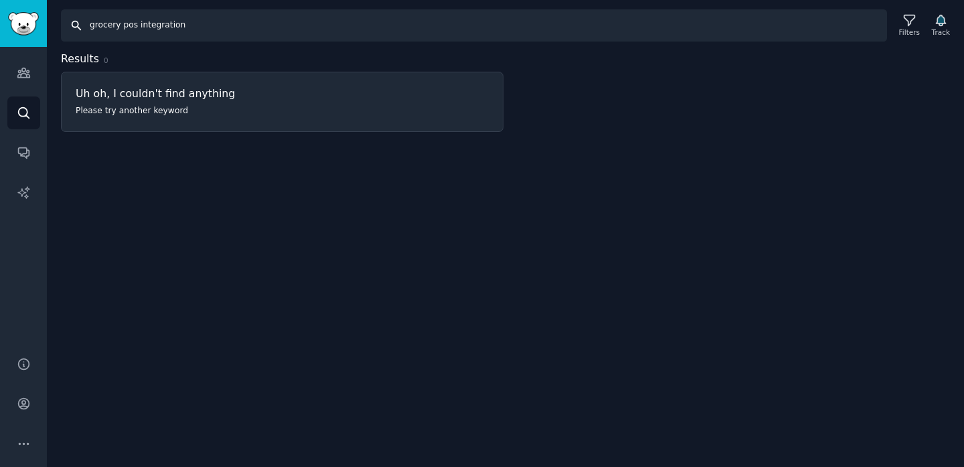
click at [149, 29] on input "grocery pos integration" at bounding box center [474, 25] width 826 height 32
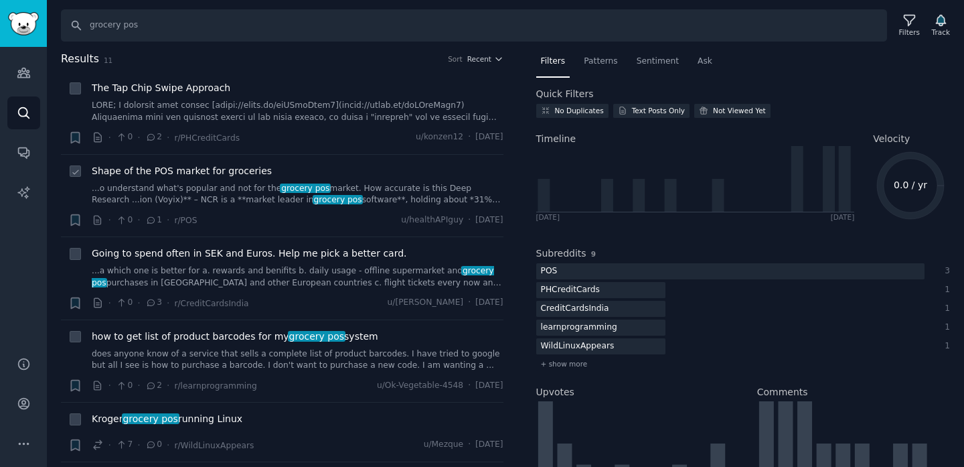
click at [181, 175] on span "Shape of the POS market for groceries" at bounding box center [182, 171] width 180 height 14
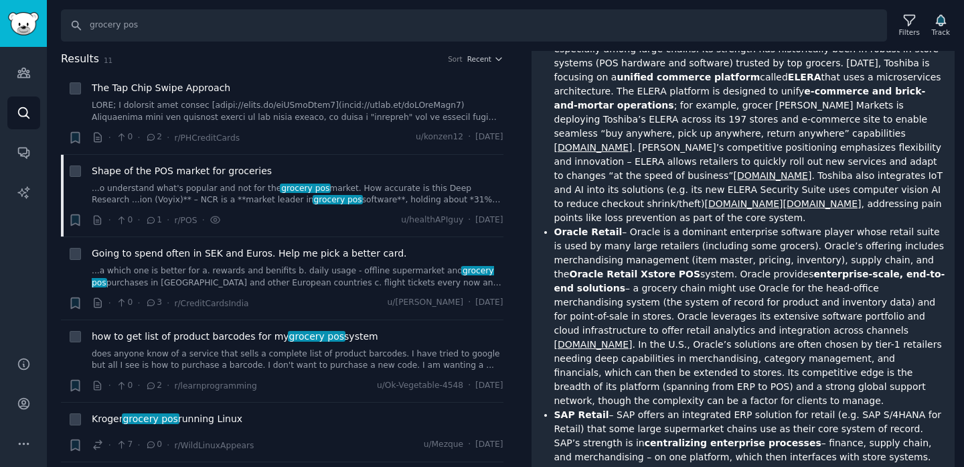
scroll to position [451, 0]
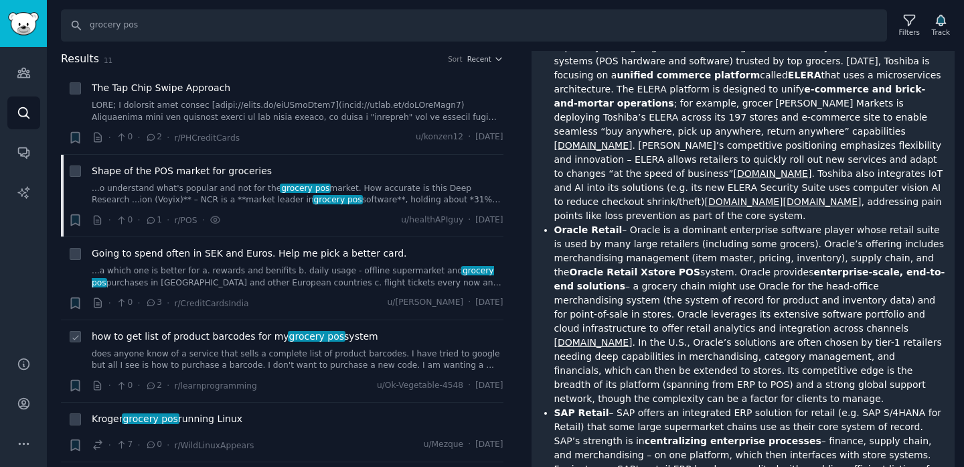
click at [394, 354] on link "does anyone know of a service that sells a complete list of product barcodes. I…" at bounding box center [298, 359] width 412 height 23
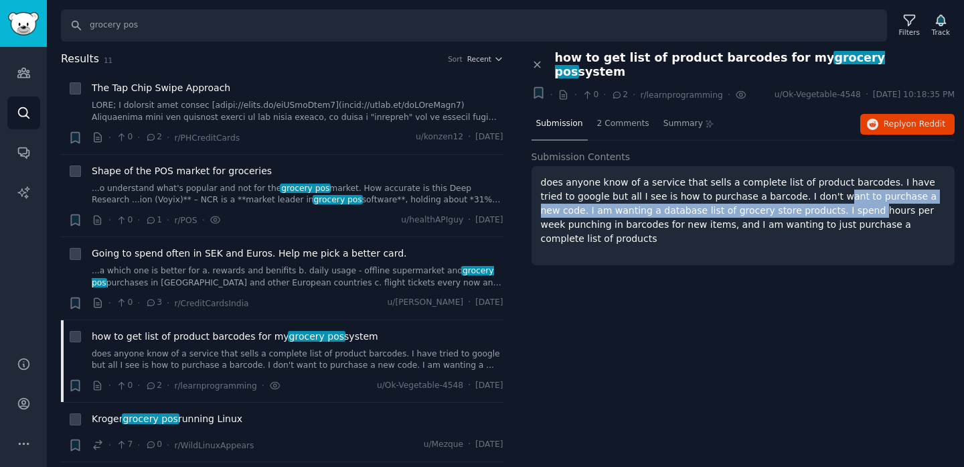
click at [791, 189] on p "does anyone know of a service that sells a complete list of product barcodes. I…" at bounding box center [743, 210] width 405 height 70
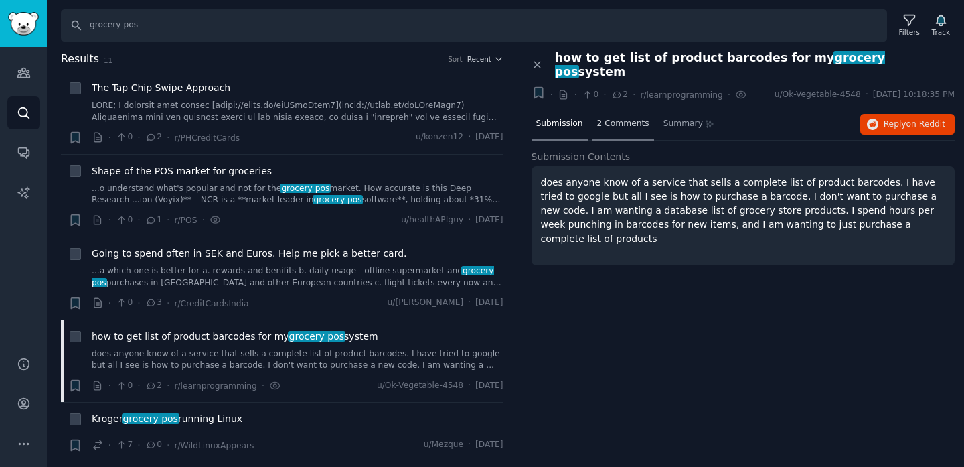
click at [627, 118] on span "2 Comments" at bounding box center [623, 124] width 52 height 12
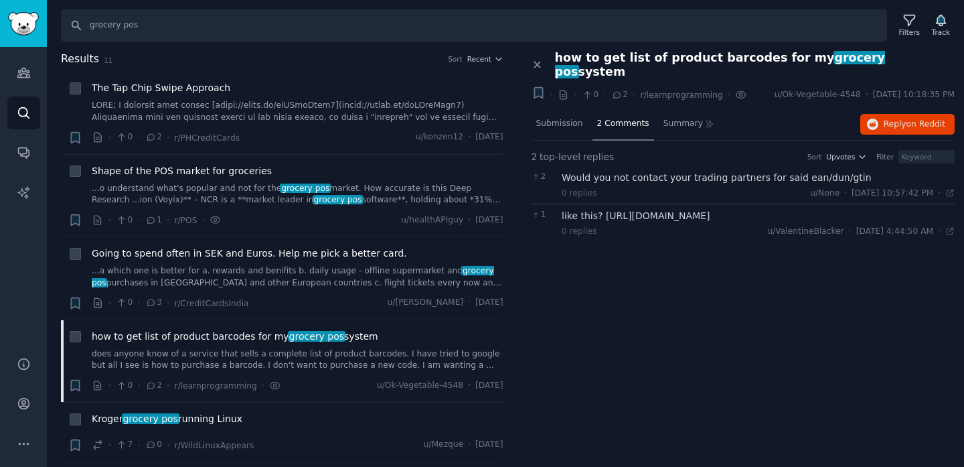
click at [688, 171] on div "Would you not contact your trading partners for said ean/dun/gtin" at bounding box center [758, 178] width 393 height 14
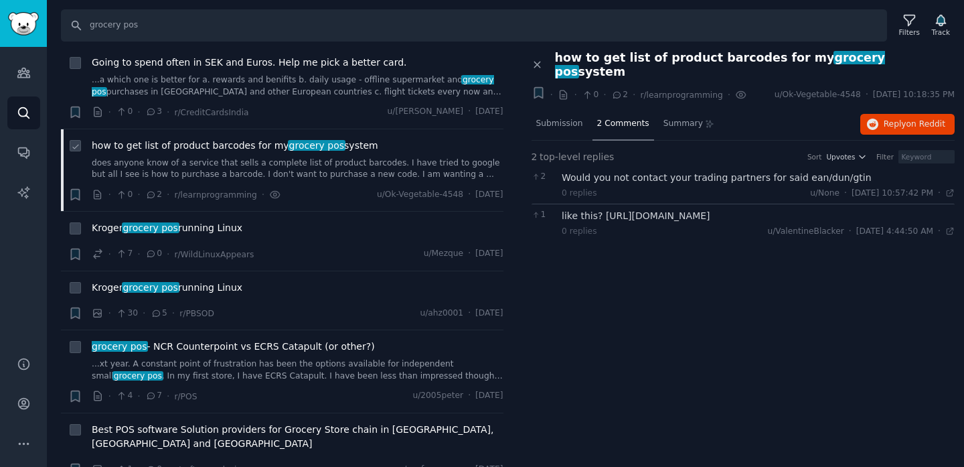
scroll to position [191, 0]
click at [91, 31] on input "grocery pos" at bounding box center [474, 25] width 826 height 32
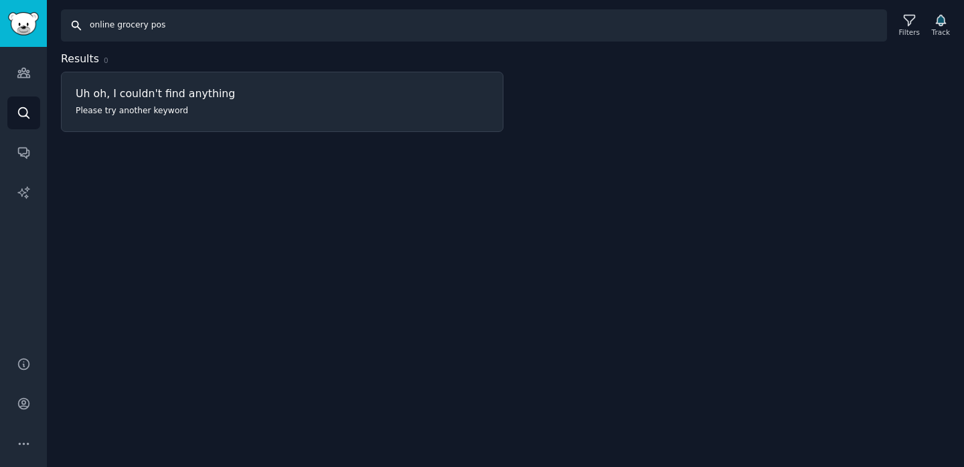
drag, startPoint x: 183, startPoint y: 31, endPoint x: 48, endPoint y: 17, distance: 136.0
click at [48, 17] on div "Search online grocery pos Filters Track" at bounding box center [505, 21] width 917 height 42
click at [111, 23] on input "merchant pos integration" at bounding box center [474, 25] width 826 height 32
click at [171, 19] on input "marketplace pos integration" at bounding box center [474, 25] width 826 height 32
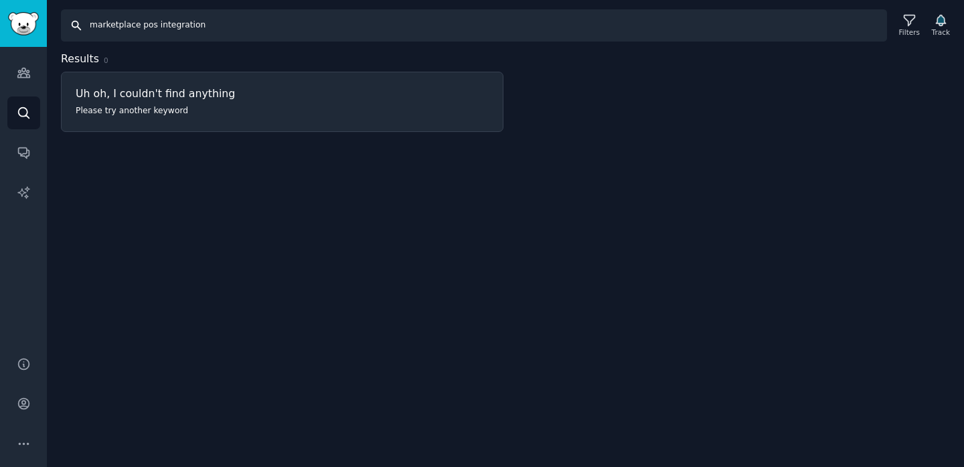
click at [171, 19] on input "marketplace pos integration" at bounding box center [474, 25] width 826 height 32
click at [173, 29] on input "marketplace pos integration" at bounding box center [474, 25] width 826 height 32
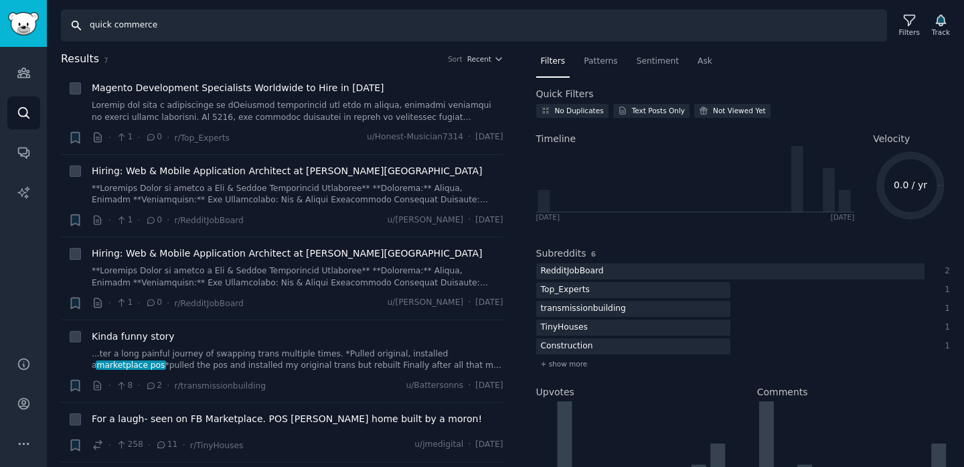
type input "quick commerce"
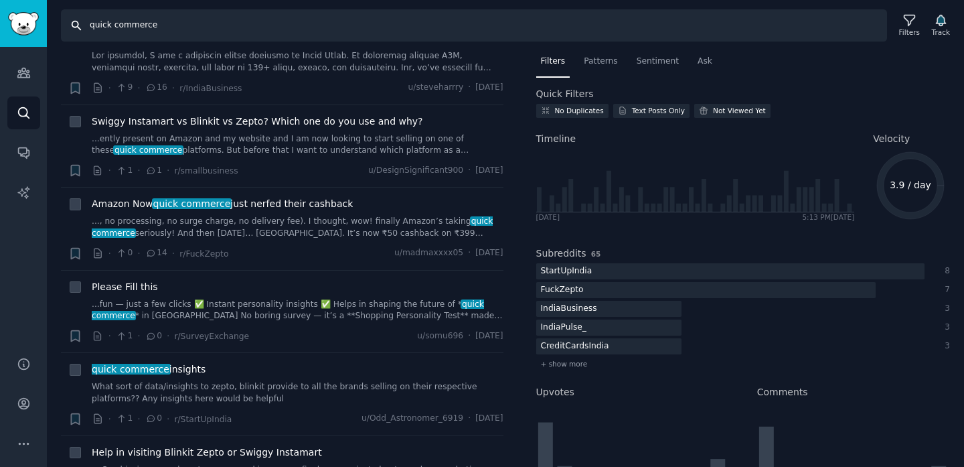
scroll to position [224, 0]
